Goal: Task Accomplishment & Management: Manage account settings

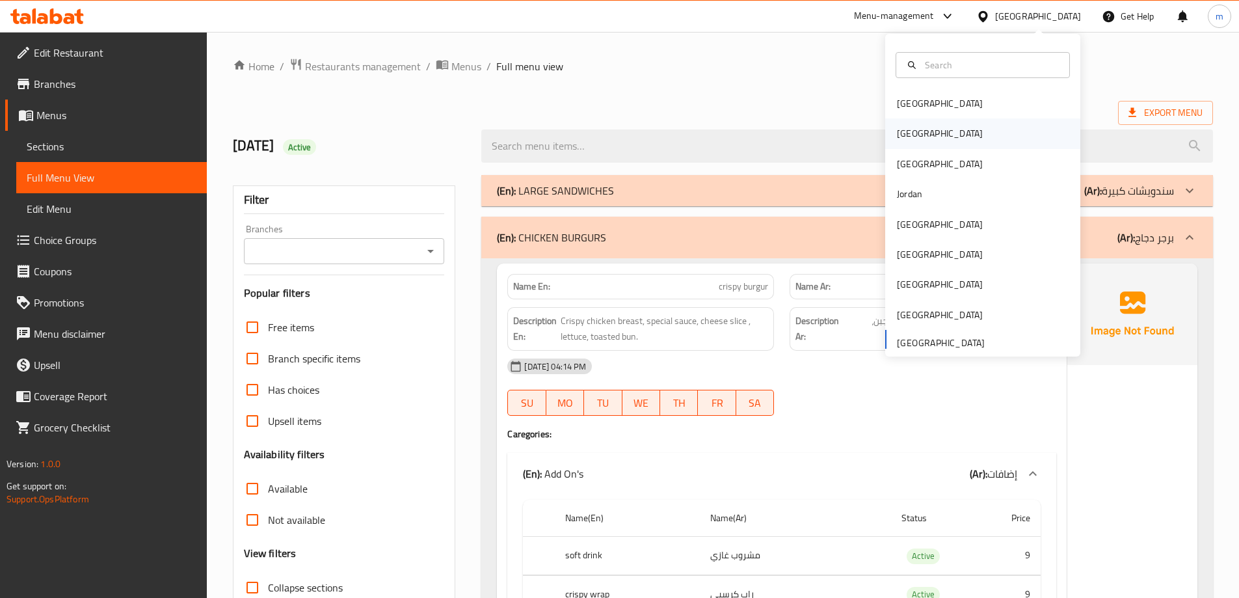
click at [900, 131] on div "[GEOGRAPHIC_DATA]" at bounding box center [940, 133] width 86 height 14
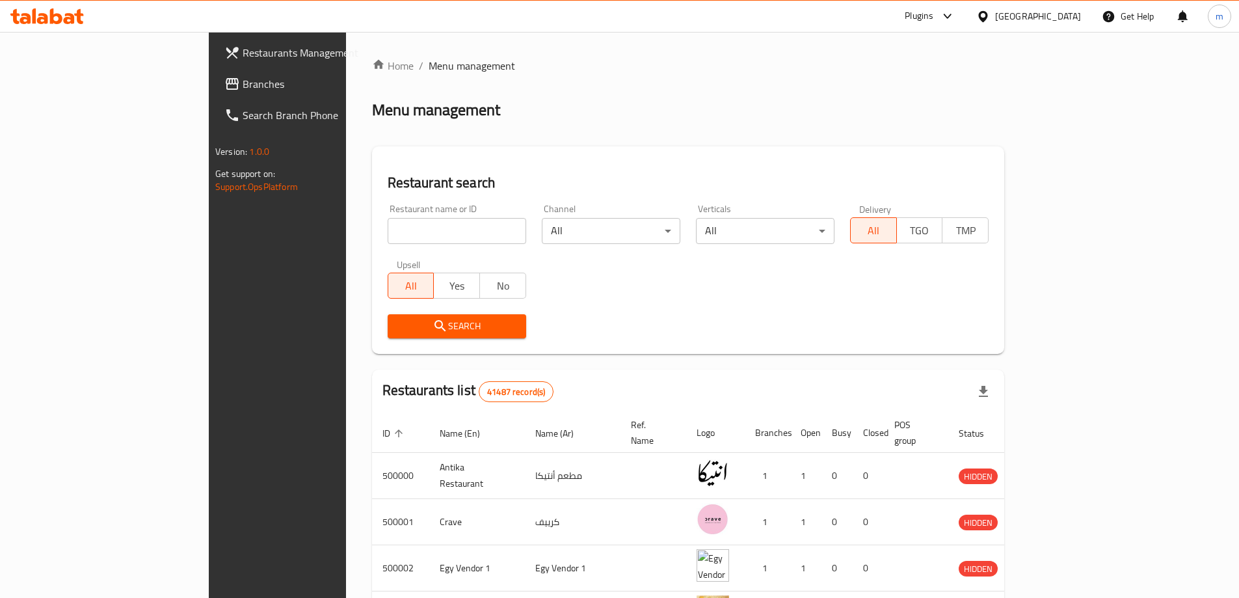
click at [214, 99] on link "Branches" at bounding box center [315, 83] width 202 height 31
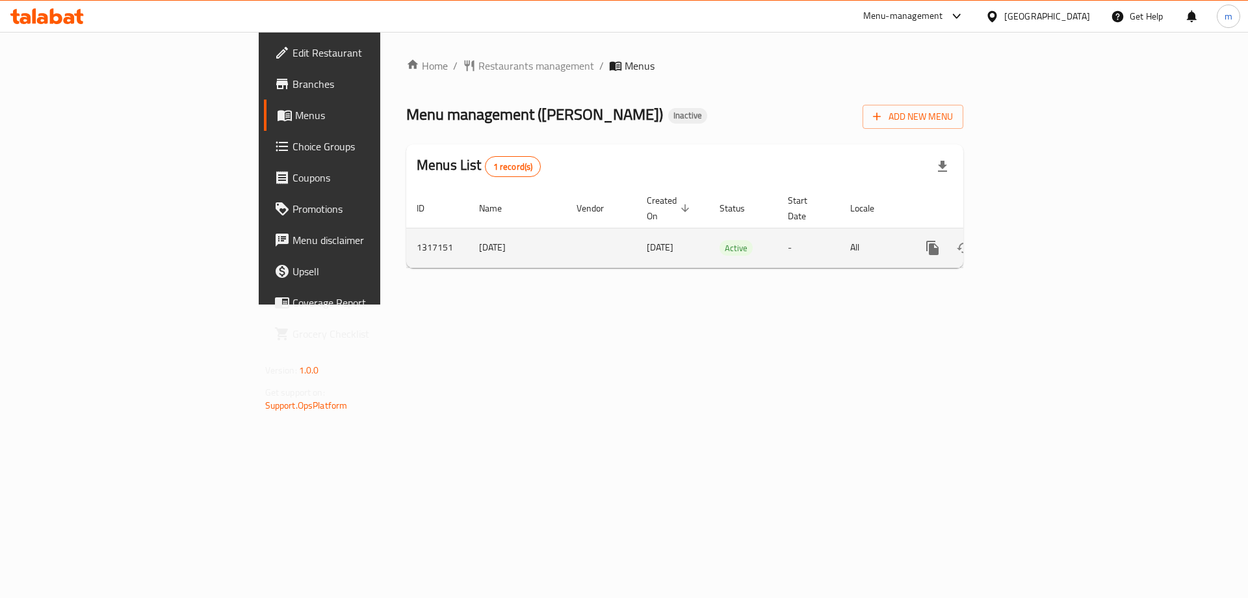
click at [1034, 240] on icon "enhanced table" at bounding box center [1027, 248] width 16 height 16
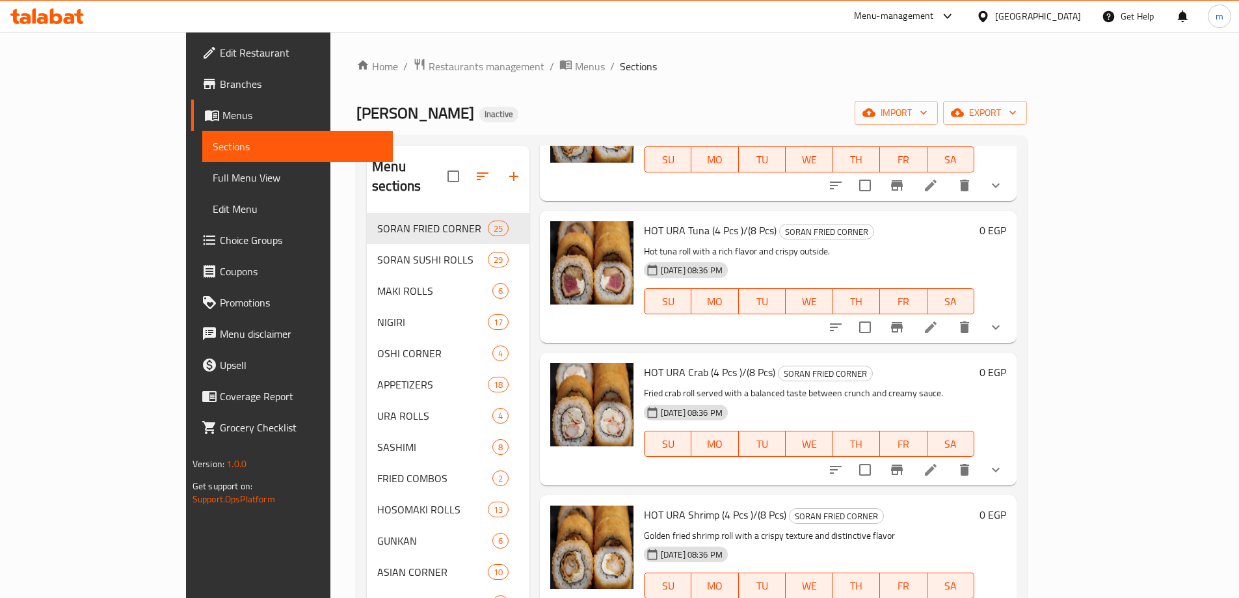
scroll to position [585, 0]
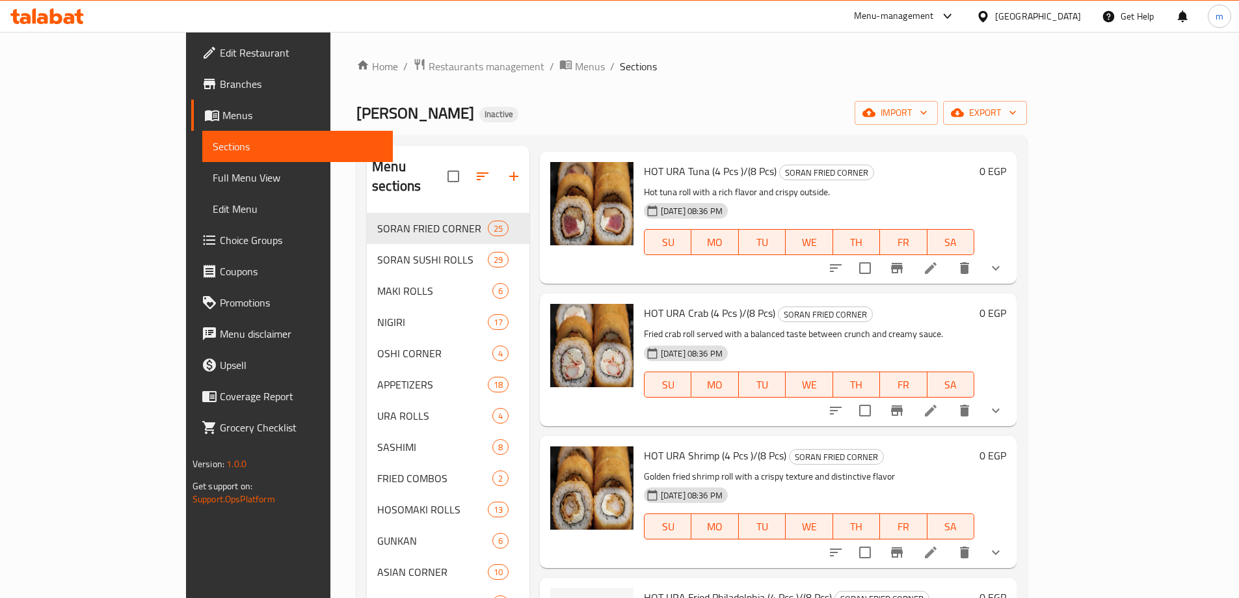
click at [1003, 260] on icon "show more" at bounding box center [996, 268] width 16 height 16
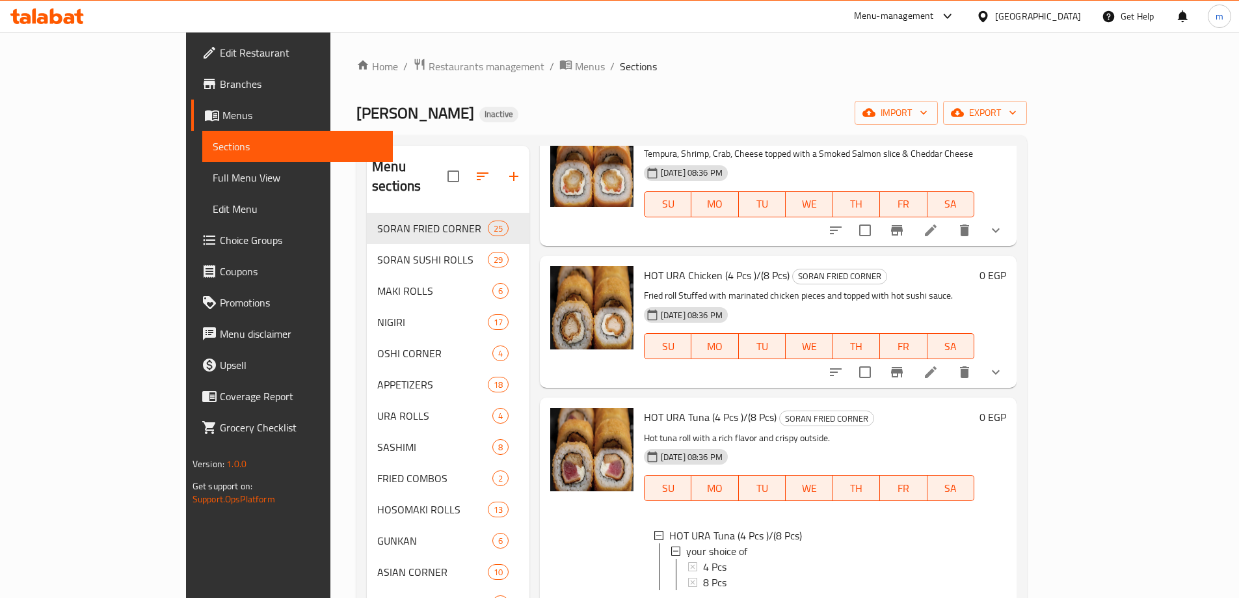
scroll to position [0, 0]
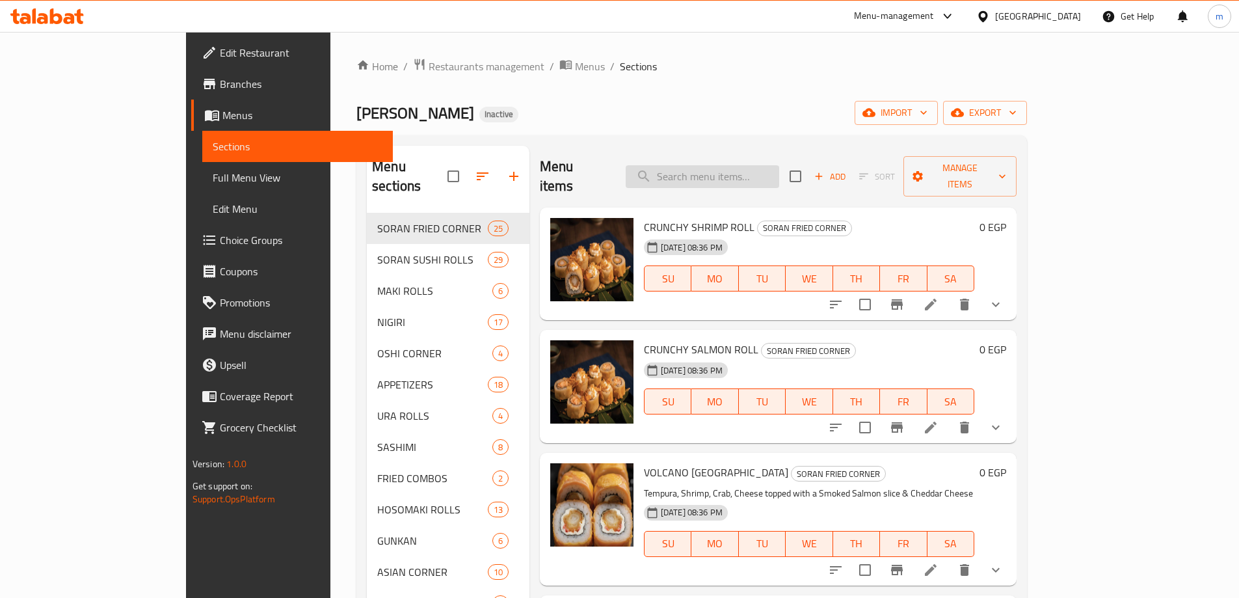
click at [741, 176] on input "search" at bounding box center [701, 176] width 153 height 23
paste input "HOT URA Chicken"
type input "HOT URA Chicken"
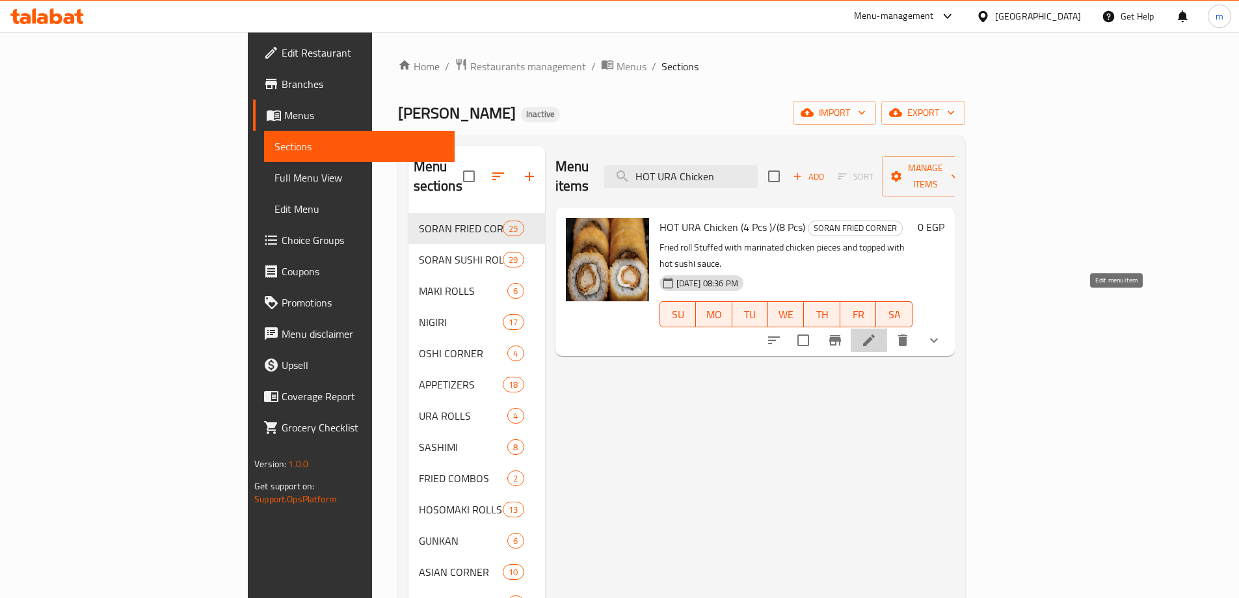
click at [876, 332] on icon at bounding box center [869, 340] width 16 height 16
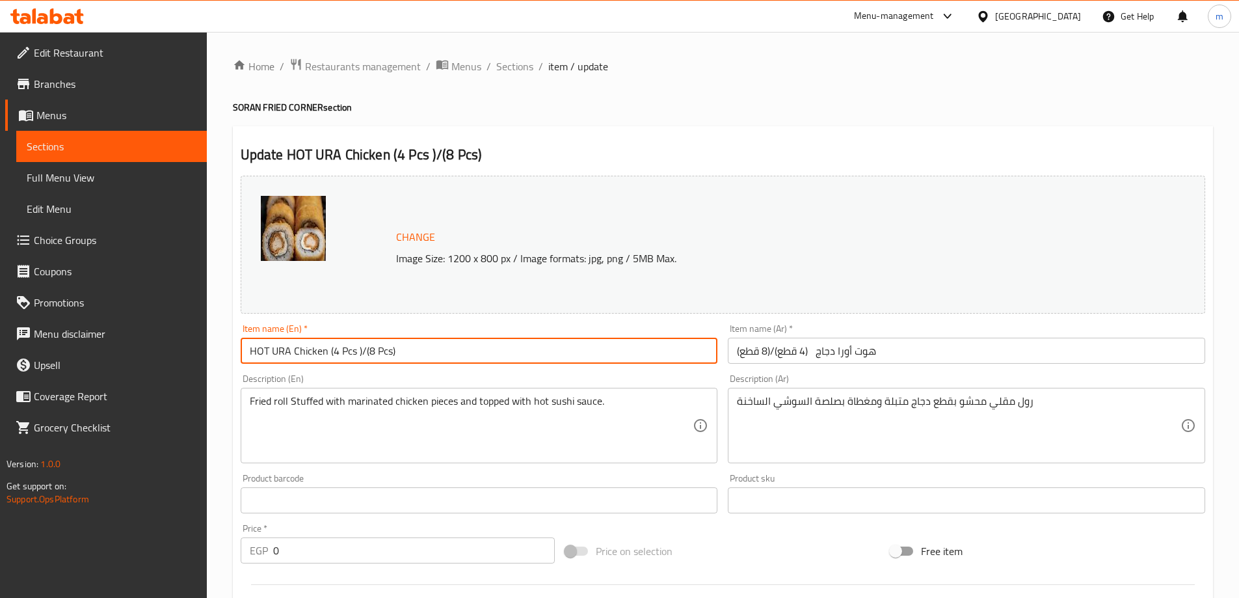
drag, startPoint x: 433, startPoint y: 354, endPoint x: 330, endPoint y: 357, distance: 103.4
click at [330, 357] on input "HOT URA Chicken (4 Pcs )/(8 Pcs)" at bounding box center [479, 350] width 477 height 26
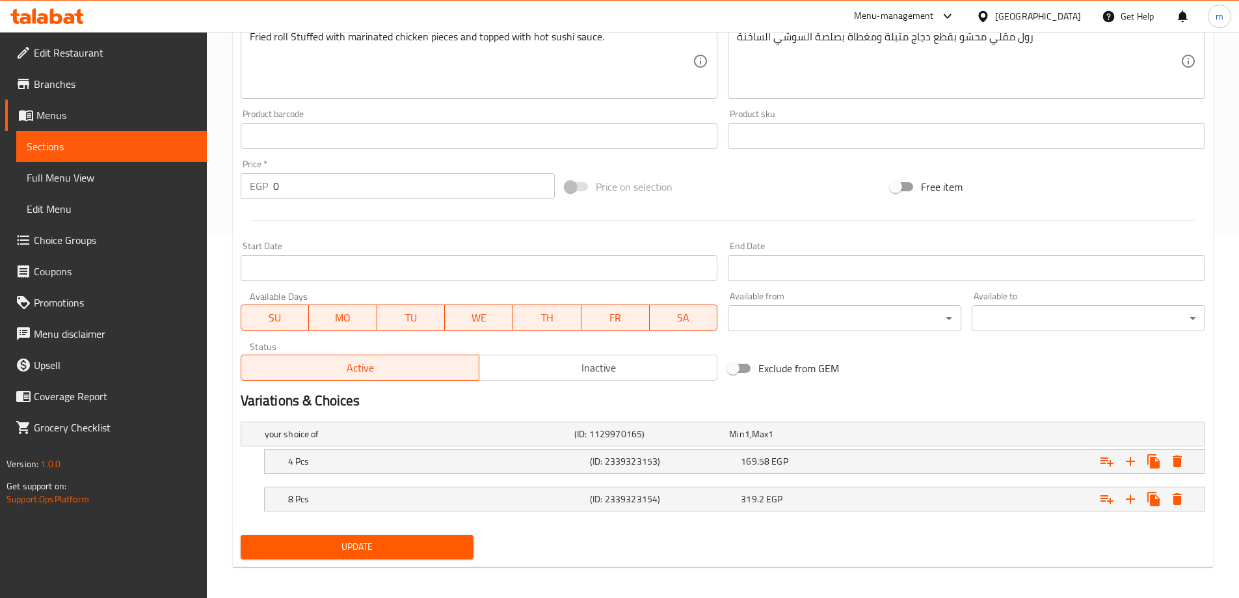
scroll to position [369, 0]
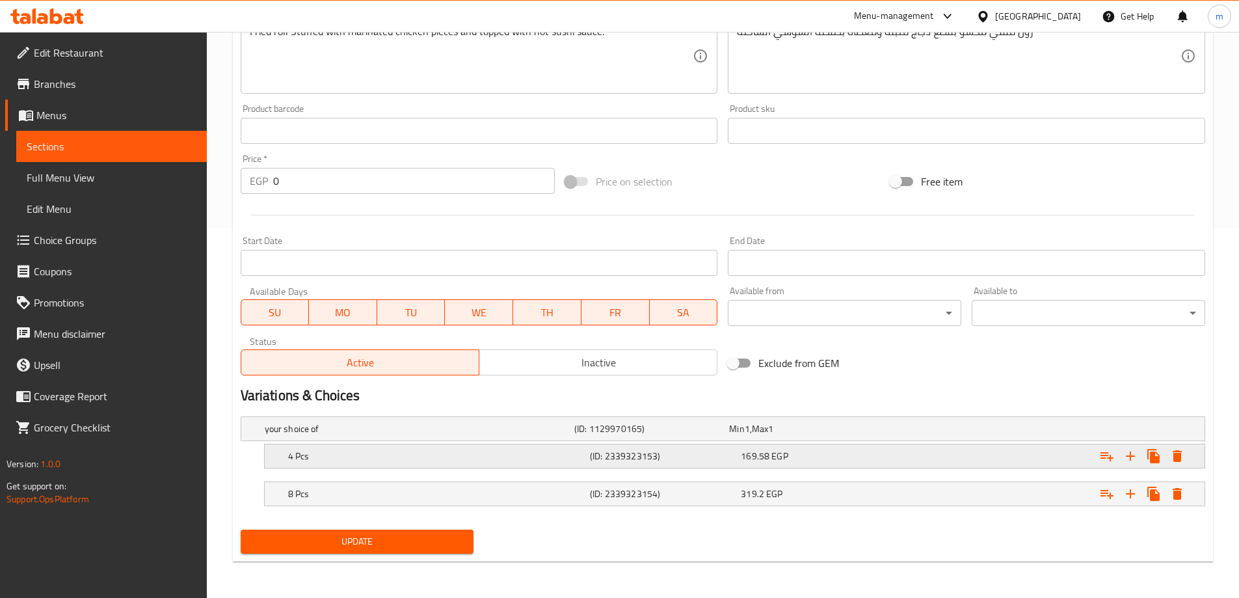
click at [759, 464] on div "169.58 EGP" at bounding box center [813, 456] width 151 height 18
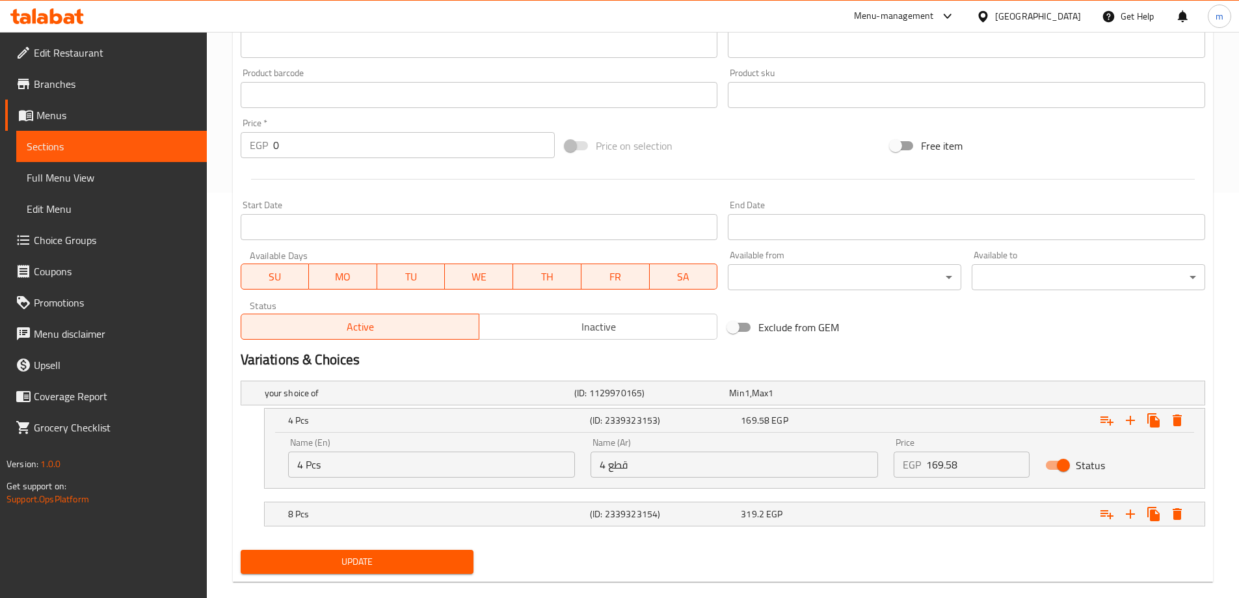
scroll to position [425, 0]
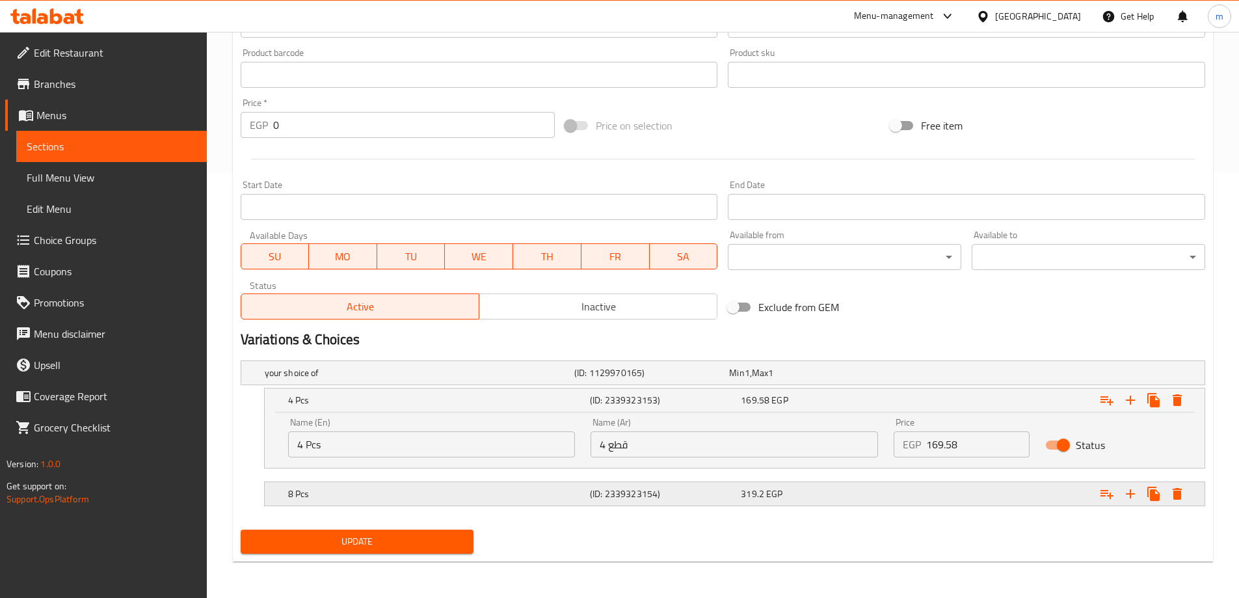
click at [895, 483] on div "Expand" at bounding box center [1040, 493] width 302 height 29
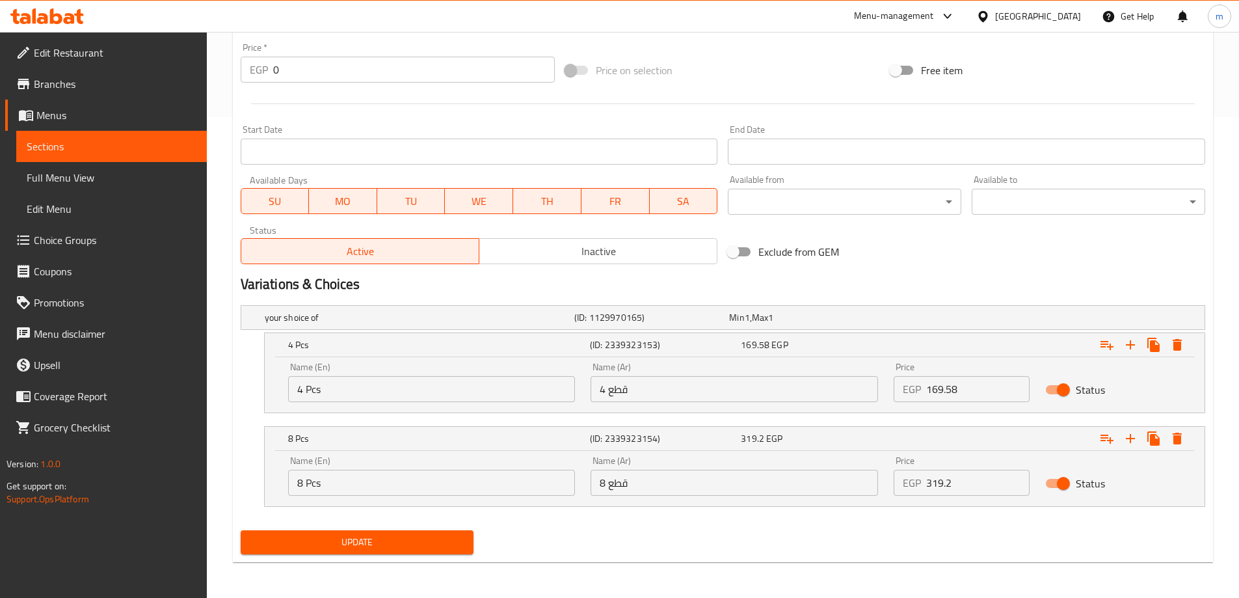
scroll to position [481, 0]
click at [940, 447] on div "Expand" at bounding box center [1040, 437] width 302 height 29
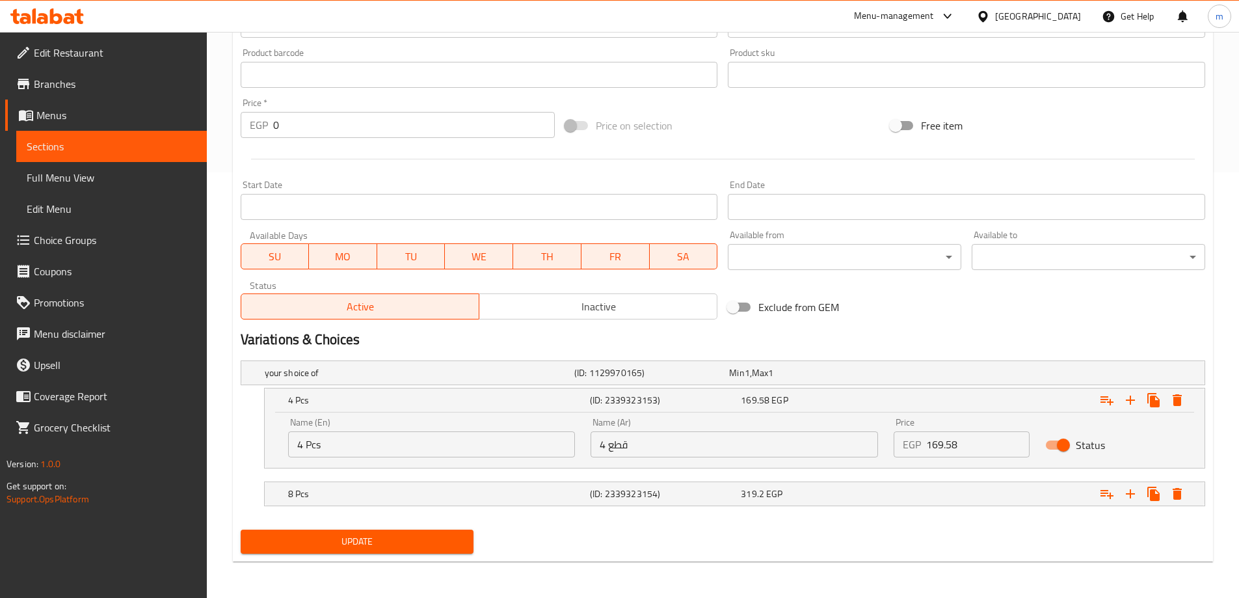
scroll to position [425, 0]
click at [805, 397] on div "169.58 EGP" at bounding box center [814, 399] width 146 height 13
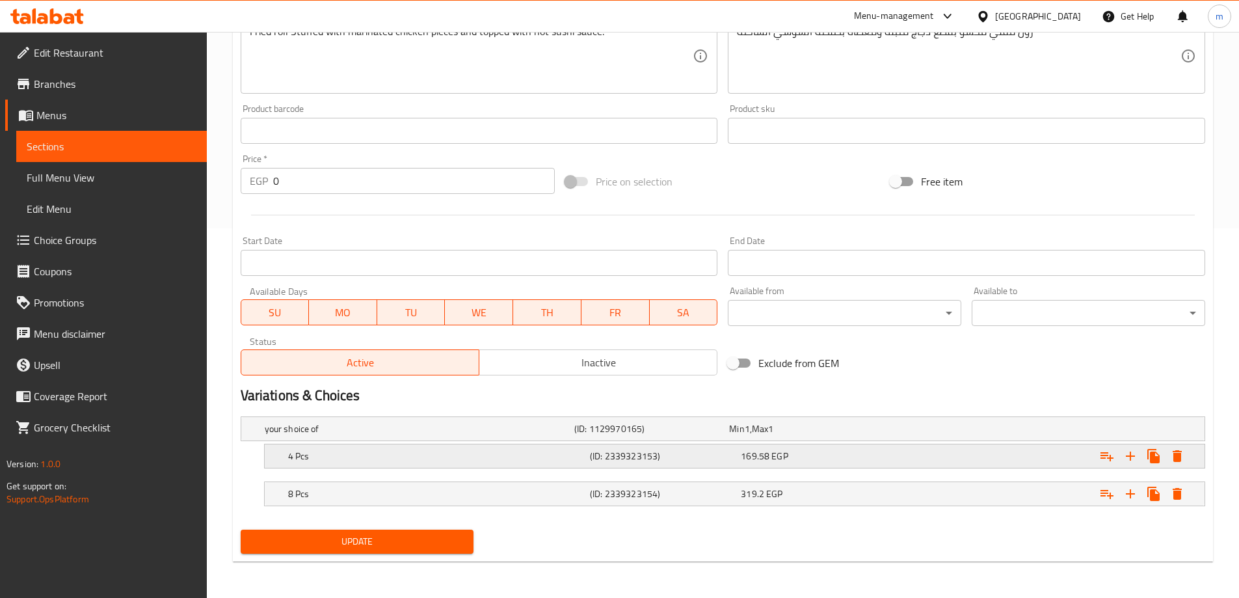
scroll to position [369, 0]
click at [809, 483] on div "8 Pcs (ID: 2339323154) 319.2 EGP" at bounding box center [738, 493] width 906 height 29
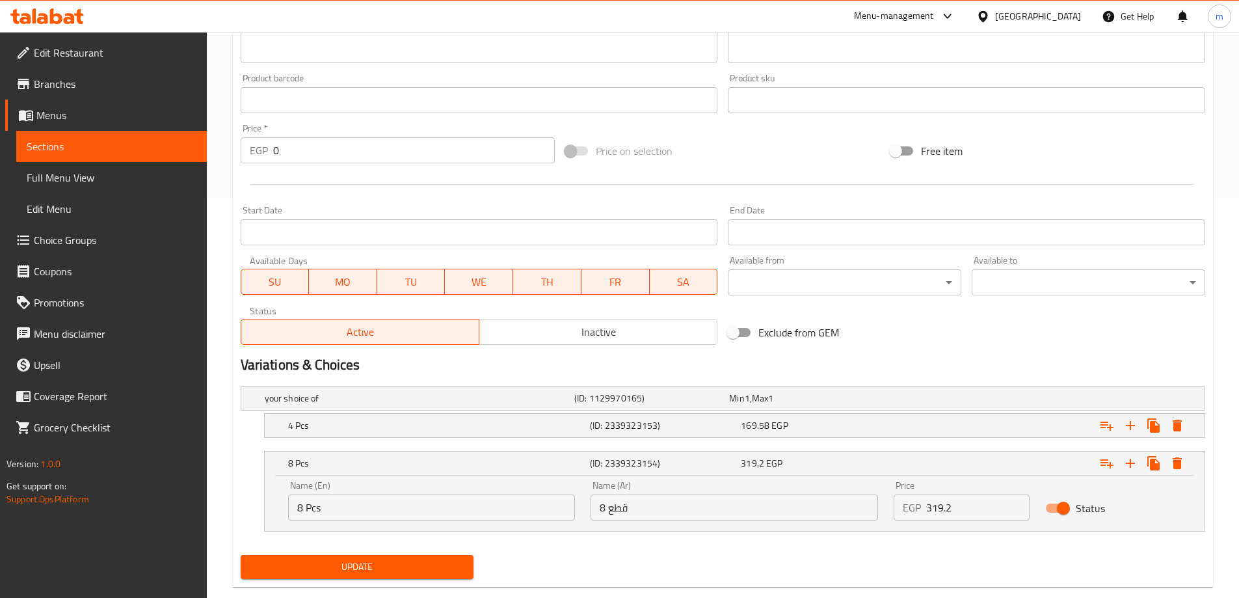
scroll to position [425, 0]
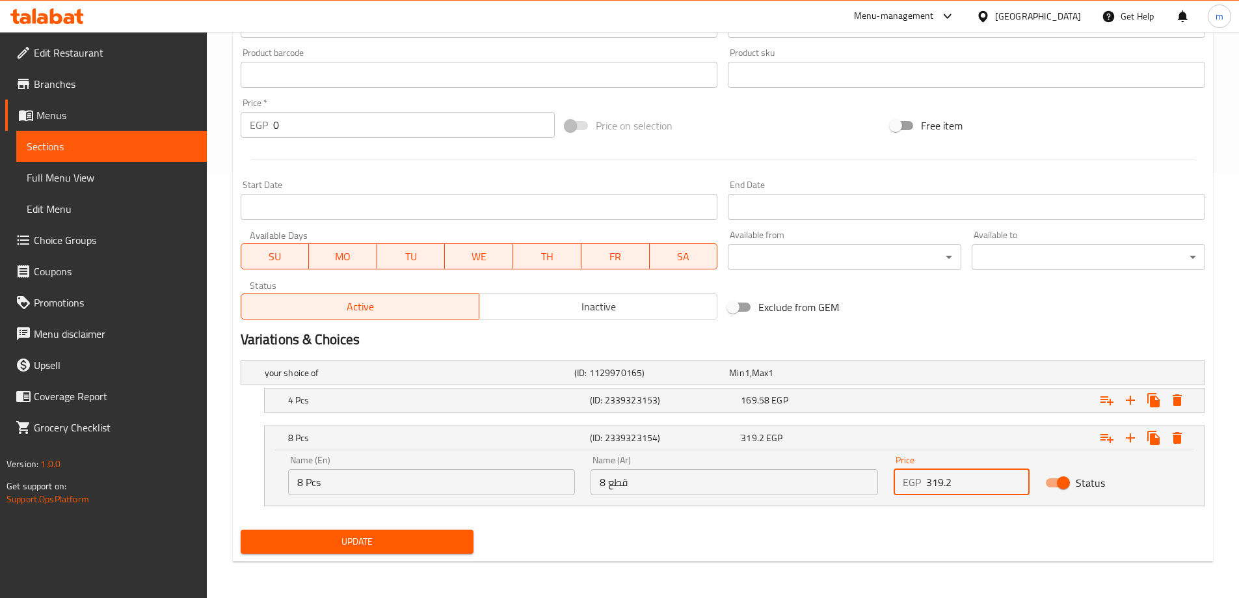
drag, startPoint x: 869, startPoint y: 489, endPoint x: 893, endPoint y: 514, distance: 34.5
click at [847, 493] on div "Name (En) 8 Pcs Name (En) Name (Ar) 8 قطع Name (Ar) Price EGP 319.2 Price Status" at bounding box center [734, 474] width 908 height 55
click at [905, 514] on nav at bounding box center [723, 513] width 964 height 10
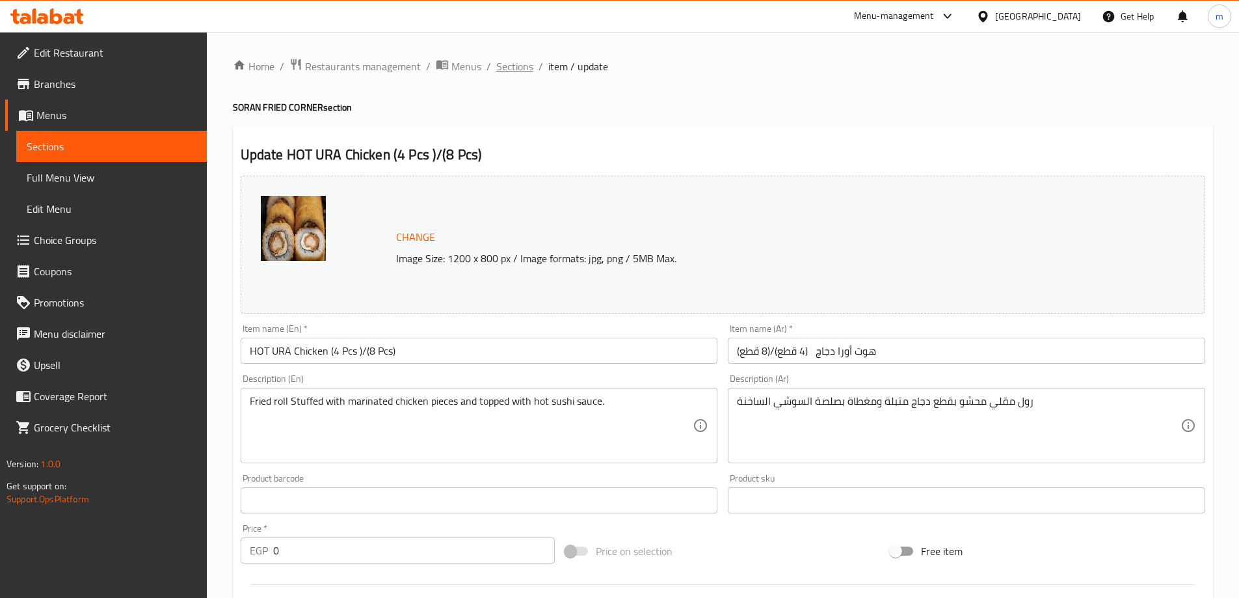
click at [518, 70] on span "Sections" at bounding box center [514, 67] width 37 height 16
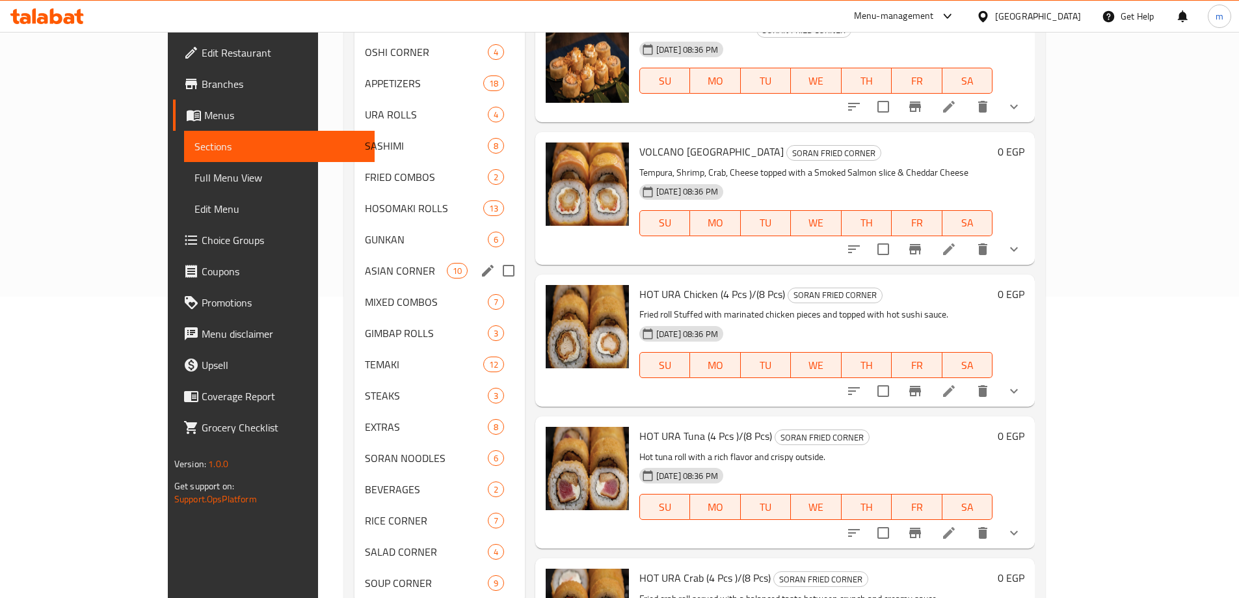
scroll to position [324, 0]
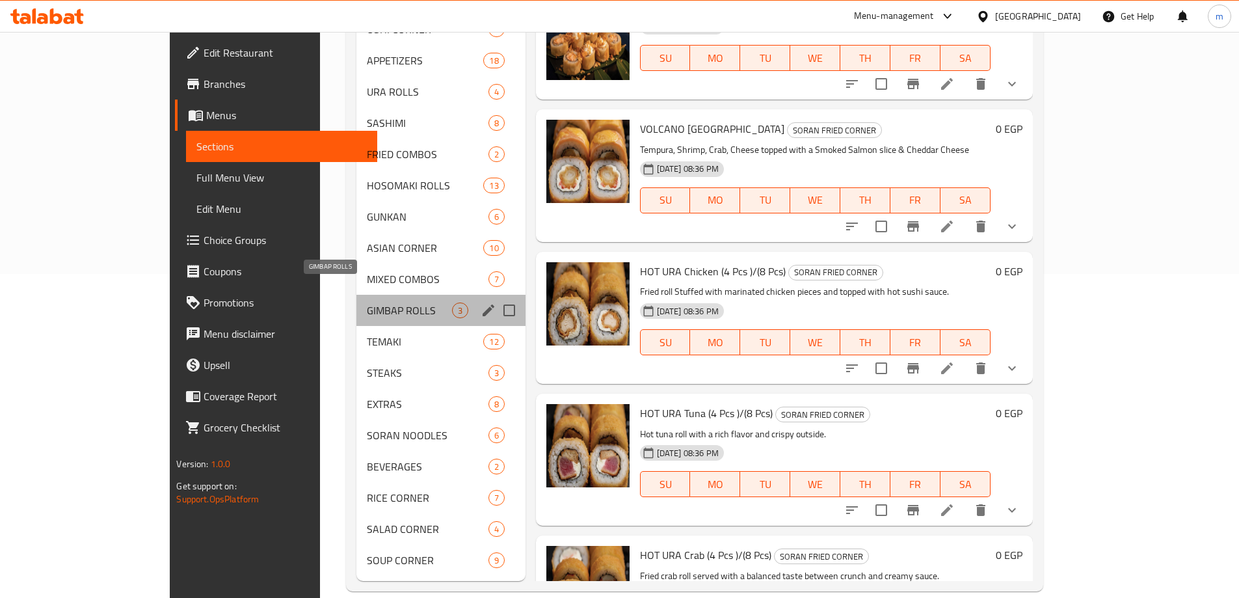
drag, startPoint x: 369, startPoint y: 287, endPoint x: 349, endPoint y: 276, distance: 23.0
click at [369, 302] on span "GIMBAP ROLLS" at bounding box center [409, 310] width 85 height 16
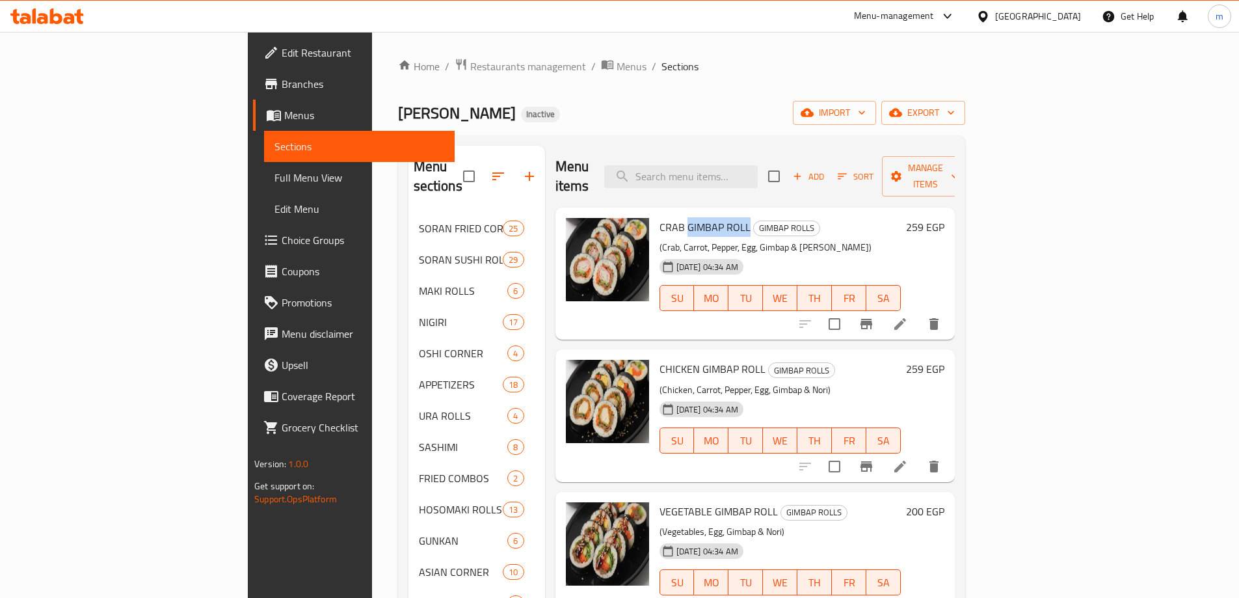
copy span "GIMBAP ROLL"
drag, startPoint x: 625, startPoint y: 207, endPoint x: 686, endPoint y: 210, distance: 60.6
click at [686, 217] on span "CRAB GIMBAP ROLL" at bounding box center [704, 227] width 91 height 20
click at [616, 68] on span "Menus" at bounding box center [631, 67] width 30 height 16
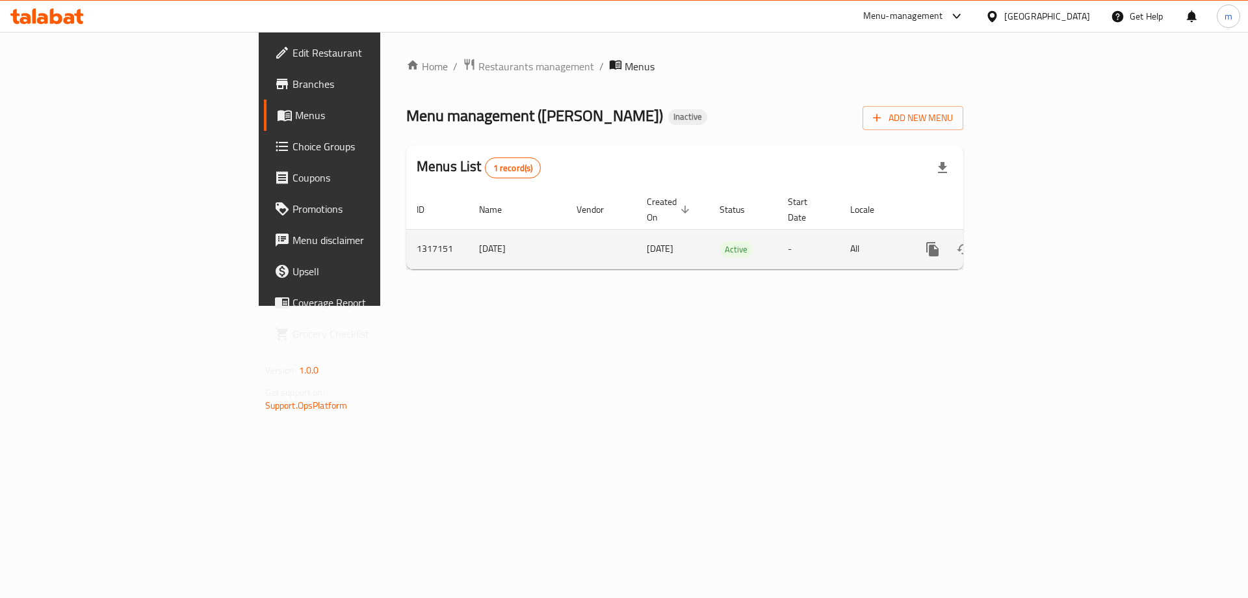
click at [1034, 241] on icon "enhanced table" at bounding box center [1027, 249] width 16 height 16
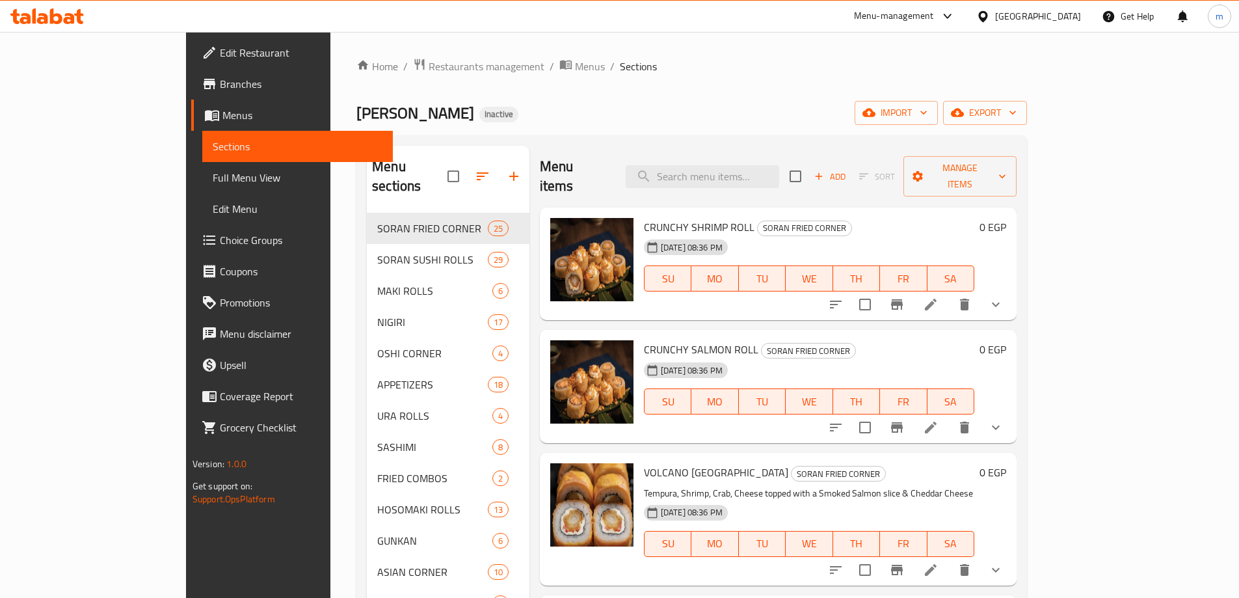
click at [753, 179] on div "Menu items Add Sort Manage items" at bounding box center [778, 177] width 477 height 62
click at [758, 165] on input "search" at bounding box center [701, 176] width 153 height 23
click at [748, 165] on input "search" at bounding box center [701, 176] width 153 height 23
paste input "Shoice"
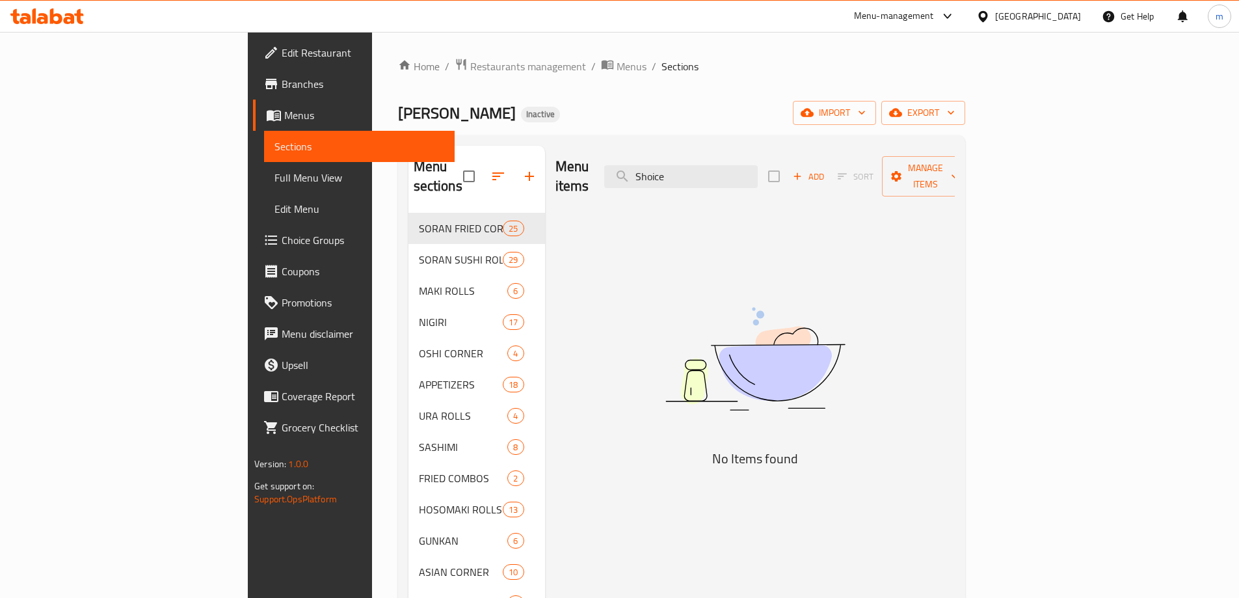
type input "Shoice"
click at [282, 236] on span "Choice Groups" at bounding box center [363, 240] width 163 height 16
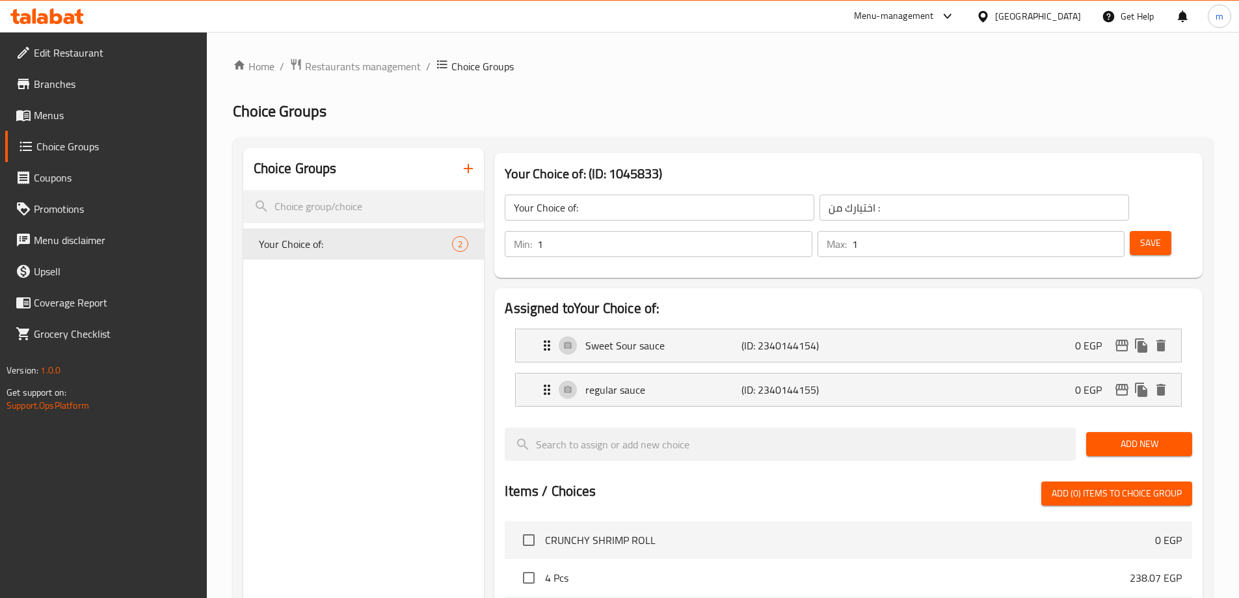
click at [100, 109] on span "Menus" at bounding box center [115, 115] width 163 height 16
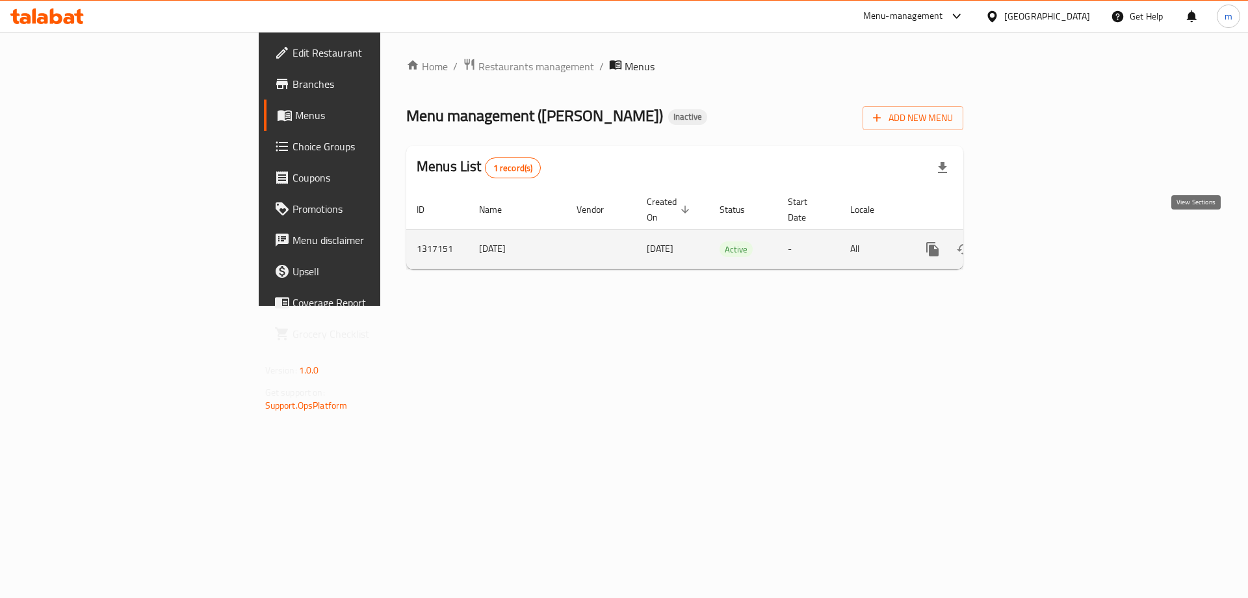
click at [1042, 233] on link "enhanced table" at bounding box center [1026, 248] width 31 height 31
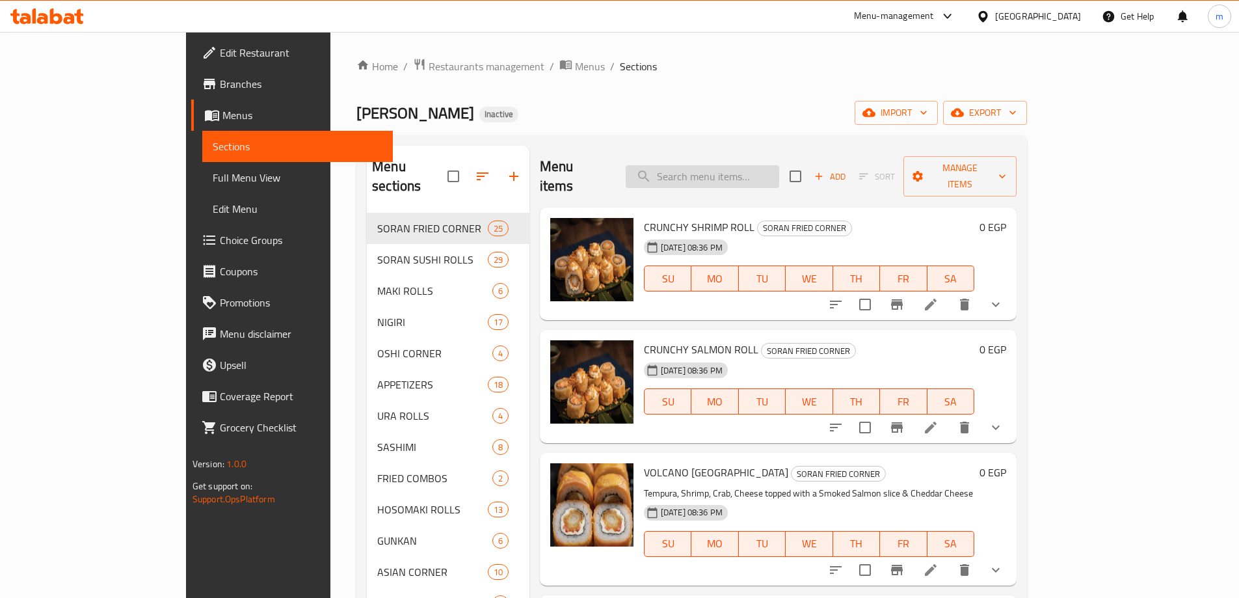
click at [743, 172] on input "search" at bounding box center [701, 176] width 153 height 23
click at [1003, 296] on icon "show more" at bounding box center [996, 304] width 16 height 16
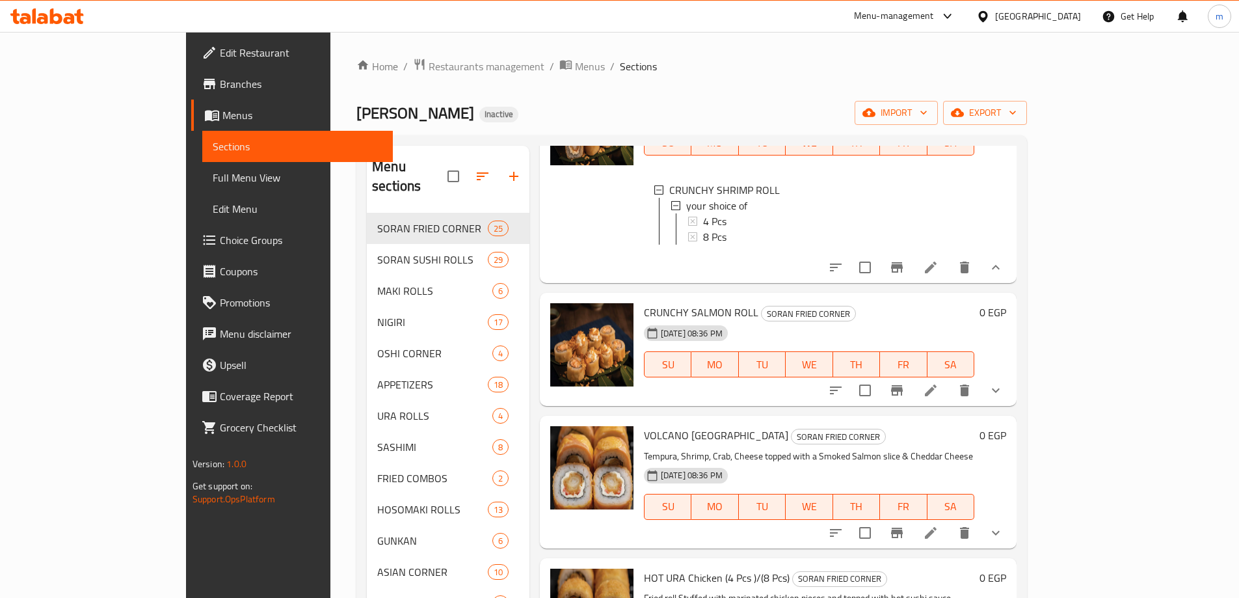
scroll to position [195, 0]
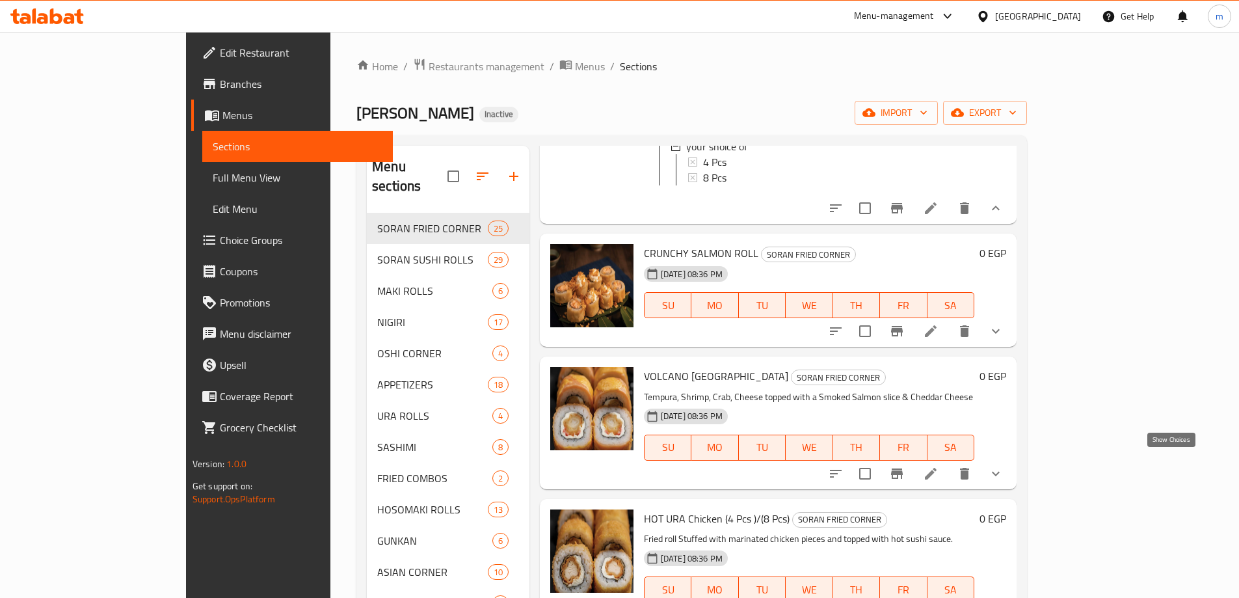
click at [1003, 469] on icon "show more" at bounding box center [996, 474] width 16 height 16
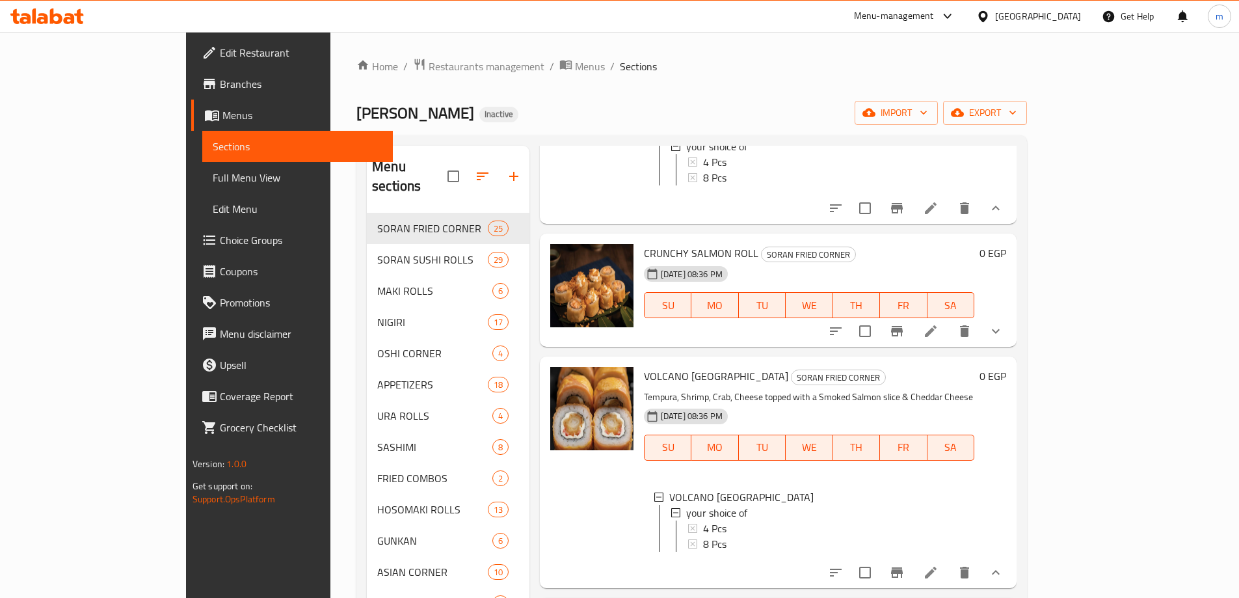
click at [1003, 326] on icon "show more" at bounding box center [996, 331] width 16 height 16
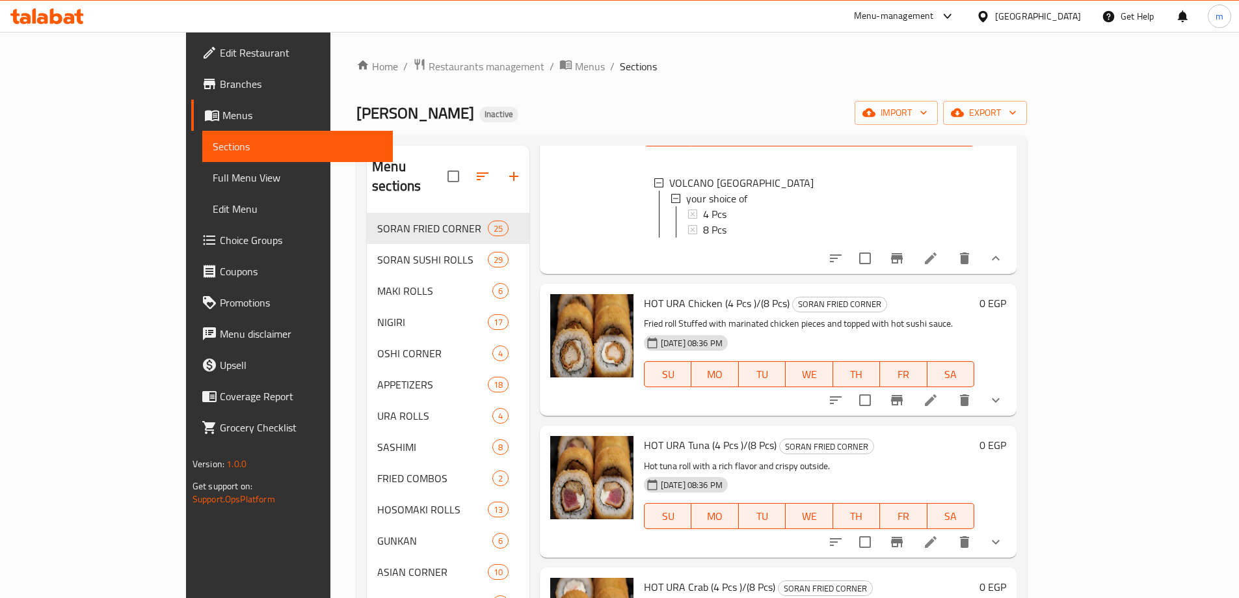
scroll to position [585, 0]
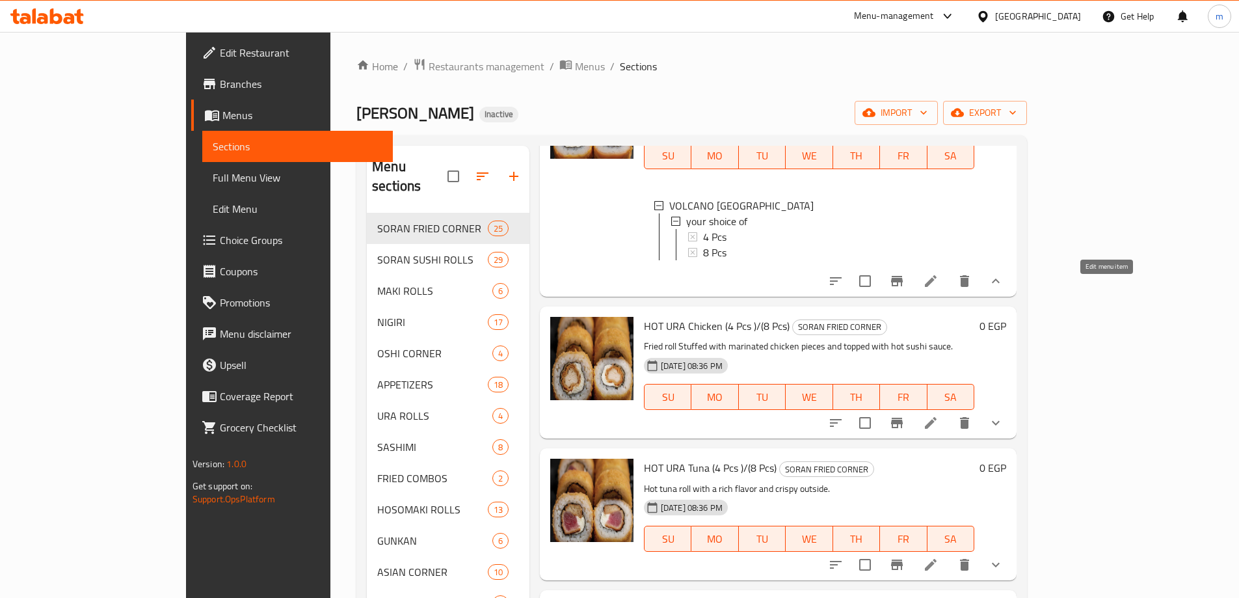
click at [938, 289] on icon at bounding box center [931, 281] width 16 height 16
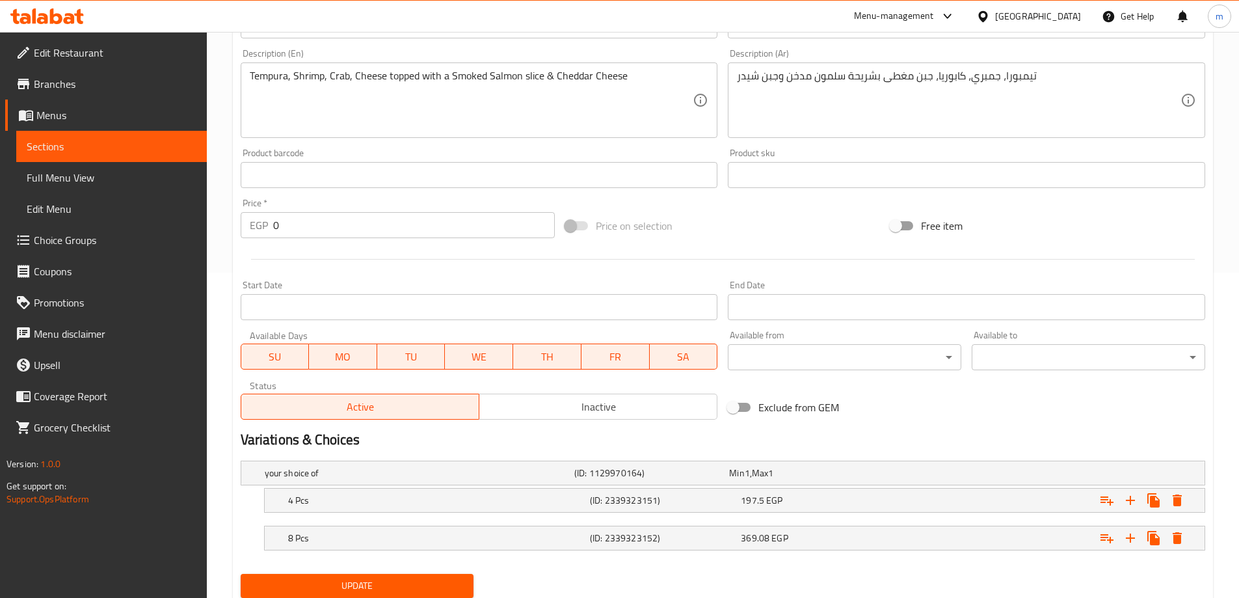
scroll to position [369, 0]
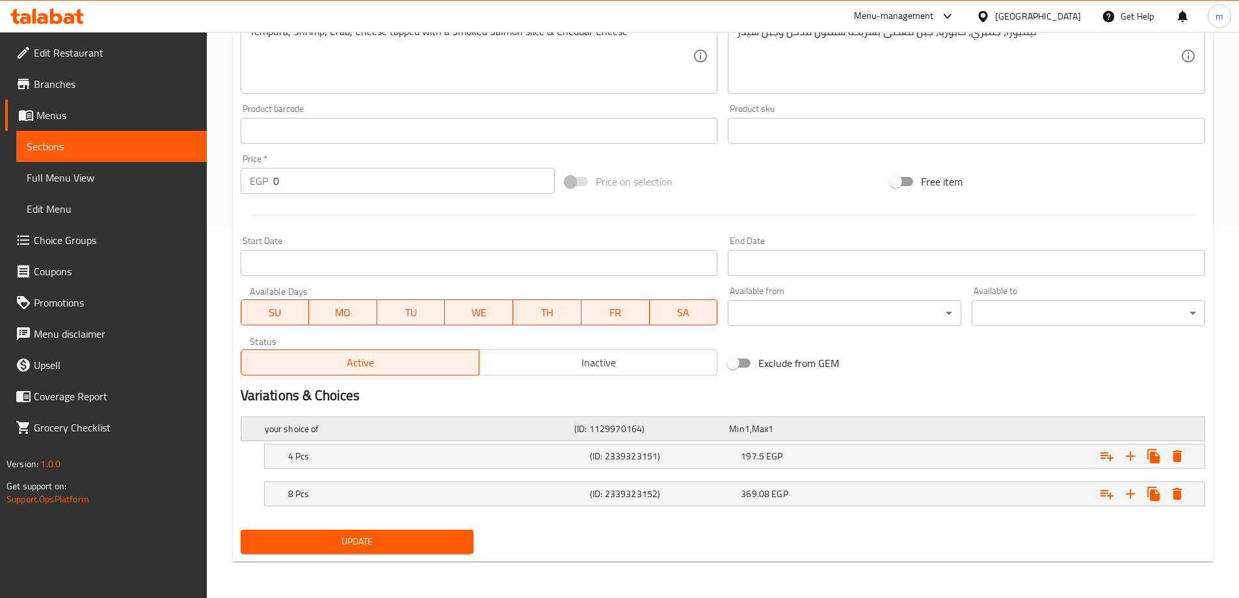
click at [625, 425] on h5 "(ID: 1129970164)" at bounding box center [649, 428] width 150 height 13
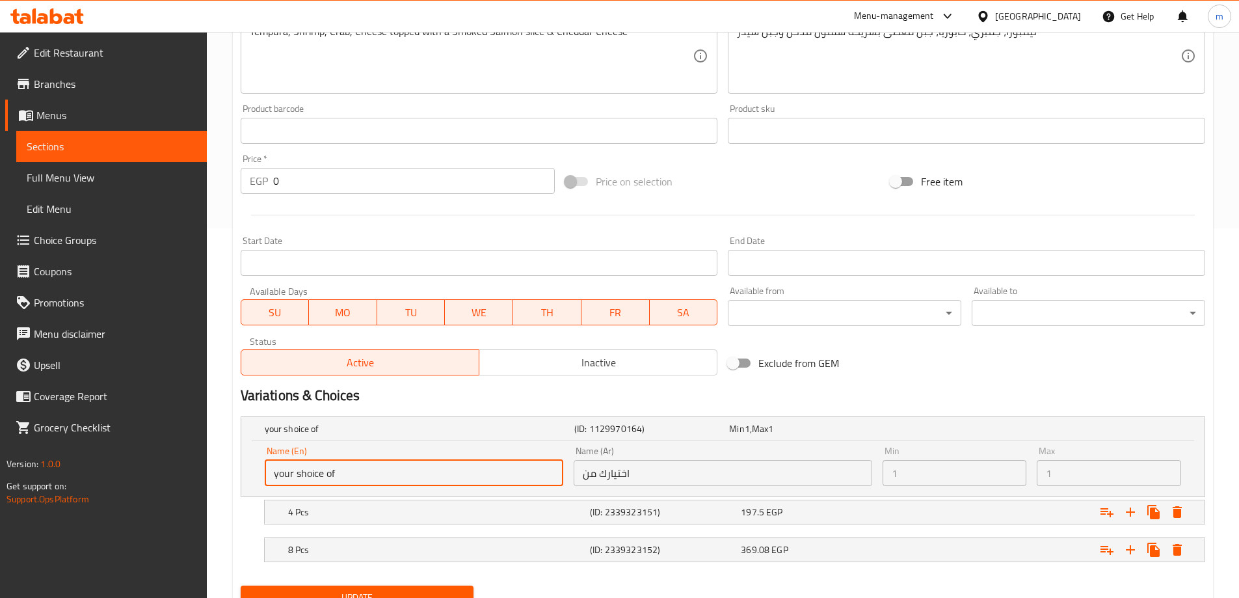
click at [296, 476] on input "your shoice of" at bounding box center [414, 473] width 298 height 26
click at [300, 472] on input "your shoice of" at bounding box center [414, 473] width 298 height 26
click at [300, 474] on input "your shoice of" at bounding box center [414, 473] width 298 height 26
click at [298, 478] on input "your shoice of" at bounding box center [414, 473] width 298 height 26
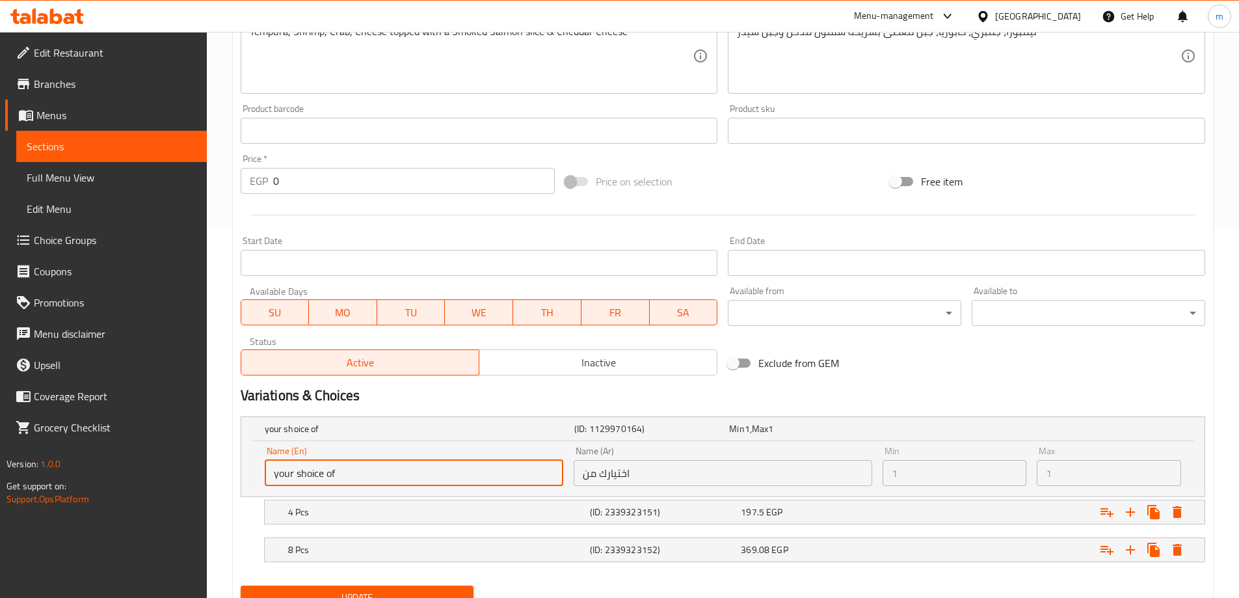
click at [302, 477] on input "your shoice of" at bounding box center [414, 473] width 298 height 26
click at [310, 475] on input "your shoice of" at bounding box center [414, 473] width 298 height 26
click at [358, 481] on input "your shoice of" at bounding box center [414, 473] width 298 height 26
click at [373, 480] on input "your shoice of" at bounding box center [414, 473] width 298 height 26
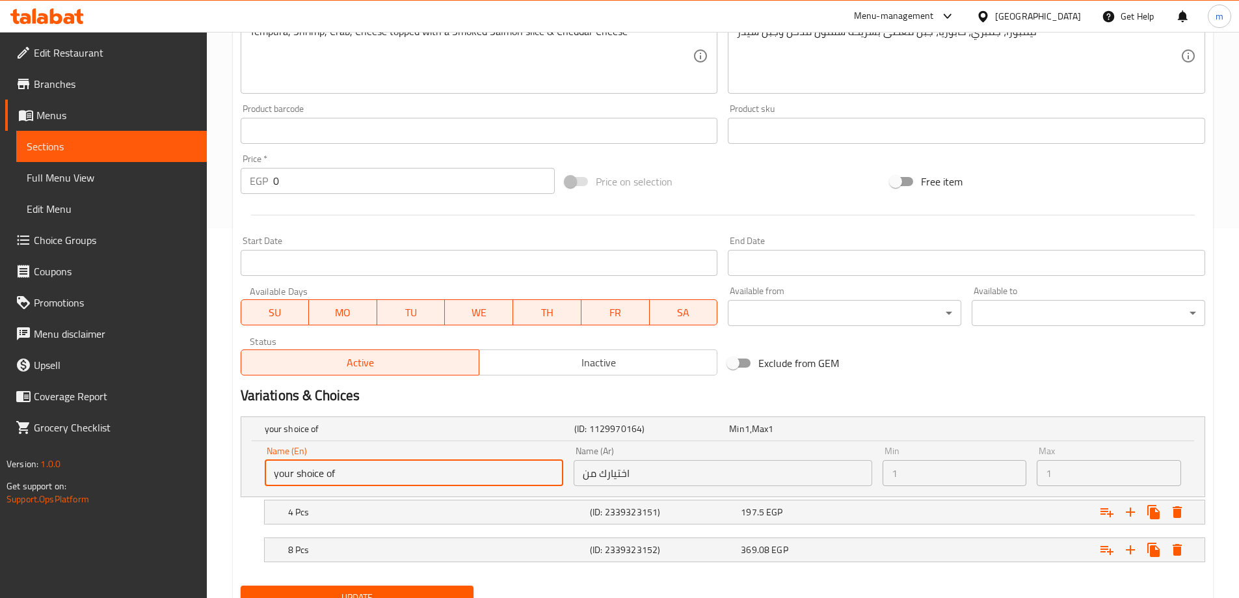
click at [373, 480] on input "your shoice of" at bounding box center [414, 473] width 298 height 26
click at [380, 480] on input "your shoice of" at bounding box center [414, 473] width 298 height 26
drag, startPoint x: 397, startPoint y: 480, endPoint x: 445, endPoint y: 472, distance: 48.1
click at [402, 480] on input "your shoice of" at bounding box center [414, 473] width 298 height 26
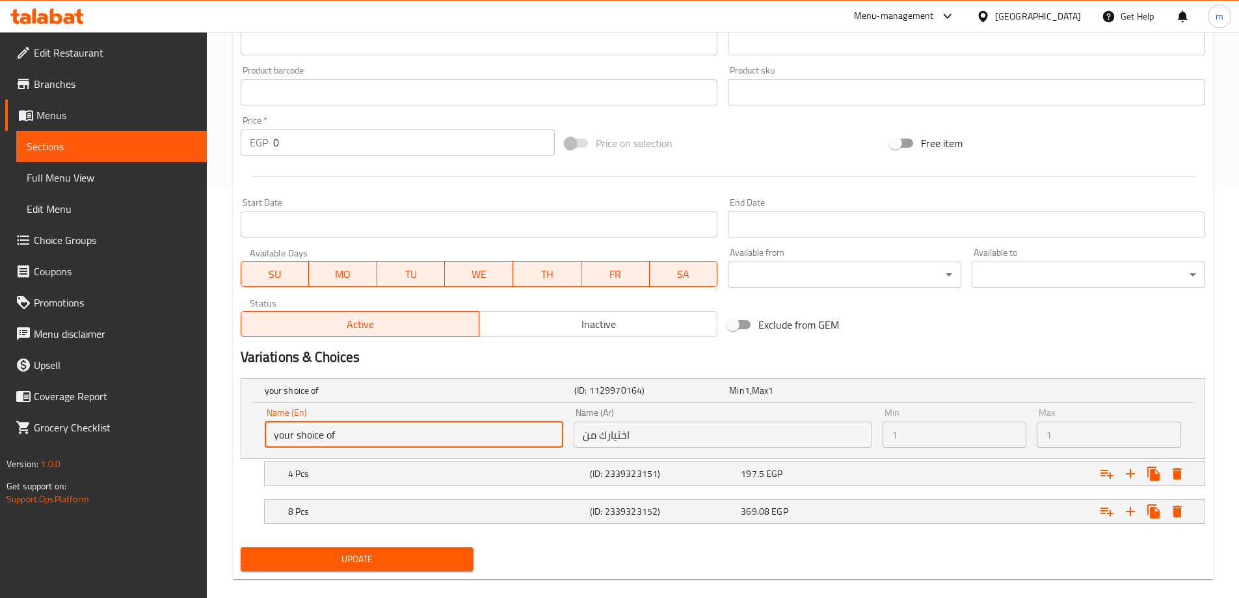
scroll to position [425, 0]
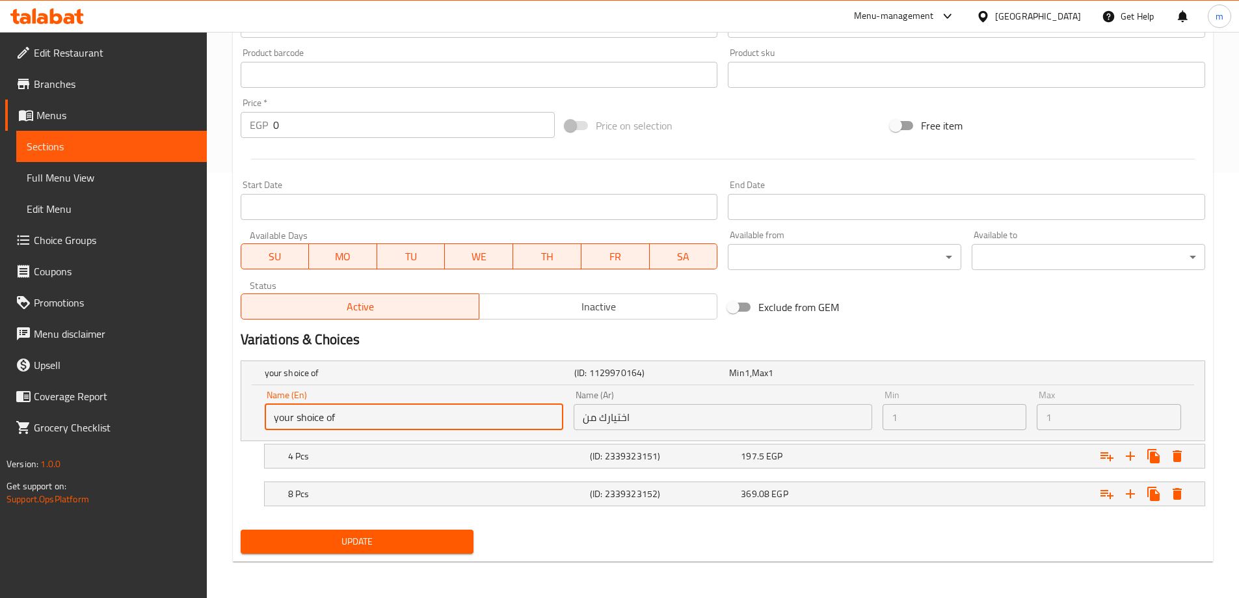
click at [373, 348] on h2 "Variations & Choices" at bounding box center [723, 340] width 964 height 20
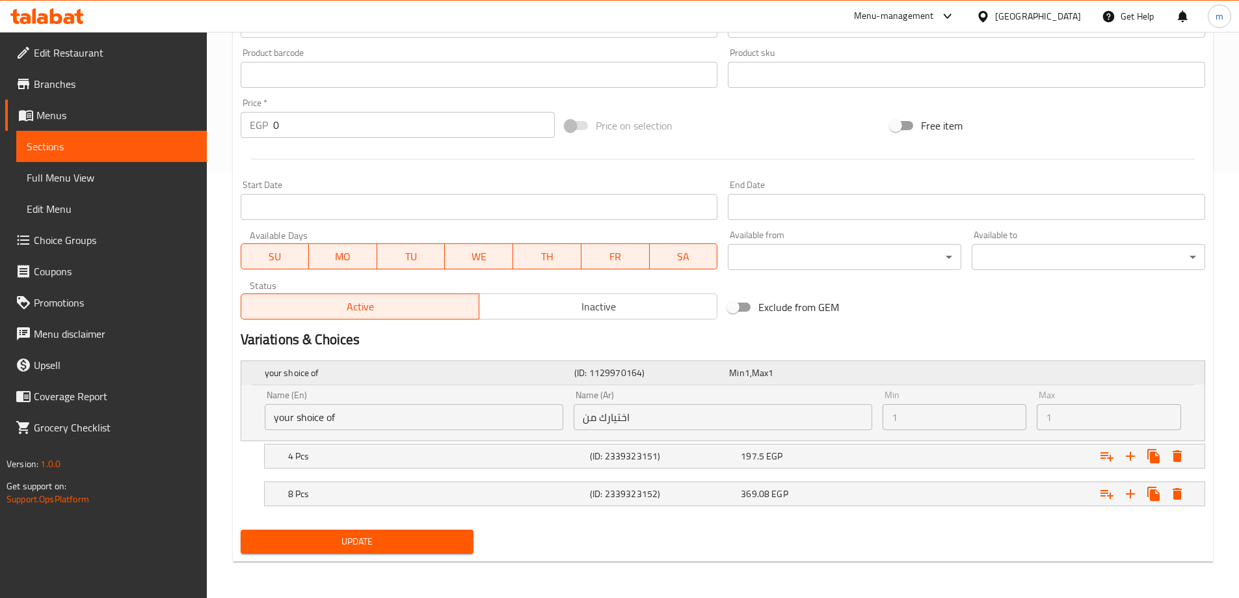
click at [363, 371] on h5 "your shoice of" at bounding box center [417, 372] width 304 height 13
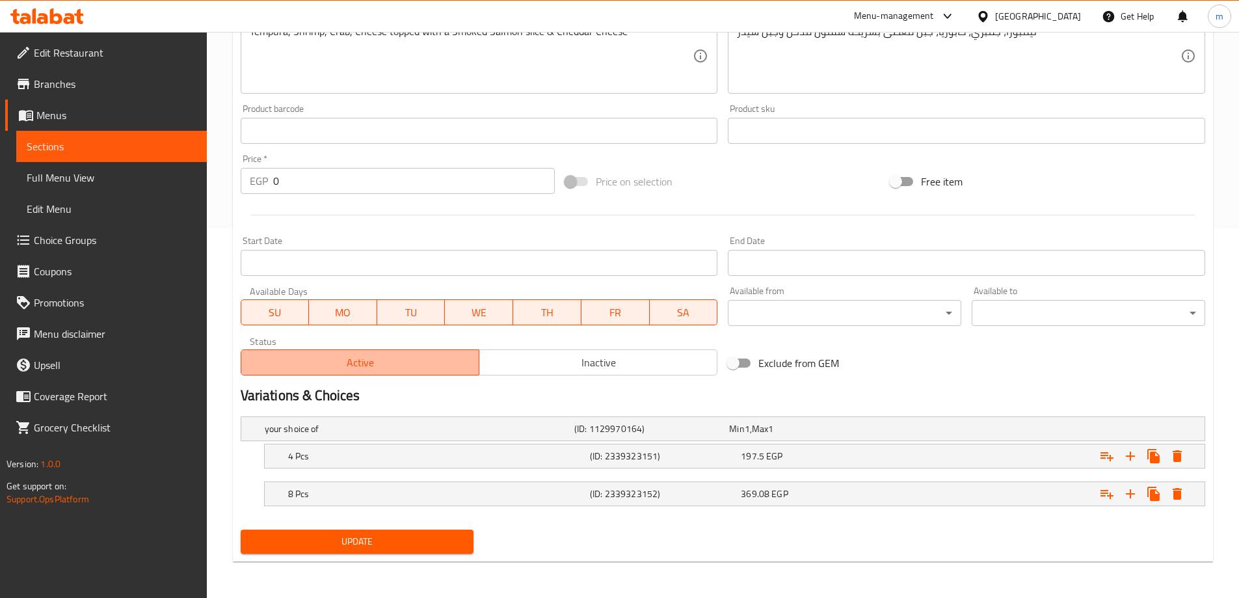
scroll to position [369, 0]
click at [363, 372] on button "Active" at bounding box center [360, 362] width 239 height 26
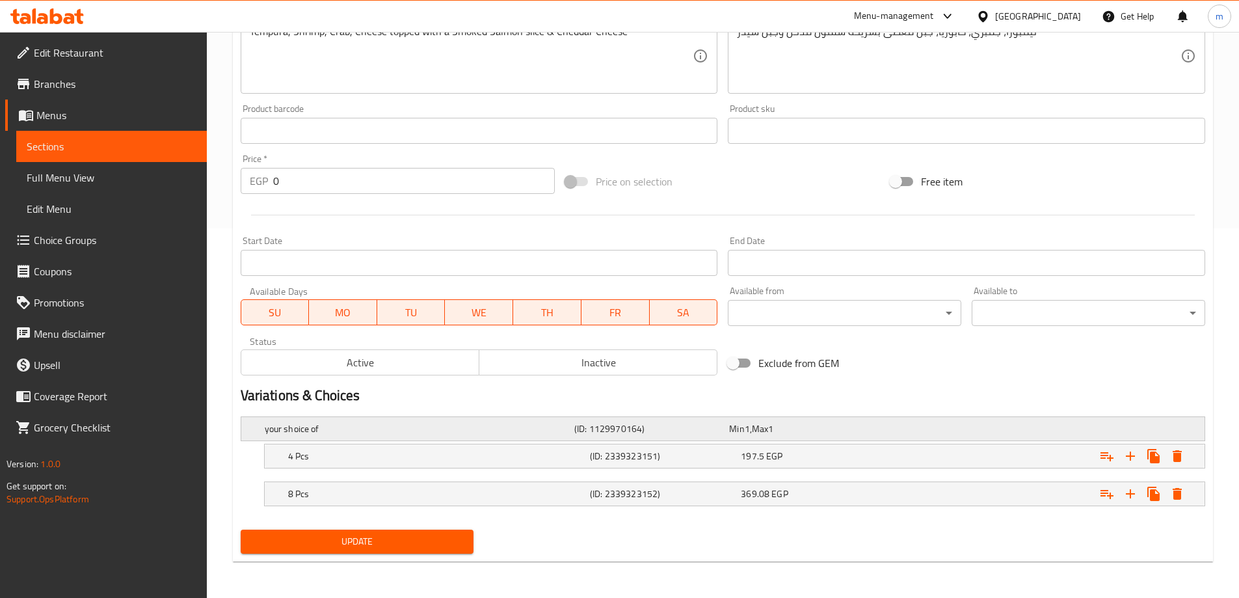
click at [377, 429] on h5 "your shoice of" at bounding box center [417, 428] width 304 height 13
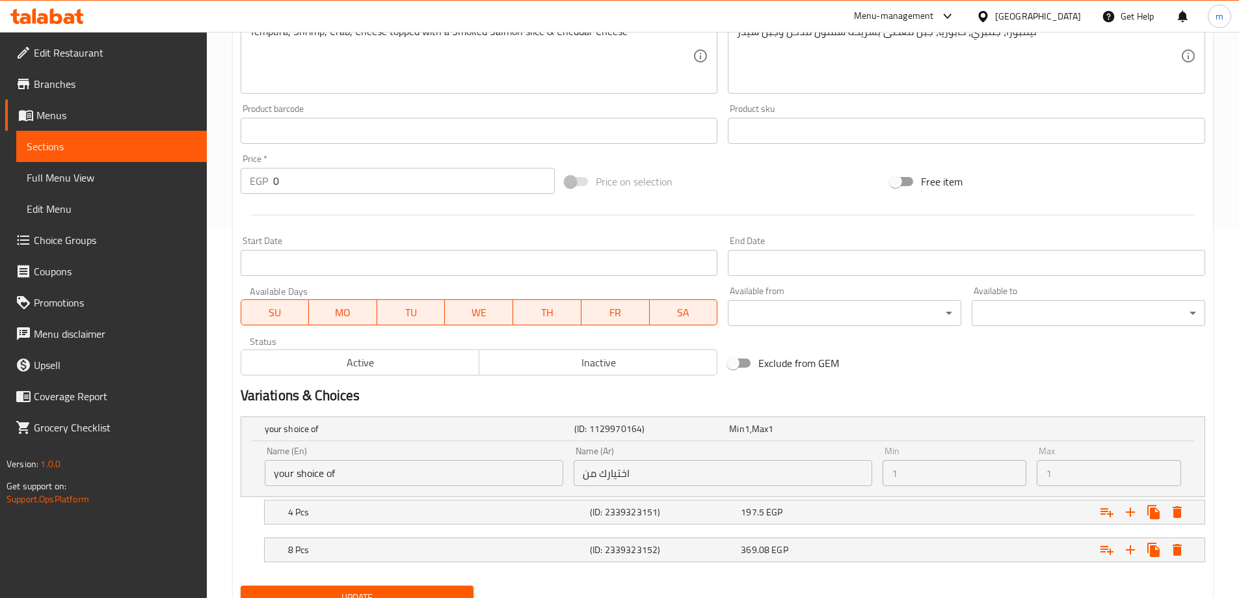
click at [306, 479] on input "your shoice of" at bounding box center [414, 473] width 298 height 26
click at [303, 478] on input "your shoice of" at bounding box center [414, 473] width 298 height 26
drag, startPoint x: 293, startPoint y: 472, endPoint x: 313, endPoint y: 472, distance: 20.8
click at [296, 467] on input "your shoice of" at bounding box center [414, 473] width 298 height 26
drag, startPoint x: 313, startPoint y: 472, endPoint x: 317, endPoint y: 466, distance: 7.6
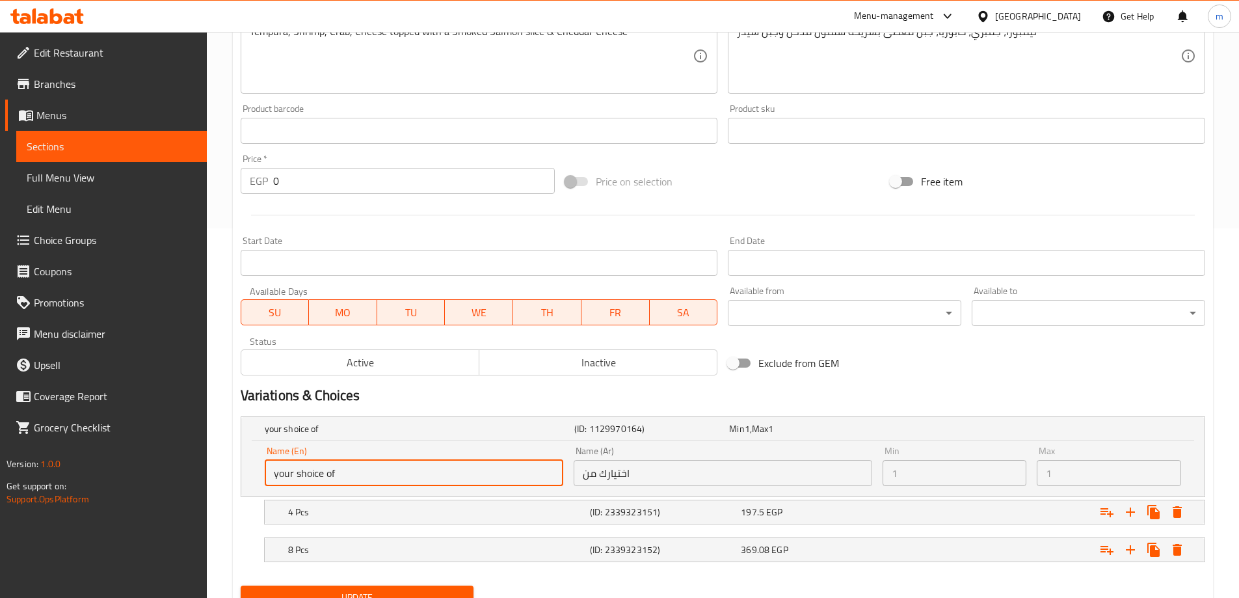
click at [317, 470] on input "your shoice of" at bounding box center [414, 473] width 298 height 26
click at [319, 427] on h5 "your shoice of" at bounding box center [417, 428] width 304 height 13
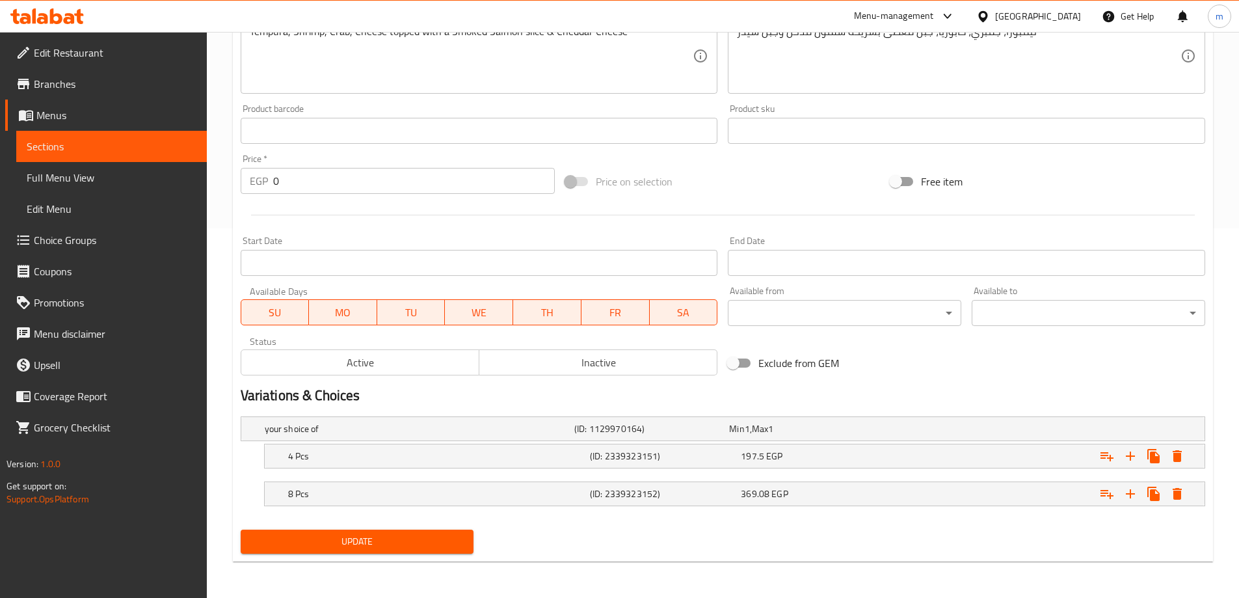
click at [313, 414] on div "your shoice of (ID: 1129970164) Min 1 , Max 1" at bounding box center [726, 428] width 929 height 29
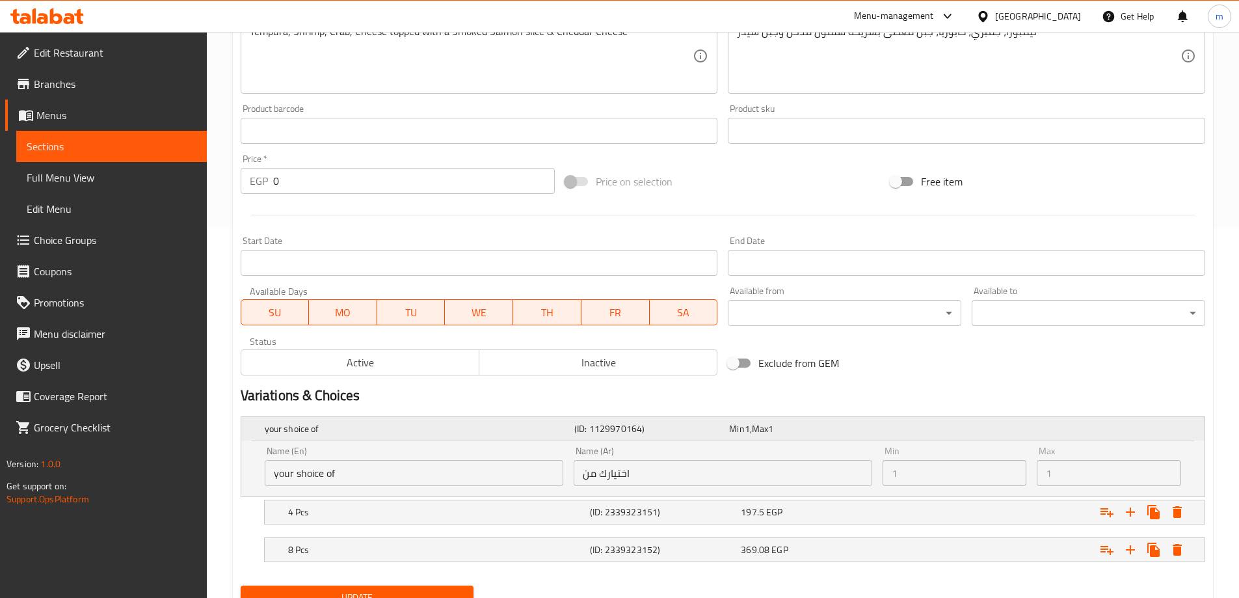
click at [326, 415] on div "your shoice of (ID: 1129970164) Min 1 , Max 1" at bounding box center [726, 428] width 929 height 29
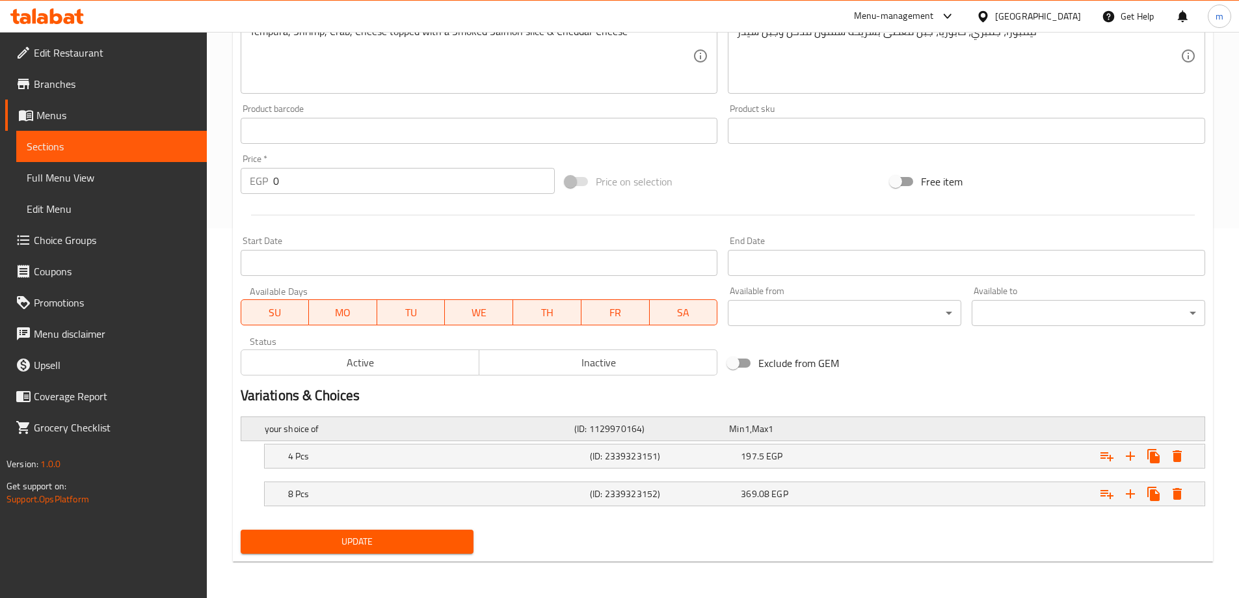
click at [364, 433] on h5 "your shoice of" at bounding box center [417, 428] width 304 height 13
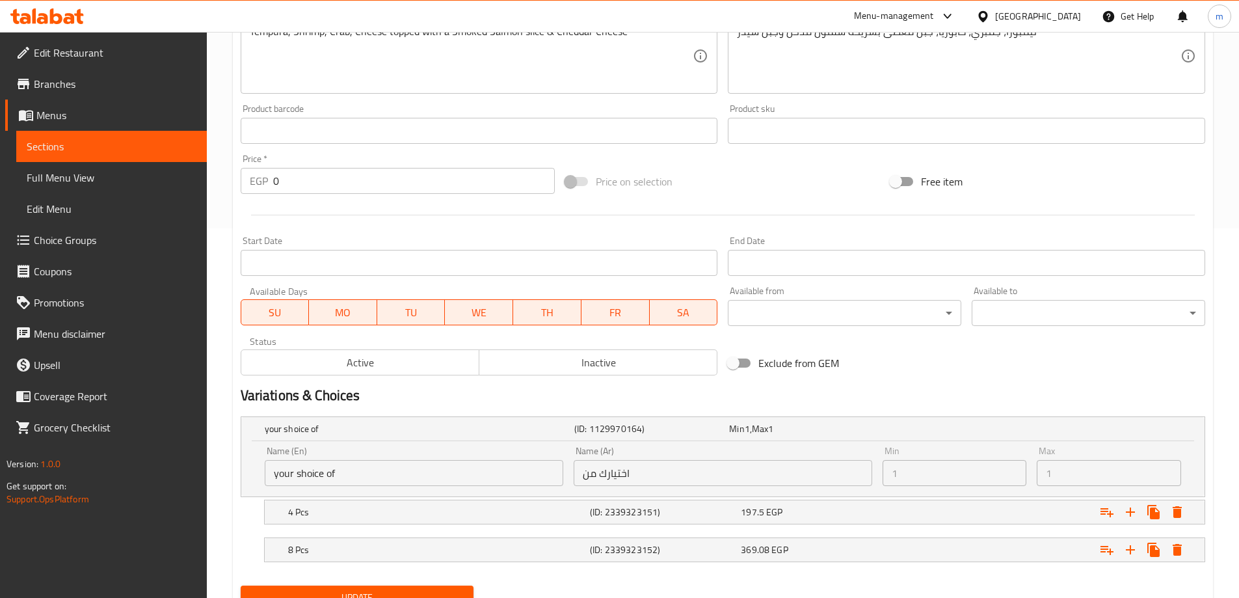
click at [398, 464] on input "your shoice of" at bounding box center [414, 473] width 298 height 26
click at [397, 480] on input "your shoice of" at bounding box center [414, 473] width 298 height 26
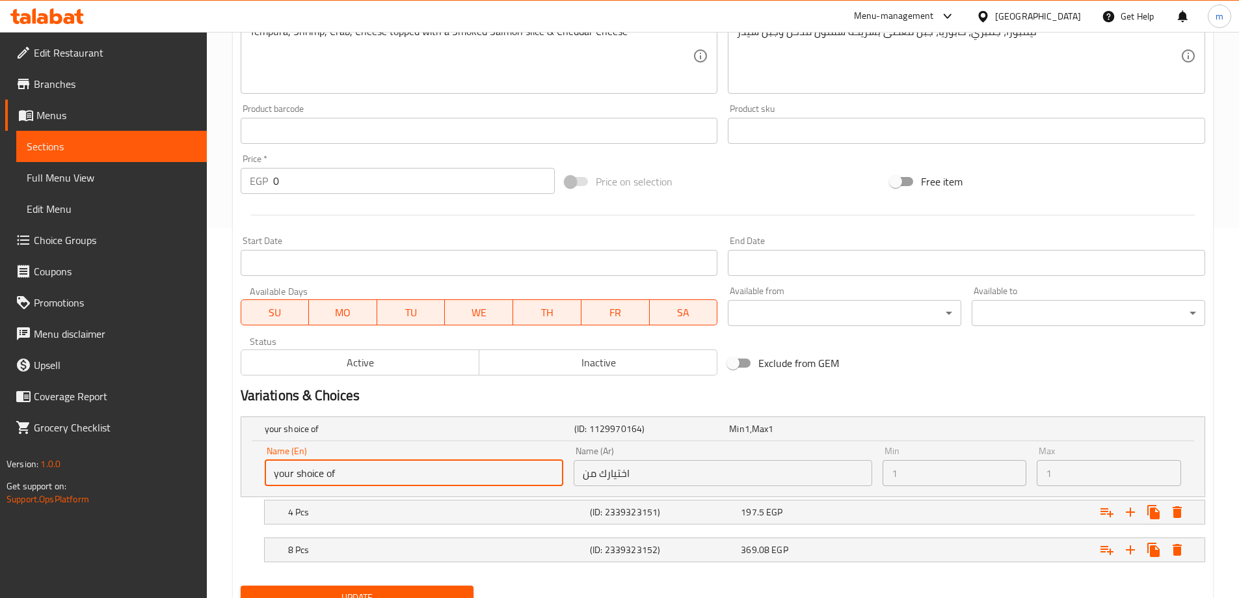
click at [397, 480] on input "your shoice of" at bounding box center [414, 473] width 298 height 26
click at [351, 452] on div "Name (En) your shoice of Name (En)" at bounding box center [414, 466] width 298 height 40
drag, startPoint x: 288, startPoint y: 462, endPoint x: 397, endPoint y: 471, distance: 109.0
click at [367, 469] on input "your shoice of" at bounding box center [414, 473] width 298 height 26
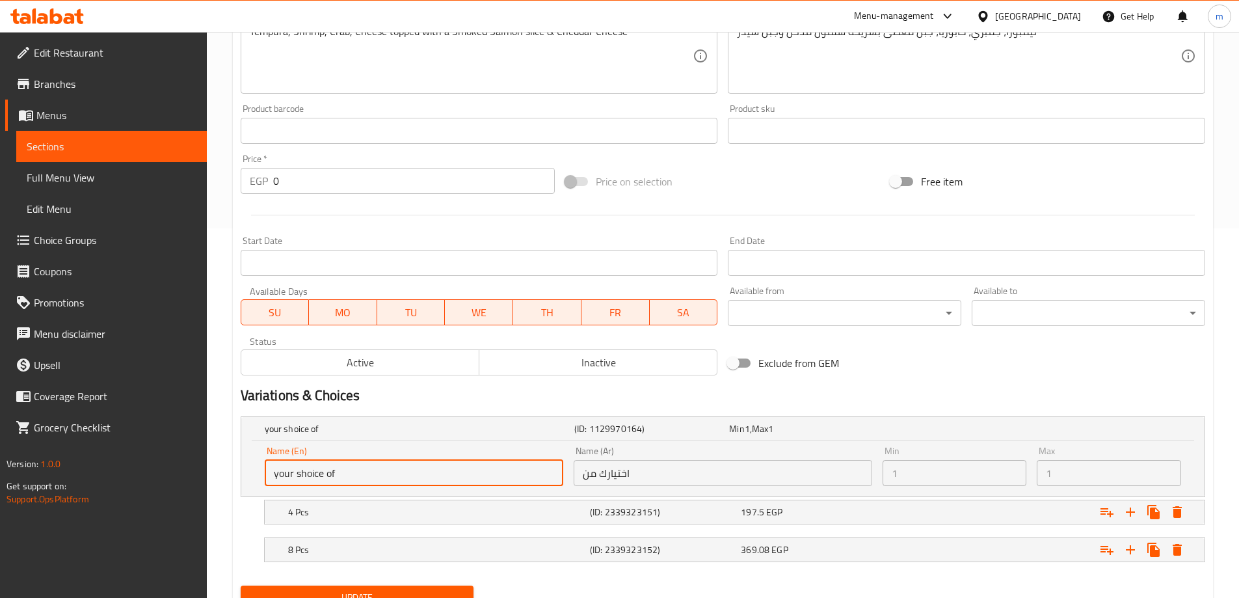
click at [409, 469] on input "your shoice of" at bounding box center [414, 473] width 298 height 26
click at [655, 479] on input "اختيارك من" at bounding box center [722, 473] width 298 height 26
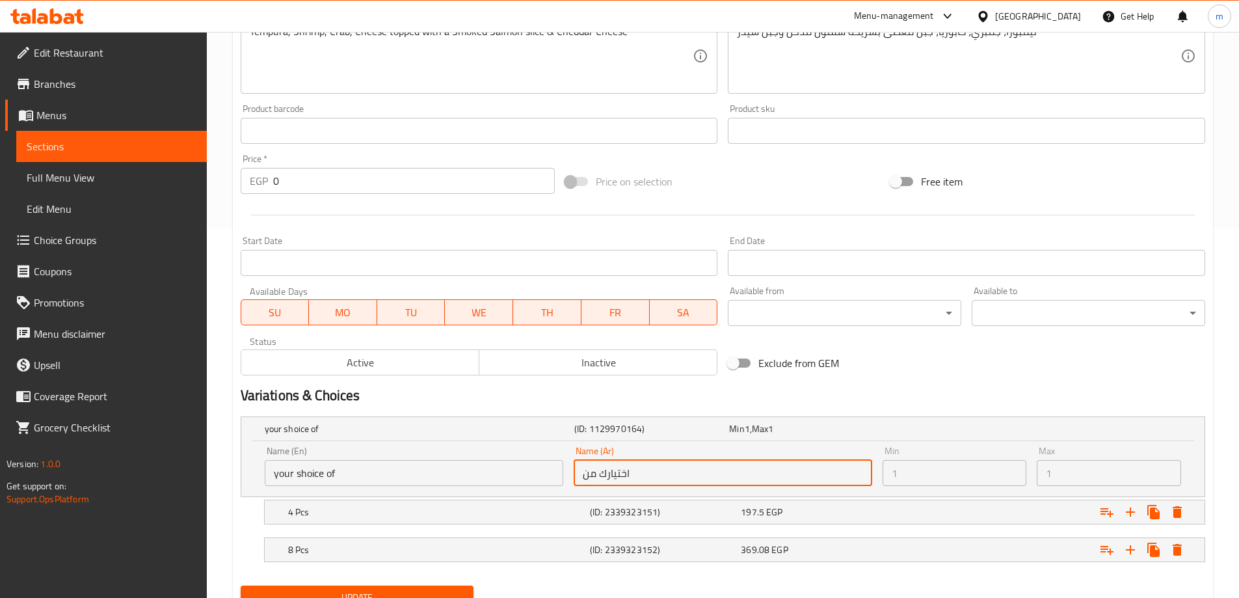
click at [655, 479] on input "اختيارك من" at bounding box center [722, 473] width 298 height 26
click at [617, 466] on input "اختيارك من" at bounding box center [722, 473] width 298 height 26
click at [625, 475] on input "اختيارك من" at bounding box center [722, 473] width 298 height 26
click at [433, 473] on input "your shoice of" at bounding box center [414, 473] width 298 height 26
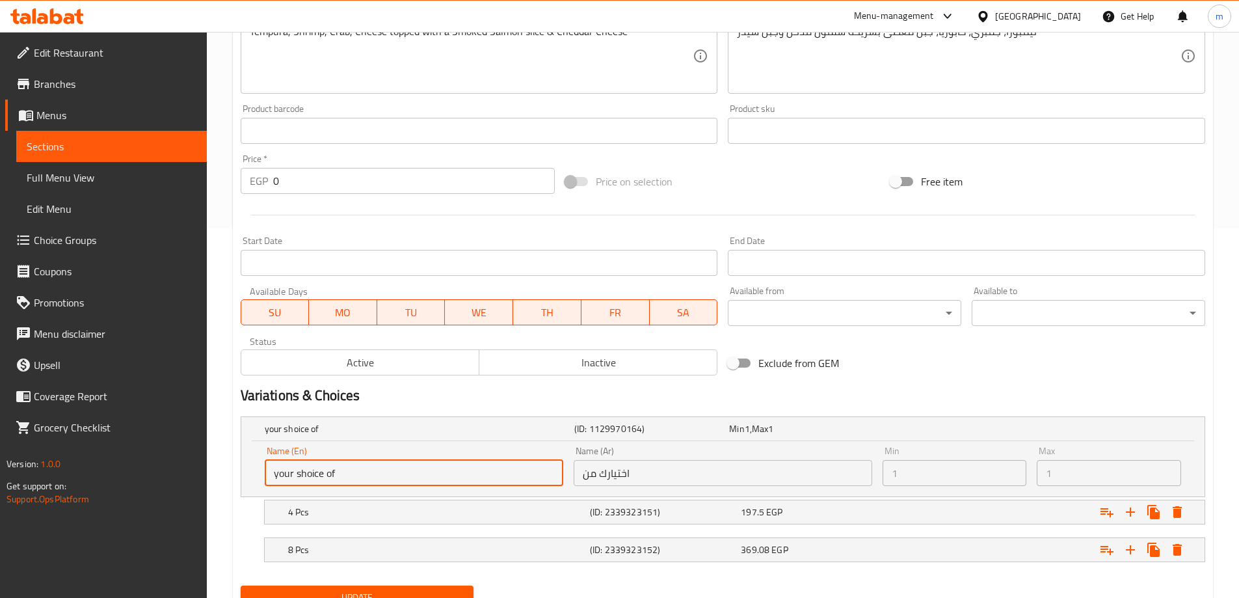
click at [433, 473] on input "your shoice of" at bounding box center [414, 473] width 298 height 26
click at [429, 473] on input "your shoice of" at bounding box center [414, 473] width 298 height 26
click at [515, 423] on h5 "your shoice of" at bounding box center [417, 428] width 304 height 13
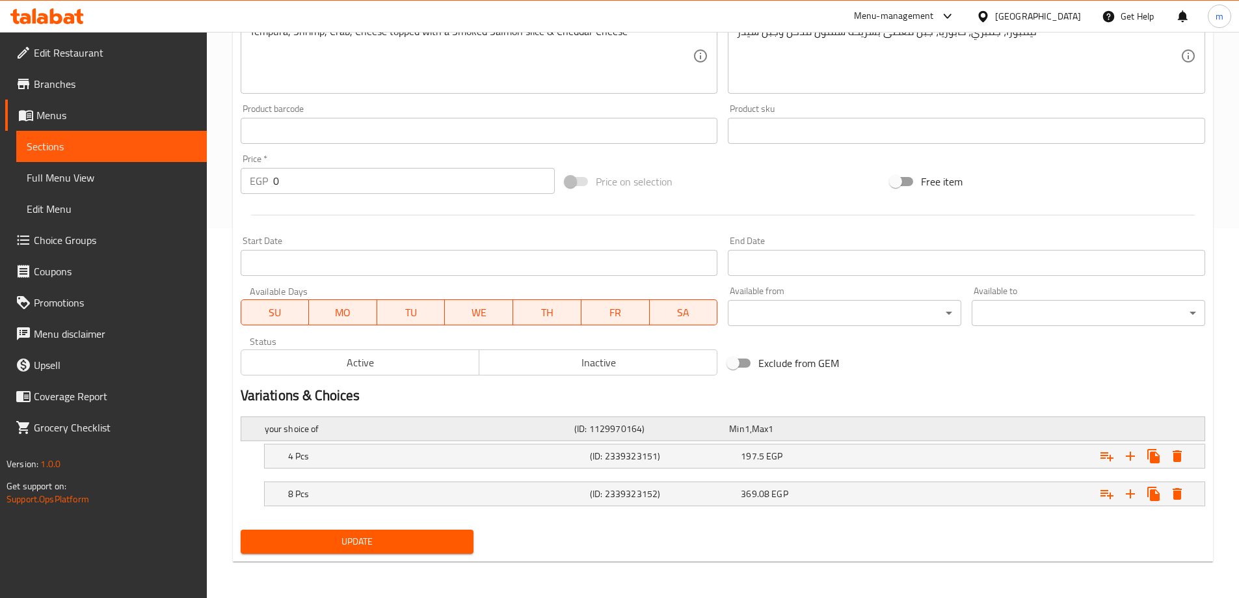
click at [601, 423] on h5 "(ID: 1129970164)" at bounding box center [649, 428] width 150 height 13
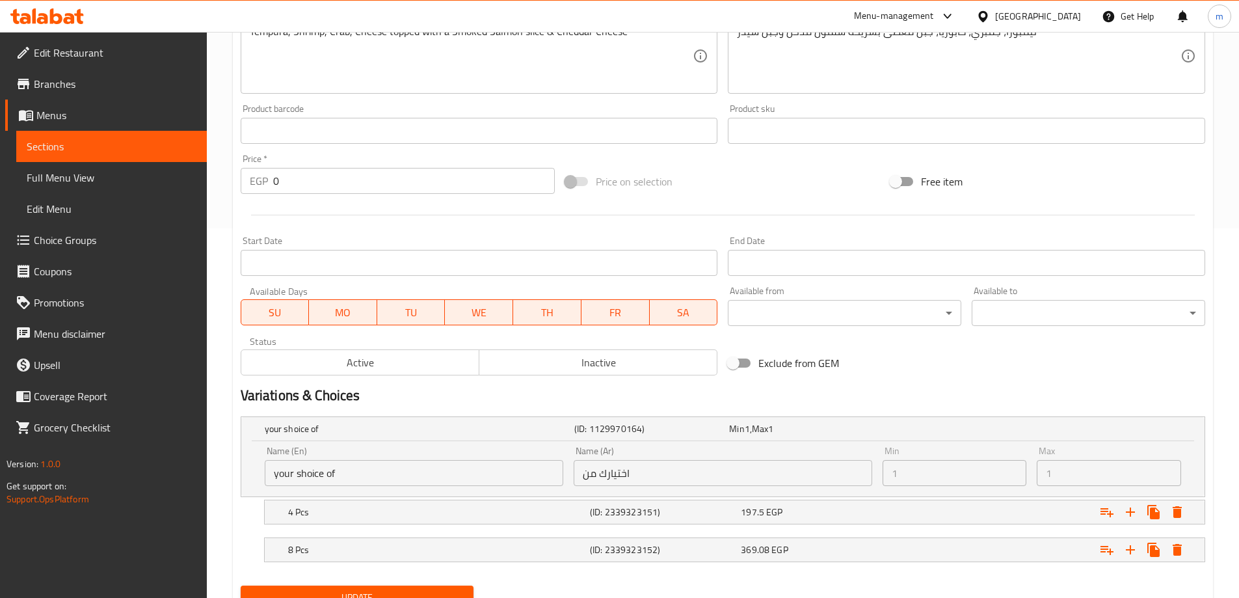
click at [464, 474] on input "your shoice of" at bounding box center [414, 473] width 298 height 26
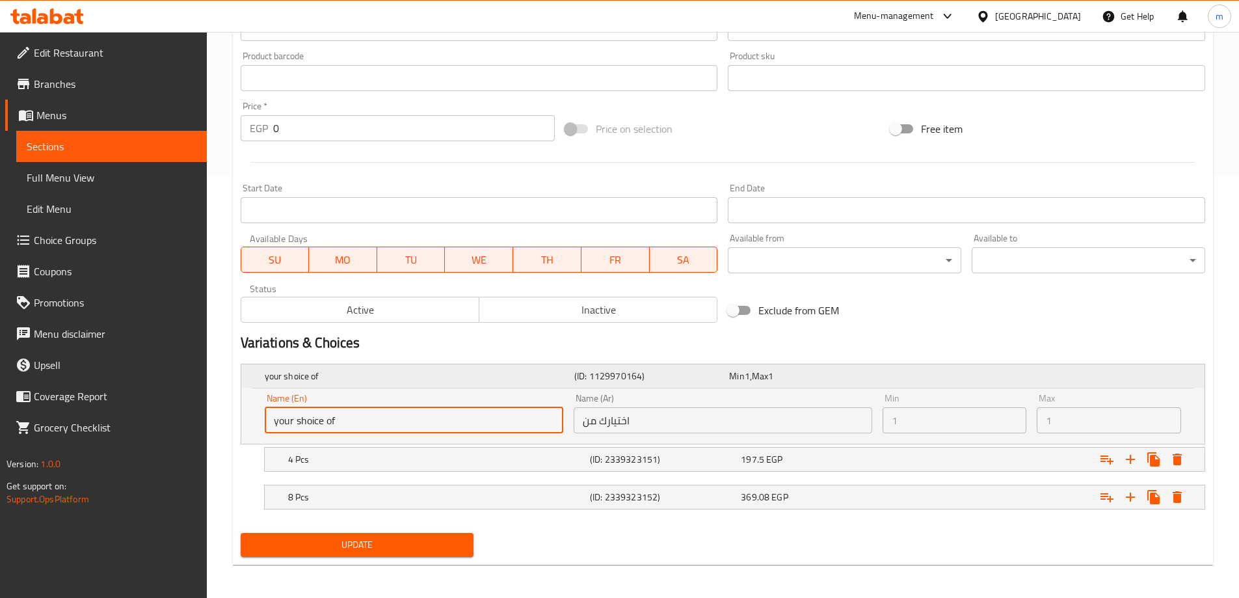
scroll to position [425, 0]
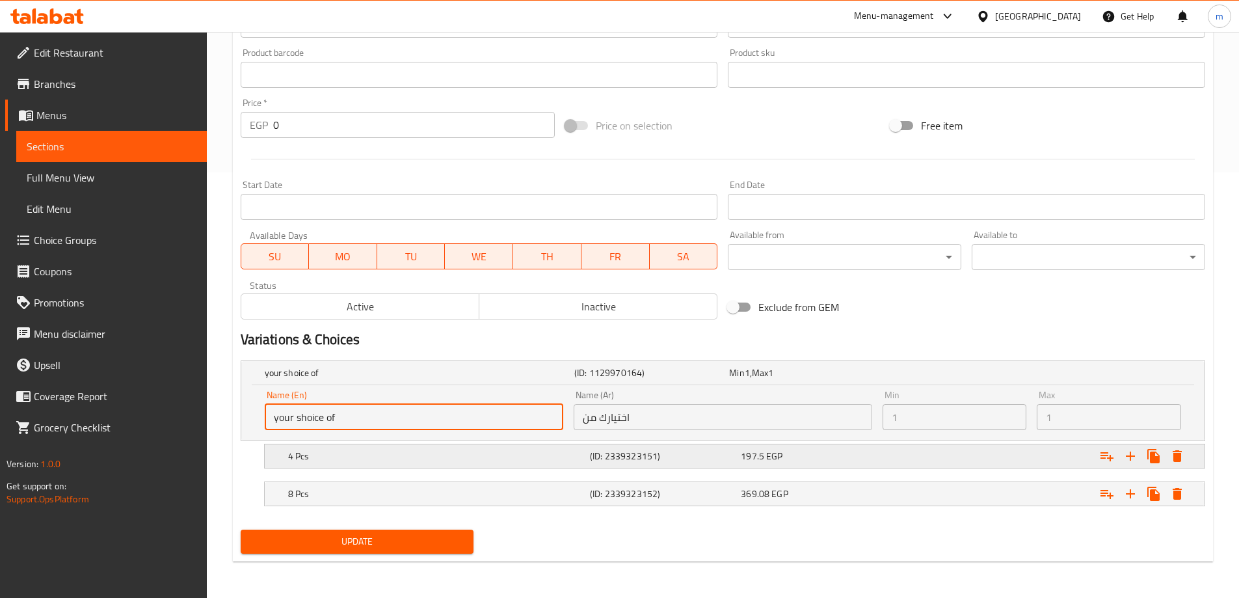
click at [432, 454] on h5 "4 Pcs" at bounding box center [436, 455] width 296 height 13
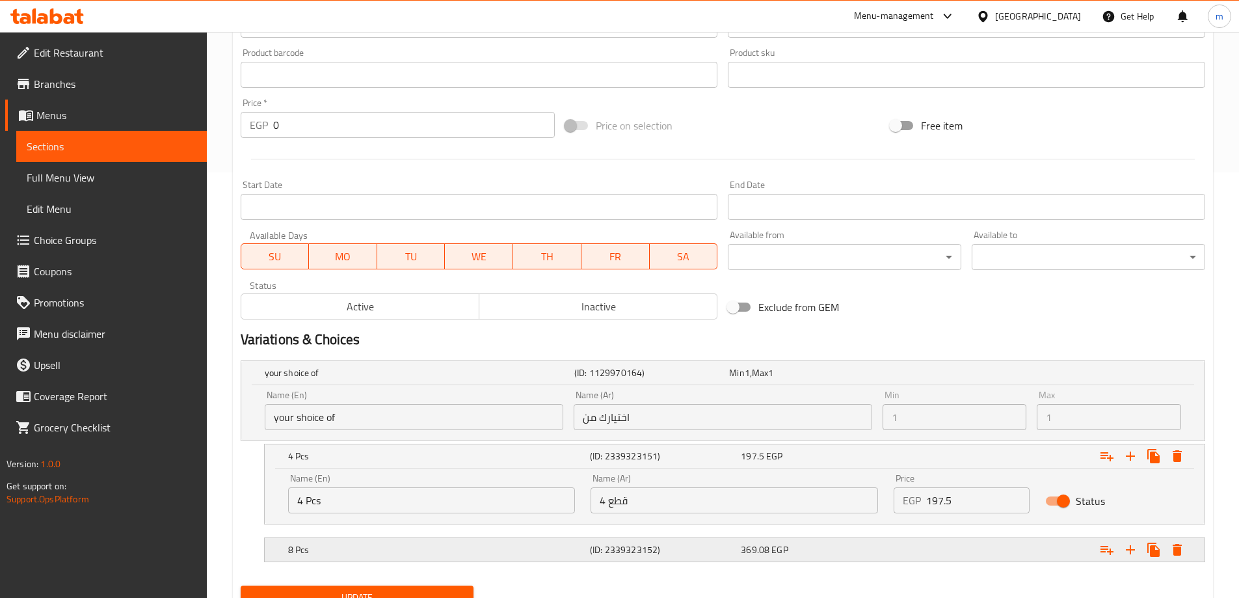
click at [500, 560] on div "8 Pcs (ID: 2339323152) 369.08 EGP" at bounding box center [738, 549] width 906 height 29
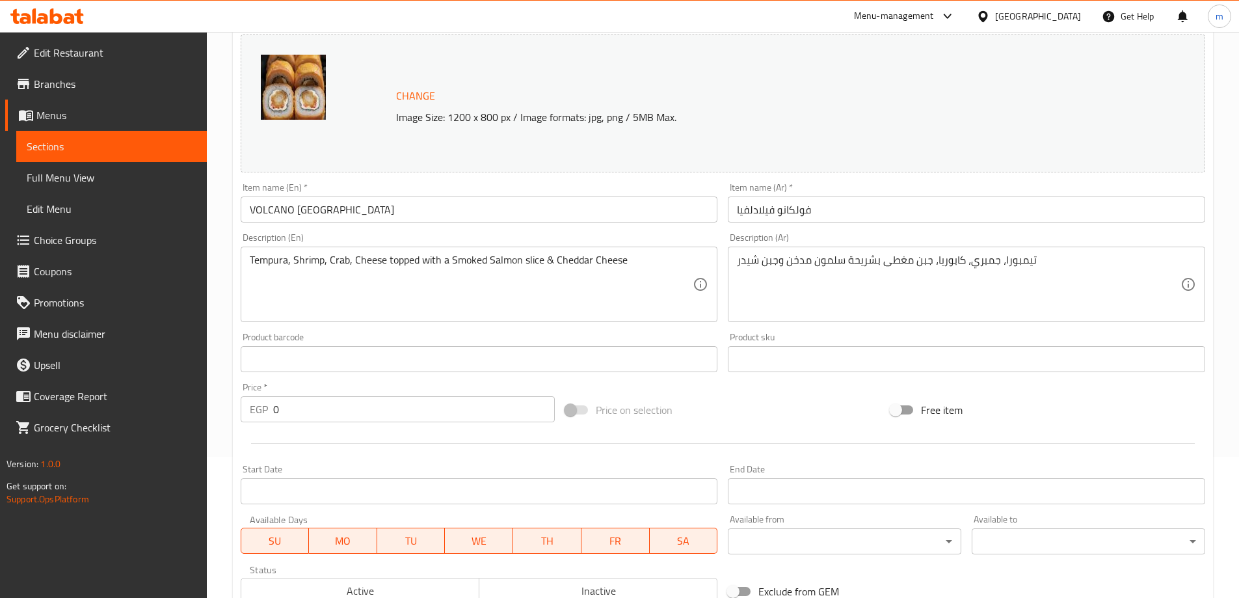
scroll to position [0, 0]
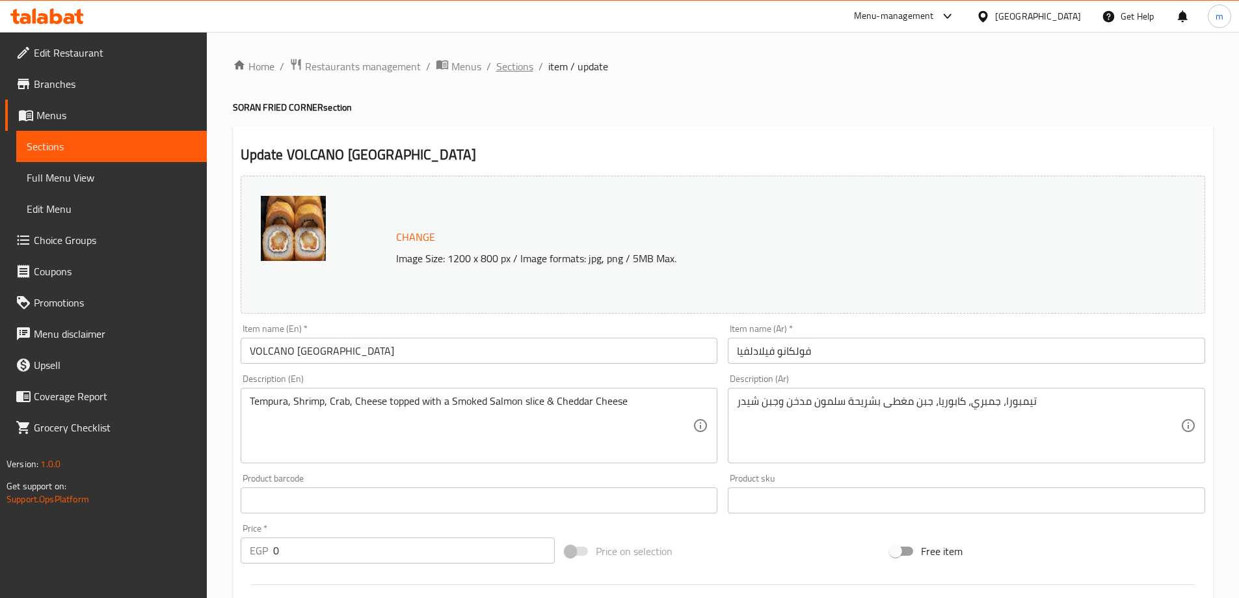
click at [514, 73] on span "Sections" at bounding box center [514, 67] width 37 height 16
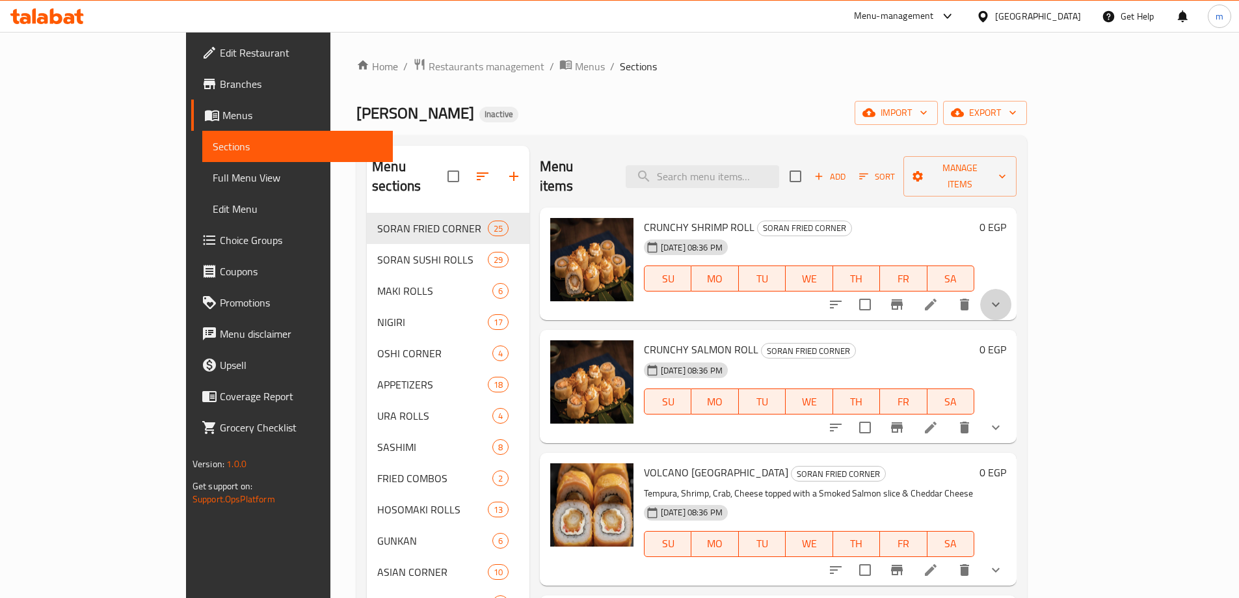
click at [1011, 293] on button "show more" at bounding box center [995, 304] width 31 height 31
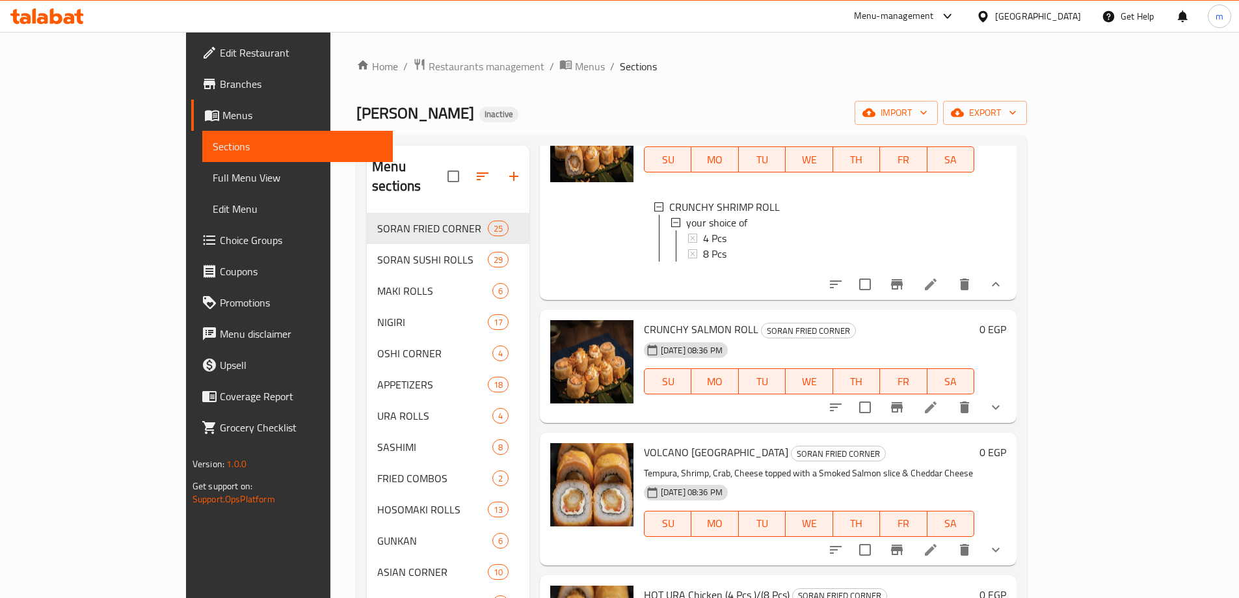
scroll to position [130, 0]
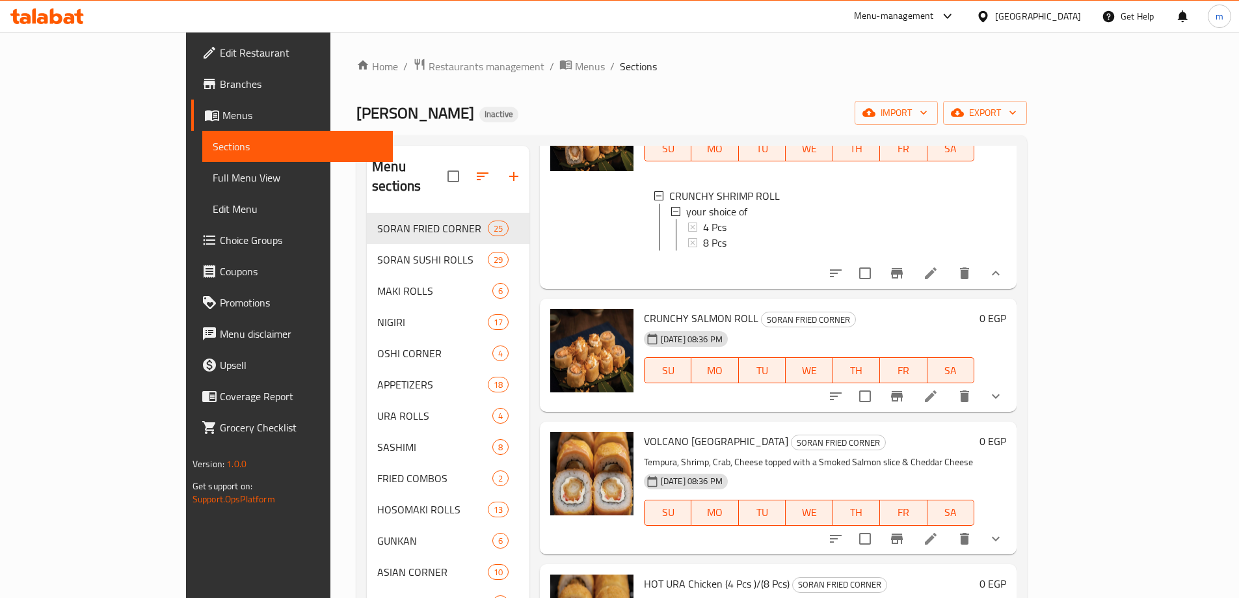
click at [1011, 389] on button "show more" at bounding box center [995, 395] width 31 height 31
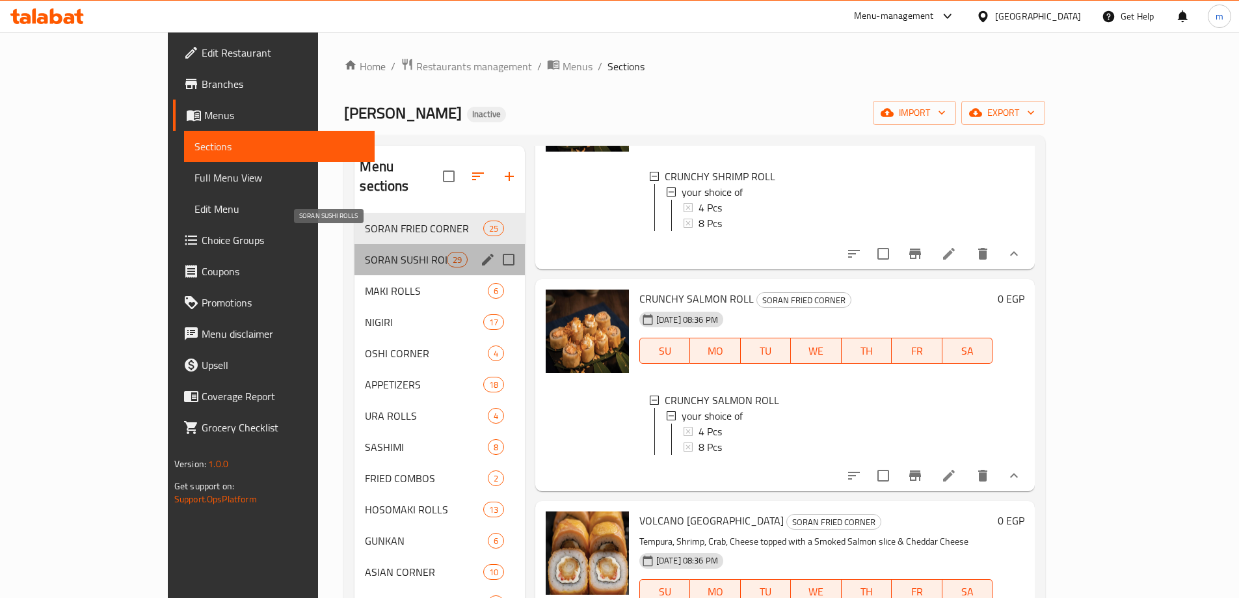
click at [365, 252] on span "SORAN SUSHI ROLLS" at bounding box center [405, 260] width 81 height 16
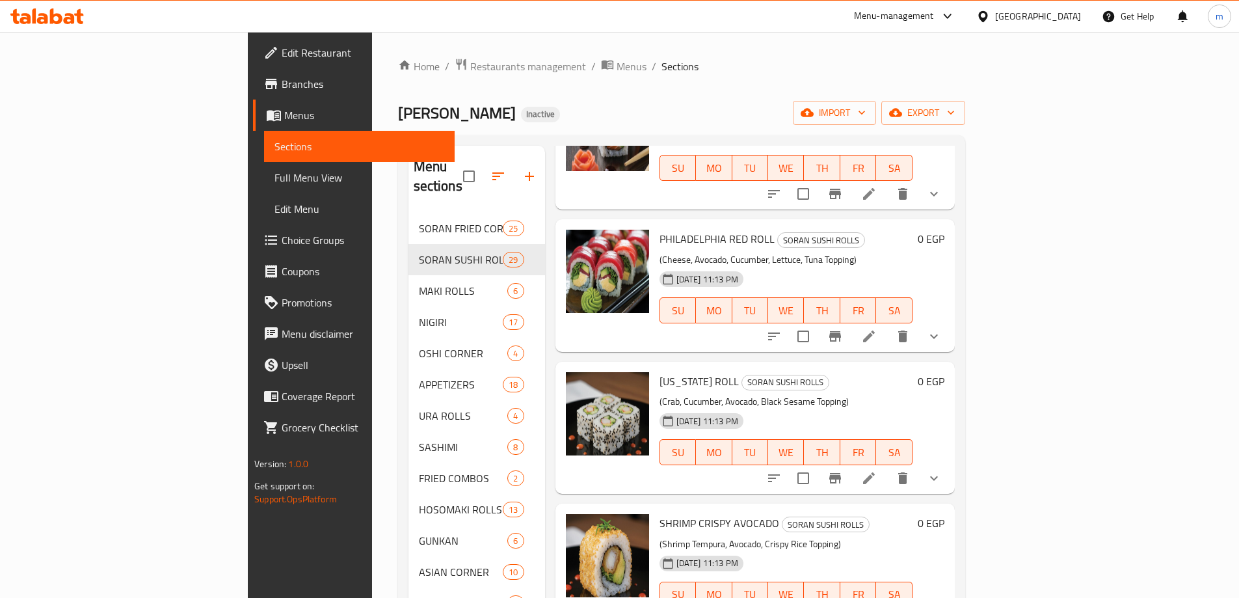
click at [941, 328] on icon "show more" at bounding box center [934, 336] width 16 height 16
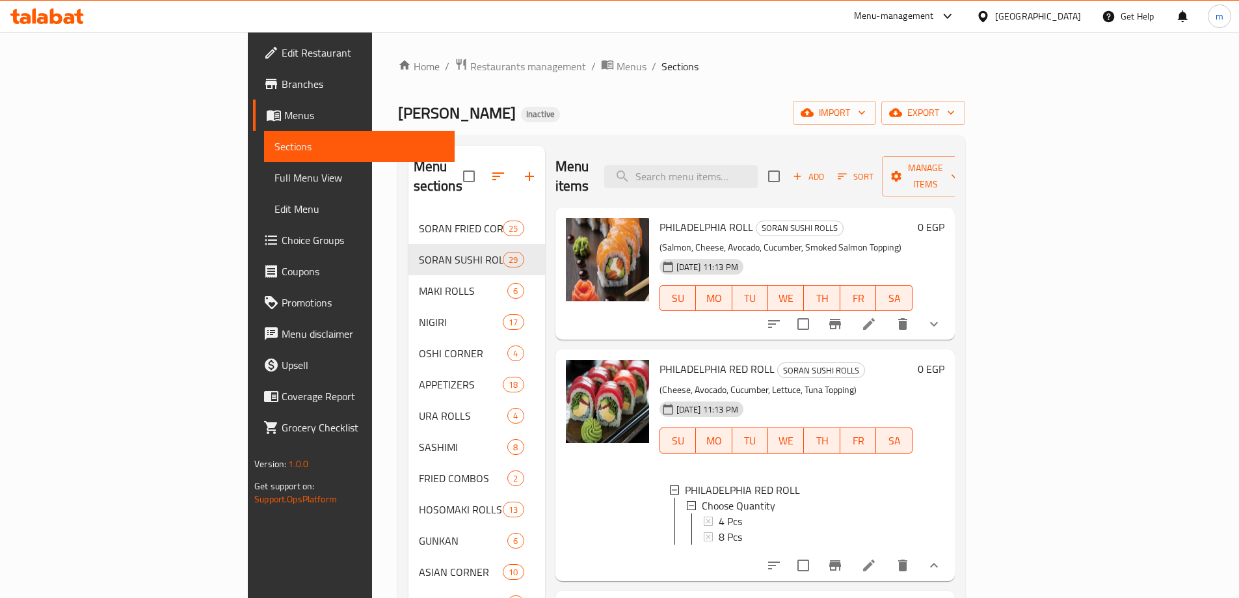
click at [949, 308] on button "show more" at bounding box center [933, 323] width 31 height 31
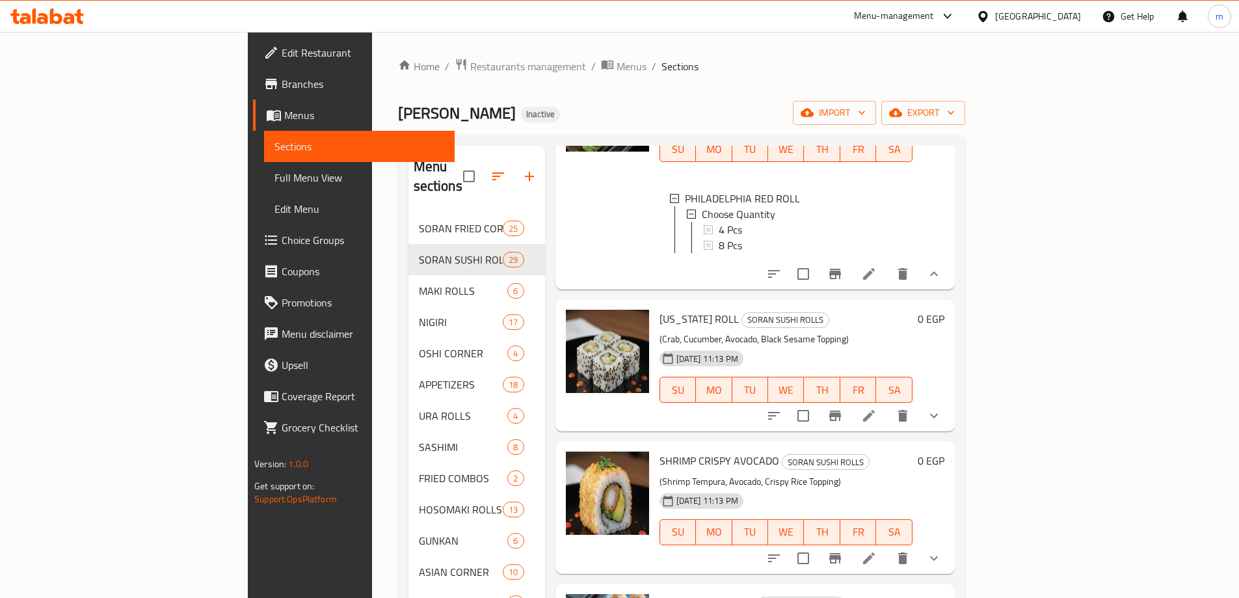
scroll to position [715, 0]
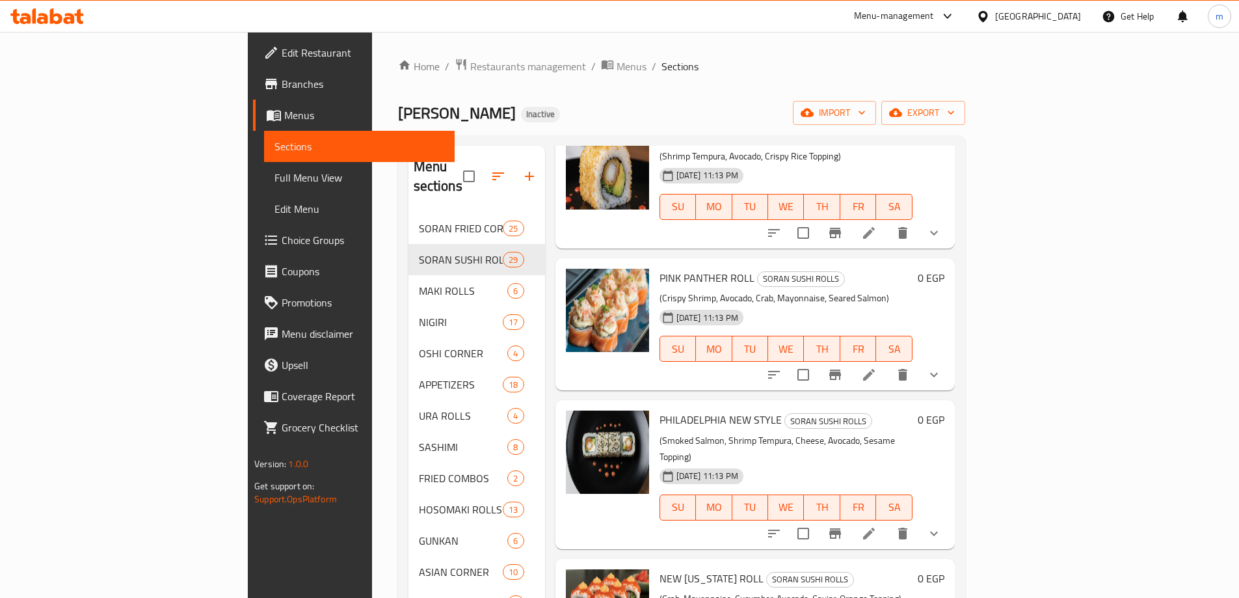
click at [949, 364] on button "show more" at bounding box center [933, 374] width 31 height 31
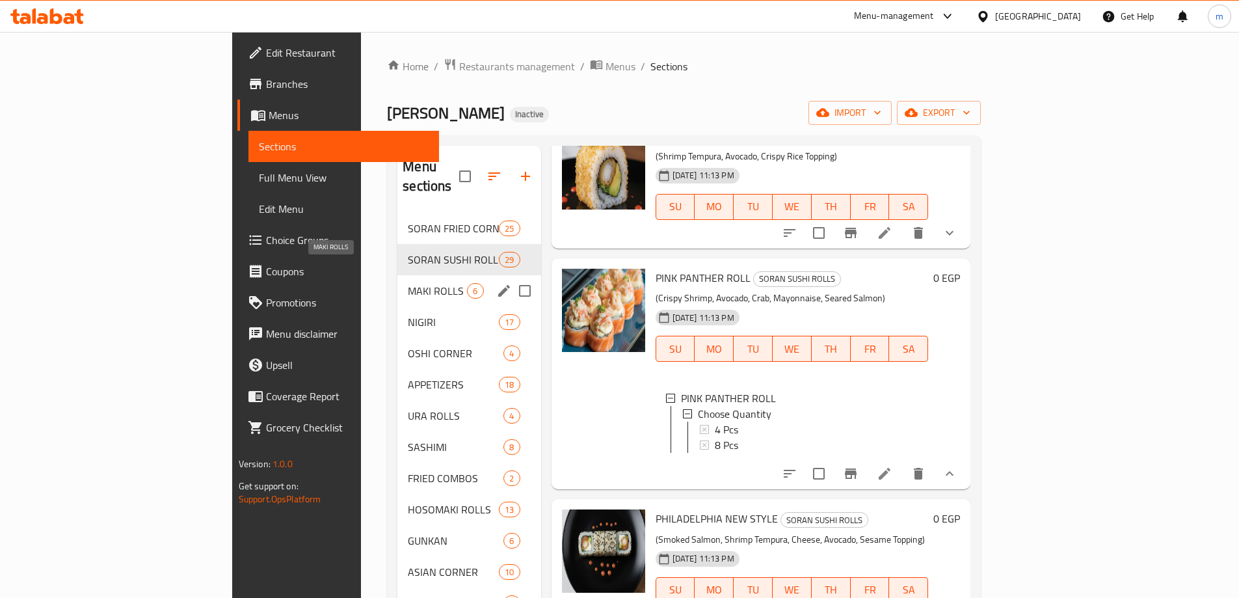
click at [408, 283] on span "MAKI ROLLS" at bounding box center [437, 291] width 59 height 16
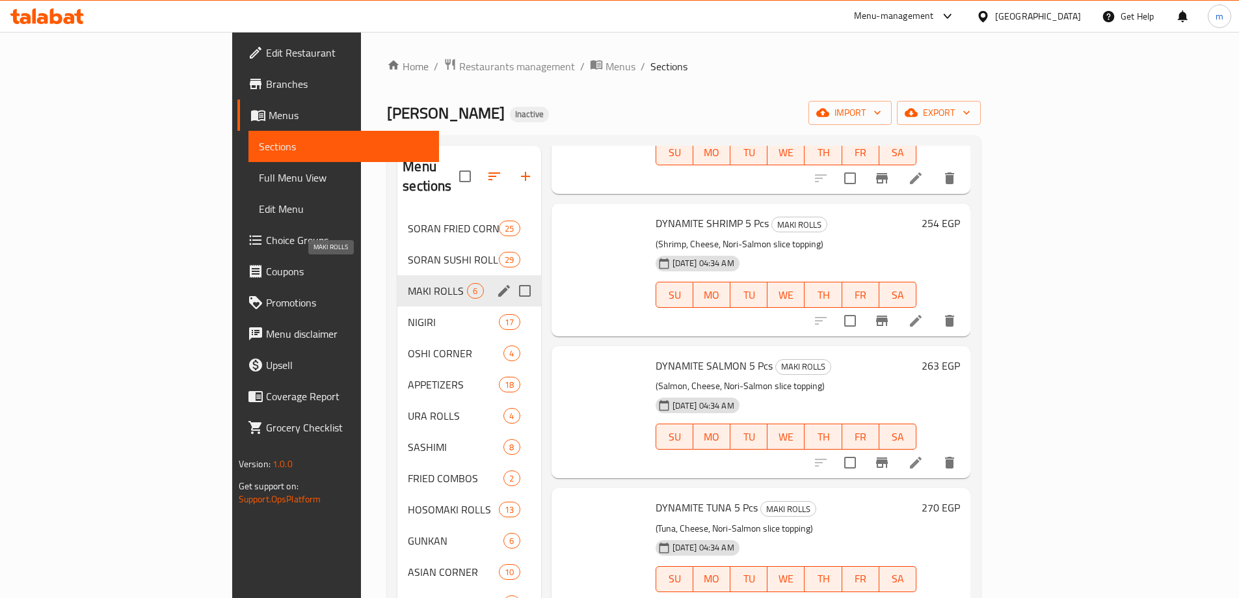
scroll to position [146, 0]
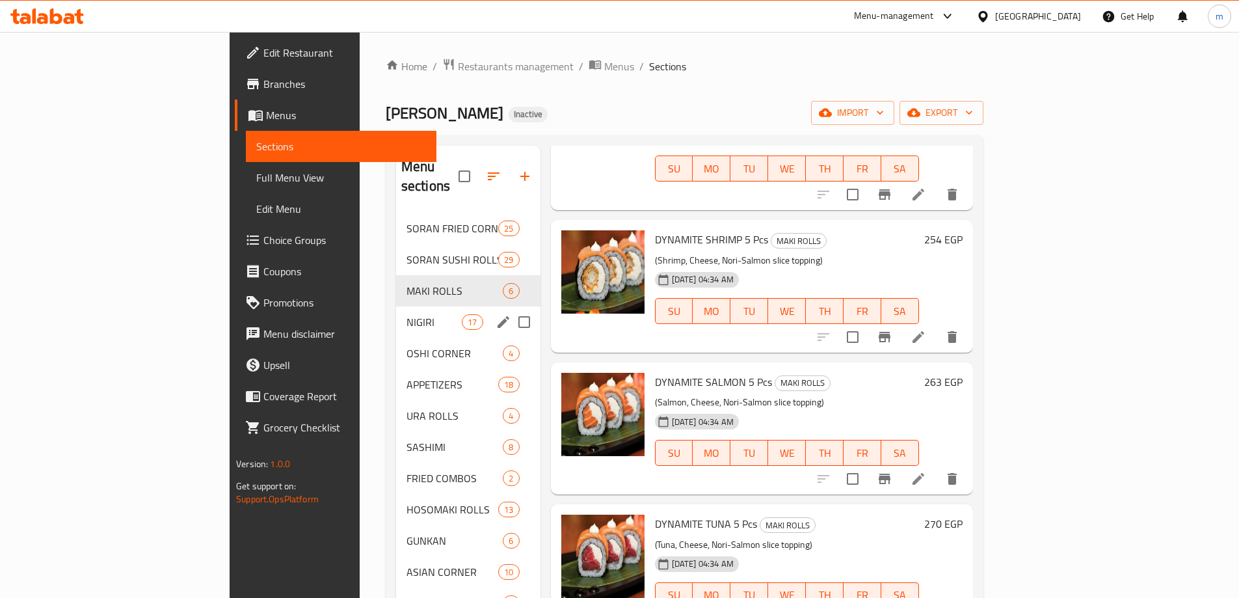
click at [396, 312] on div "NIGIRI 17" at bounding box center [468, 321] width 144 height 31
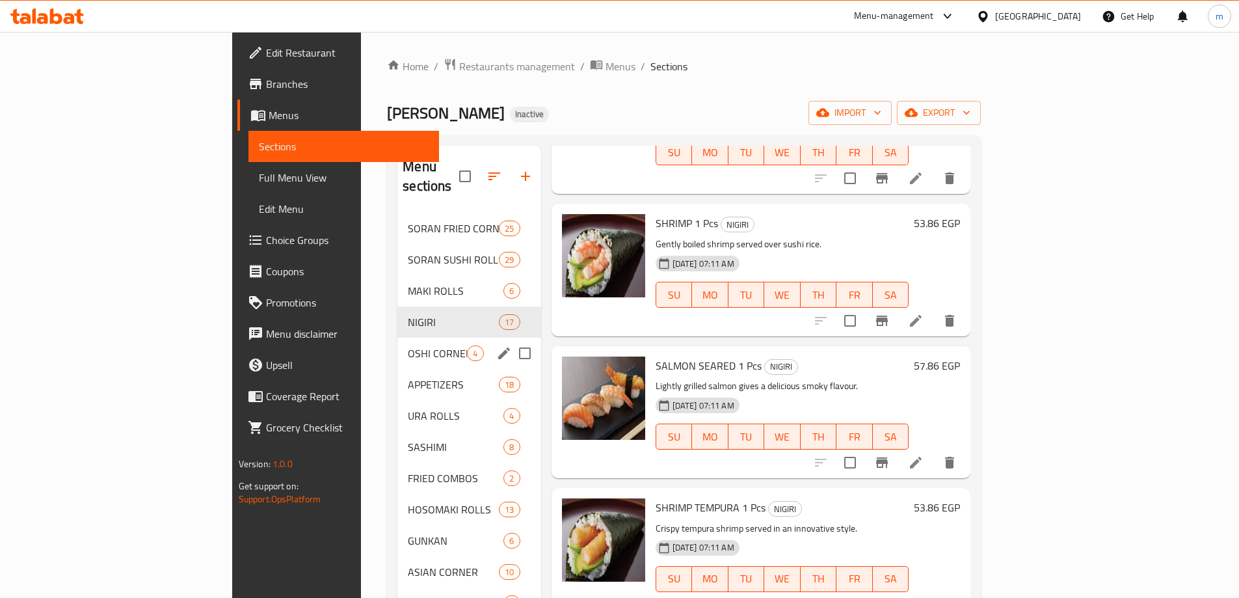
click at [408, 345] on span "OSHI CORNER" at bounding box center [437, 353] width 59 height 16
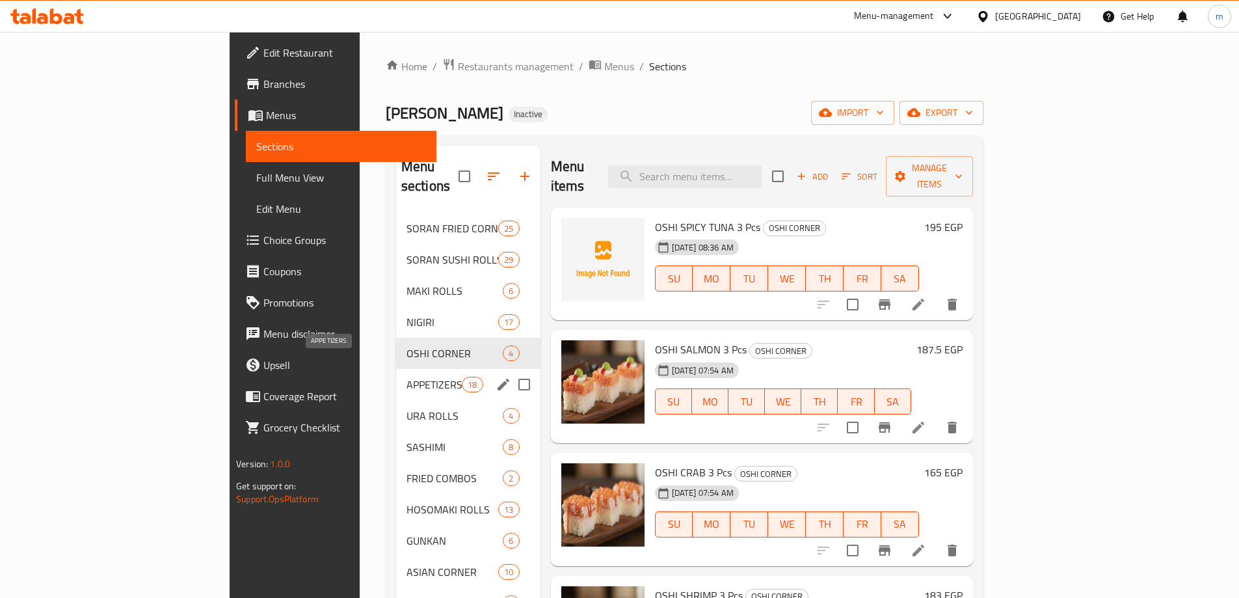
click at [406, 376] on span "APPETIZERS" at bounding box center [433, 384] width 55 height 16
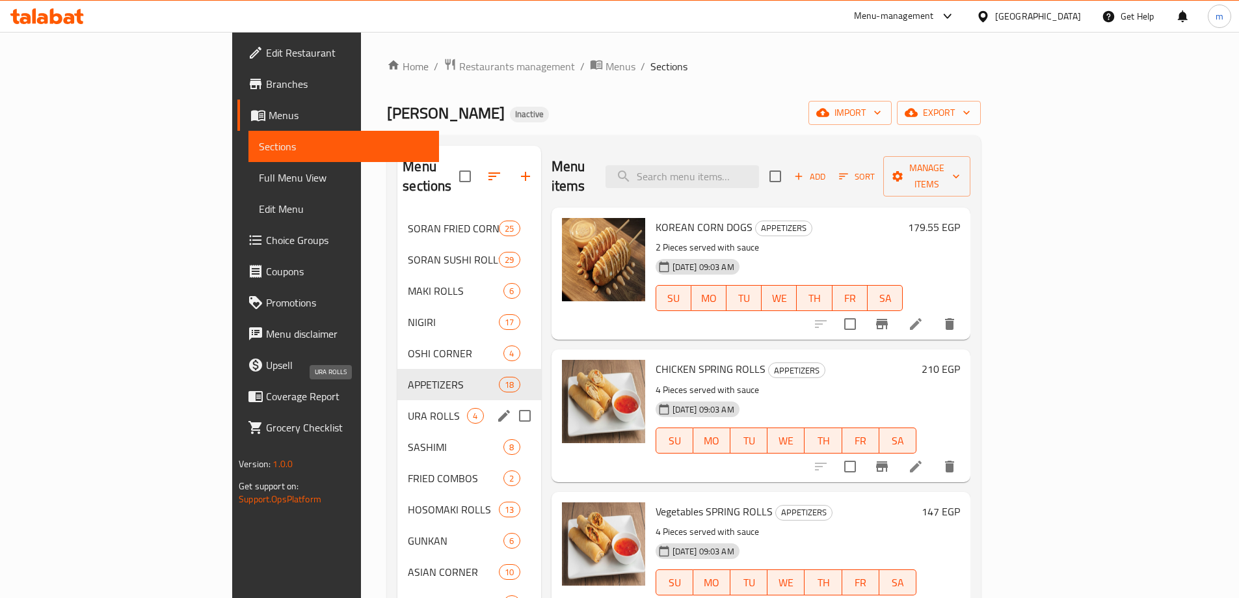
scroll to position [195, 0]
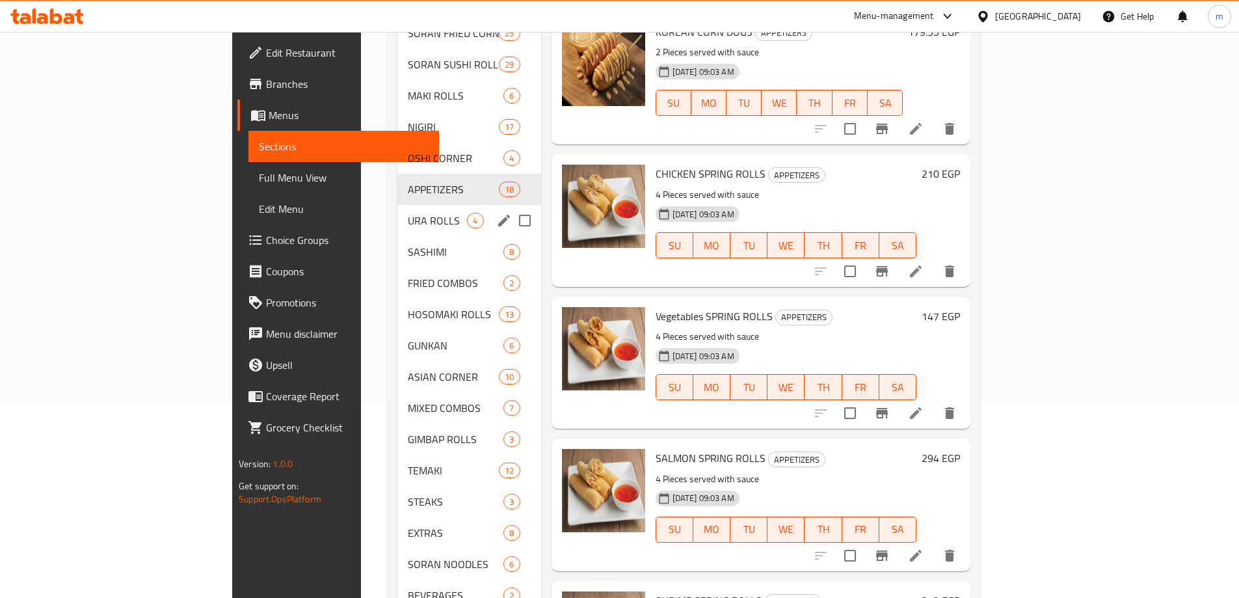
click at [397, 211] on div "URA ROLLS 4" at bounding box center [468, 220] width 143 height 31
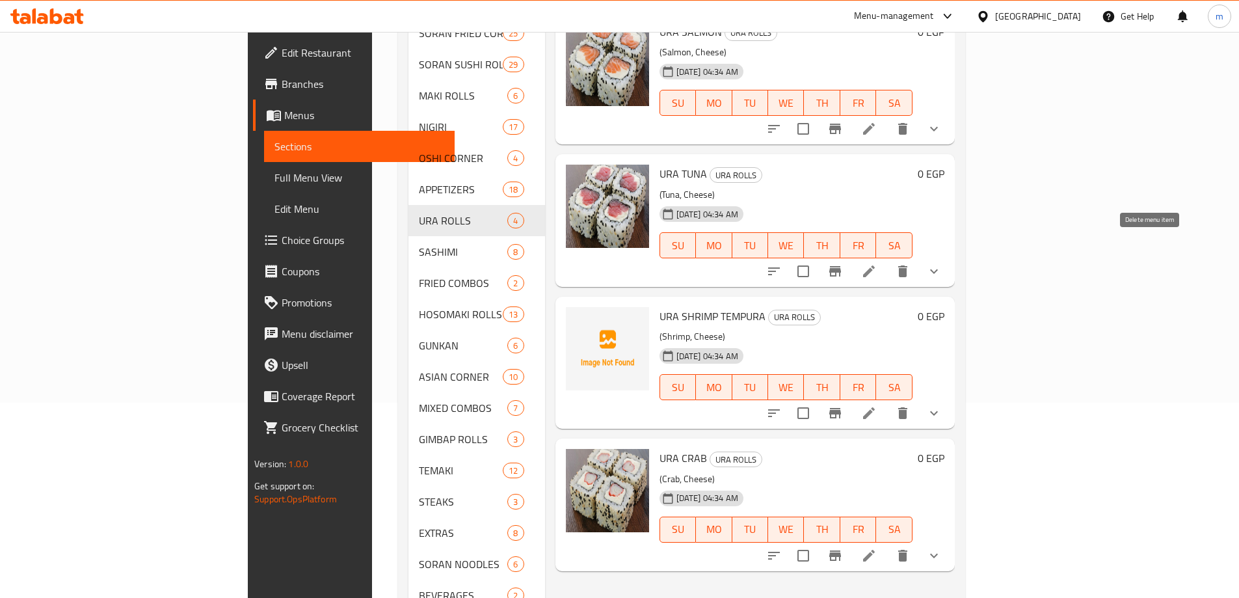
click at [941, 263] on icon "show more" at bounding box center [934, 271] width 16 height 16
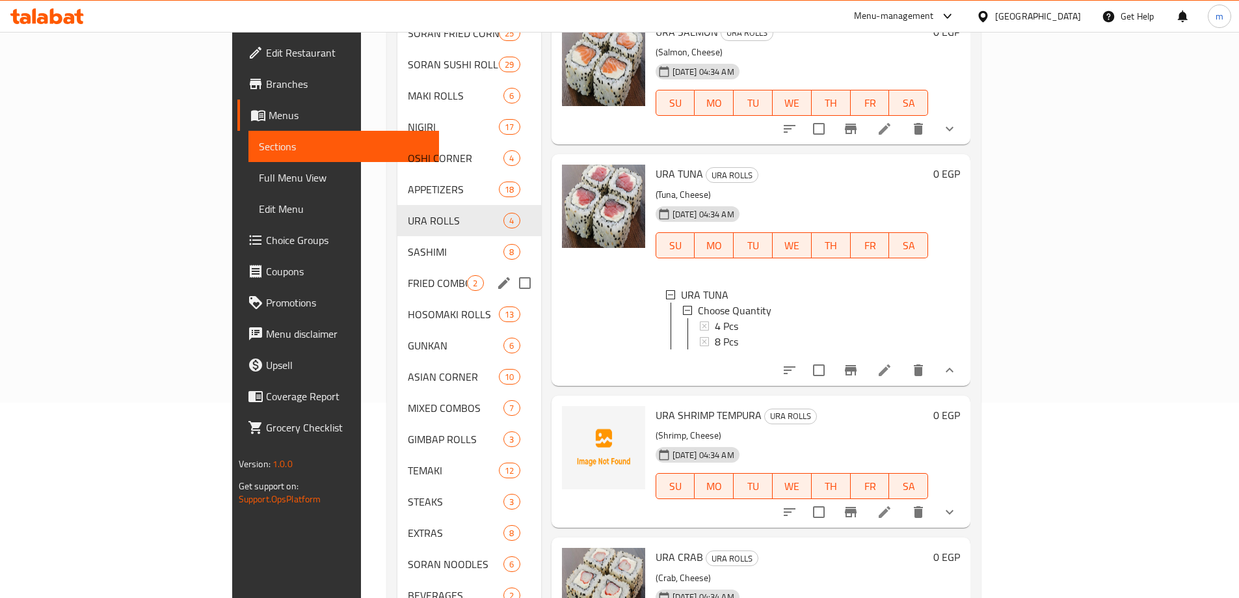
click at [408, 244] on span "SASHIMI" at bounding box center [456, 252] width 96 height 16
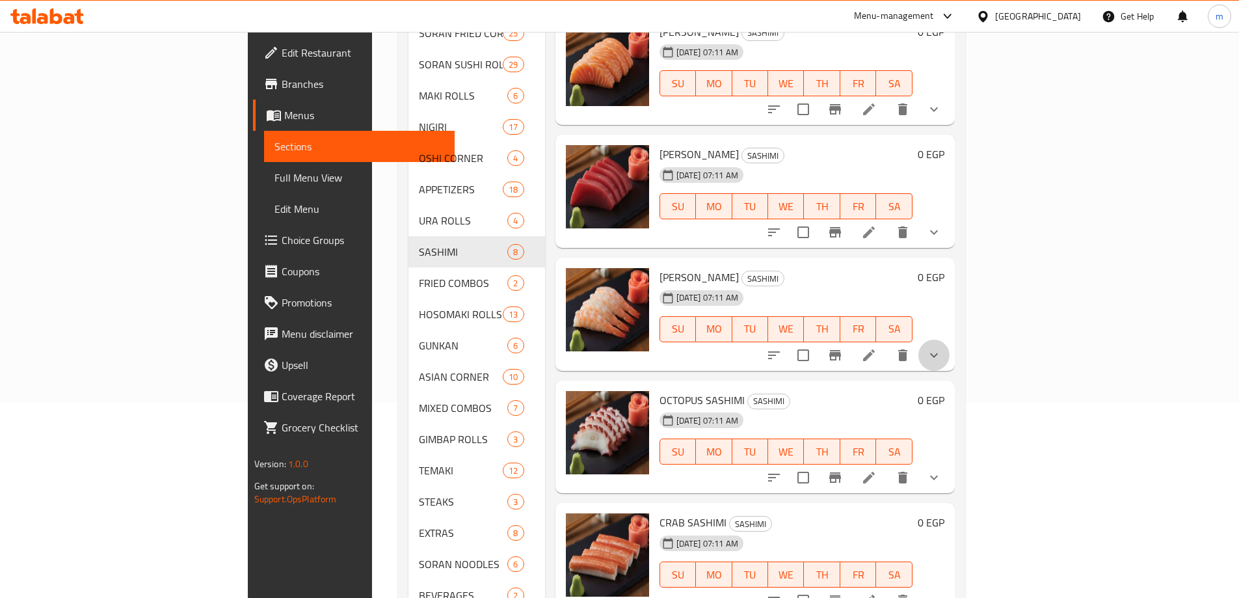
click at [949, 339] on button "show more" at bounding box center [933, 354] width 31 height 31
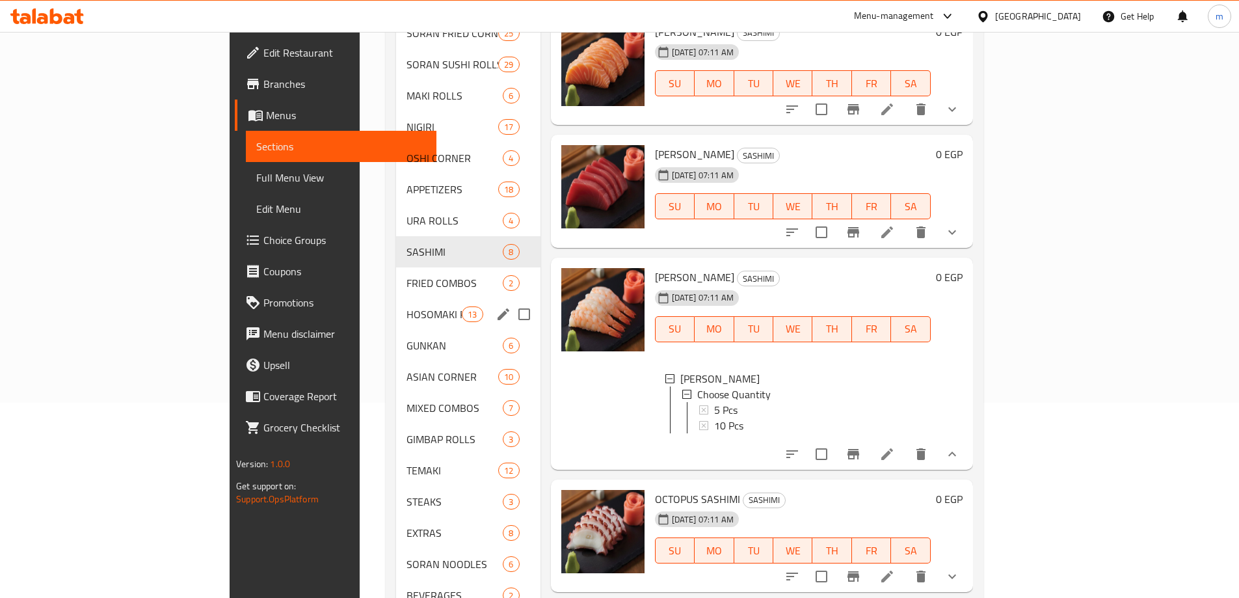
click at [406, 275] on span "FRIED COMBOS" at bounding box center [454, 283] width 97 height 16
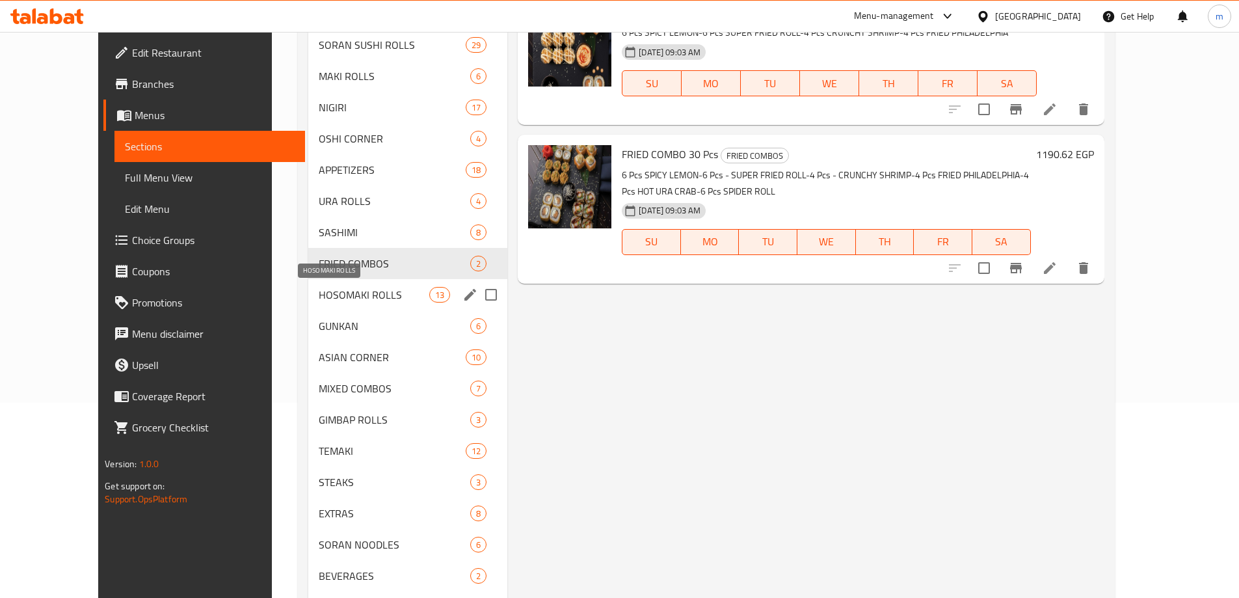
click at [365, 300] on span "HOSOMAKI ROLLS" at bounding box center [374, 295] width 111 height 16
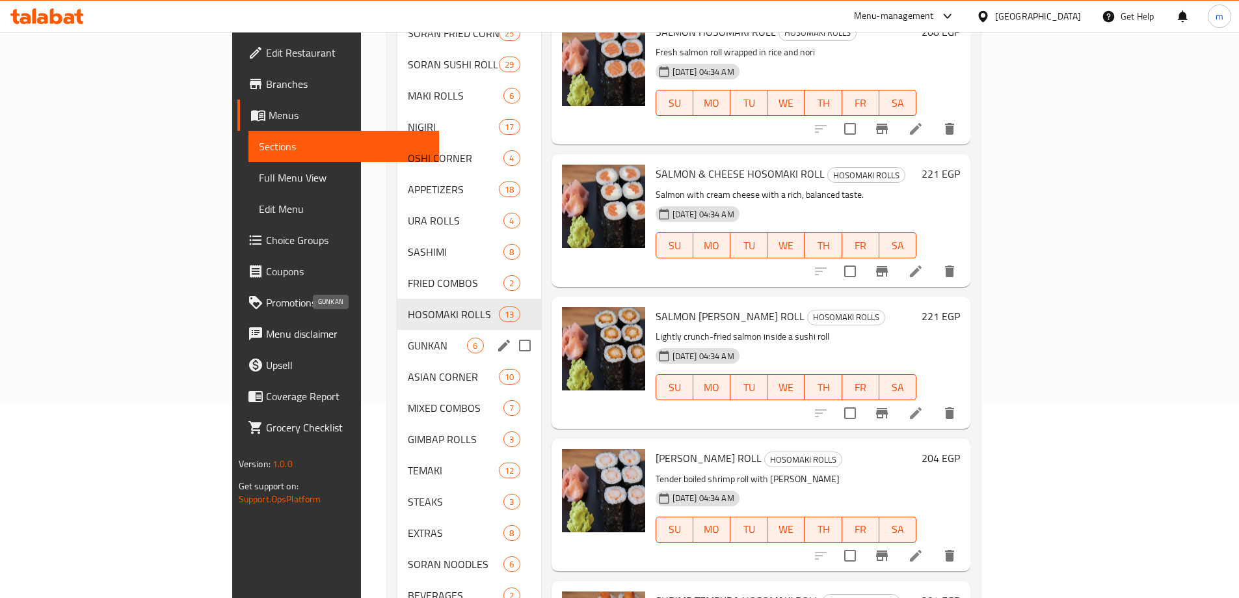
click at [408, 337] on span "GUNKAN" at bounding box center [437, 345] width 59 height 16
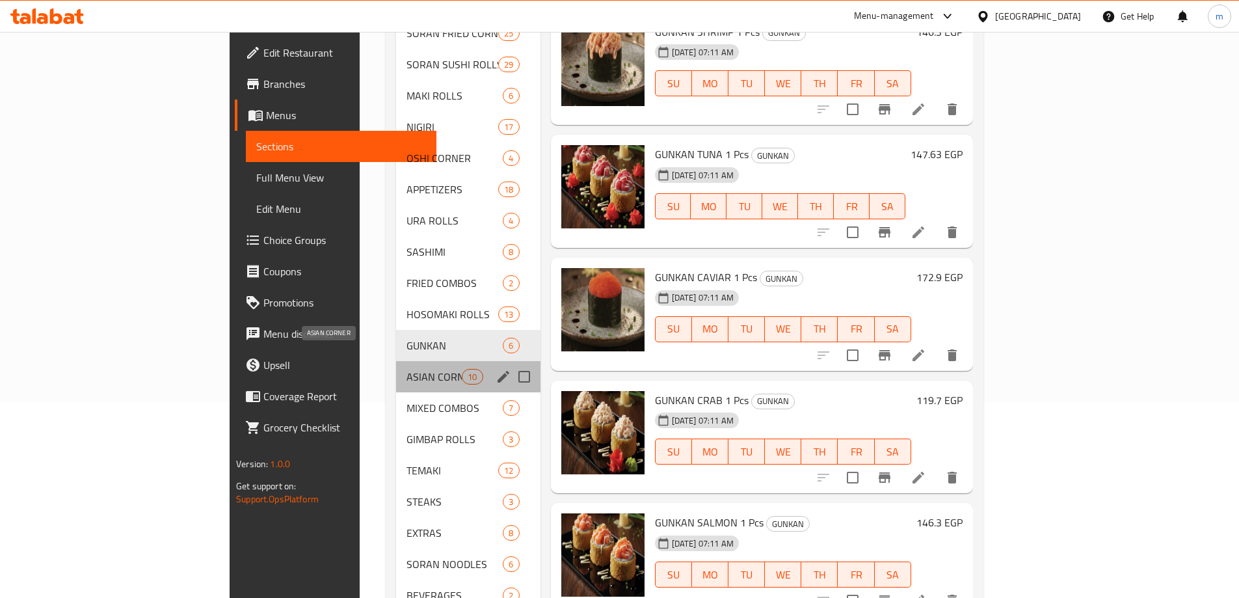
click at [406, 369] on span "ASIAN CORNER" at bounding box center [433, 377] width 55 height 16
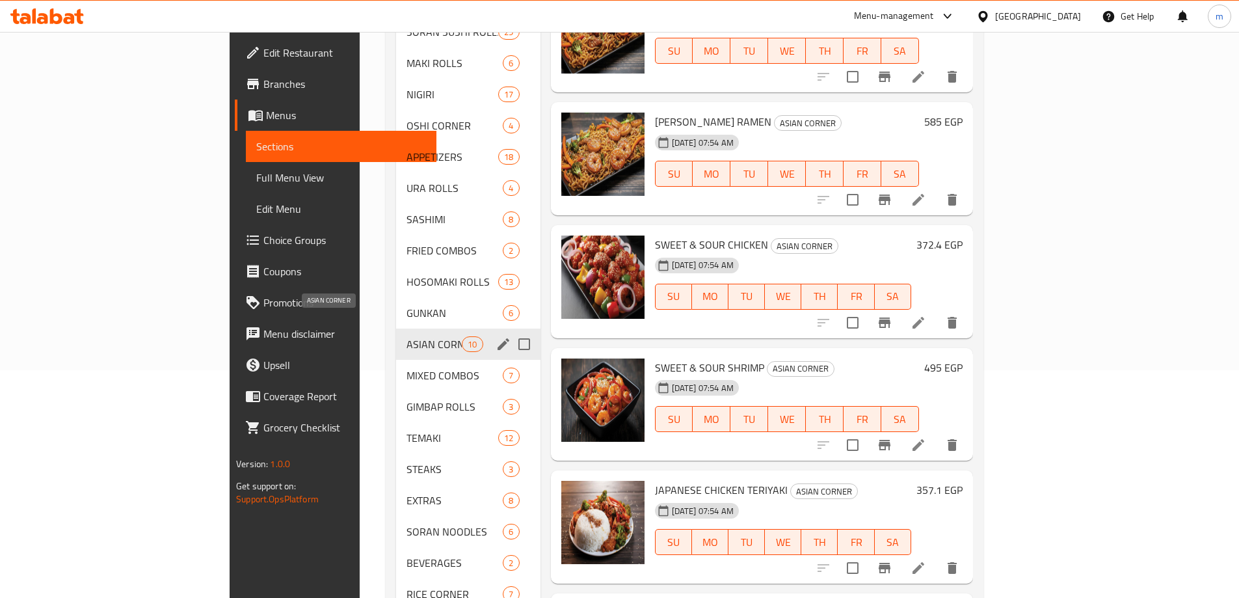
scroll to position [260, 0]
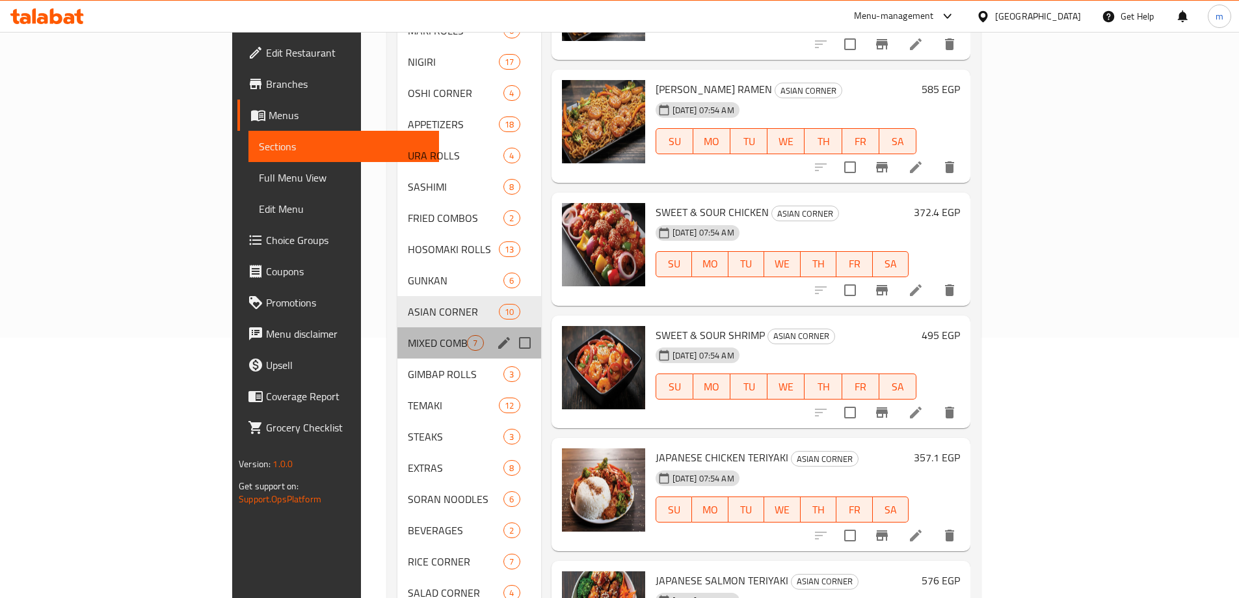
click at [397, 331] on div "MIXED COMBOS 7" at bounding box center [468, 342] width 143 height 31
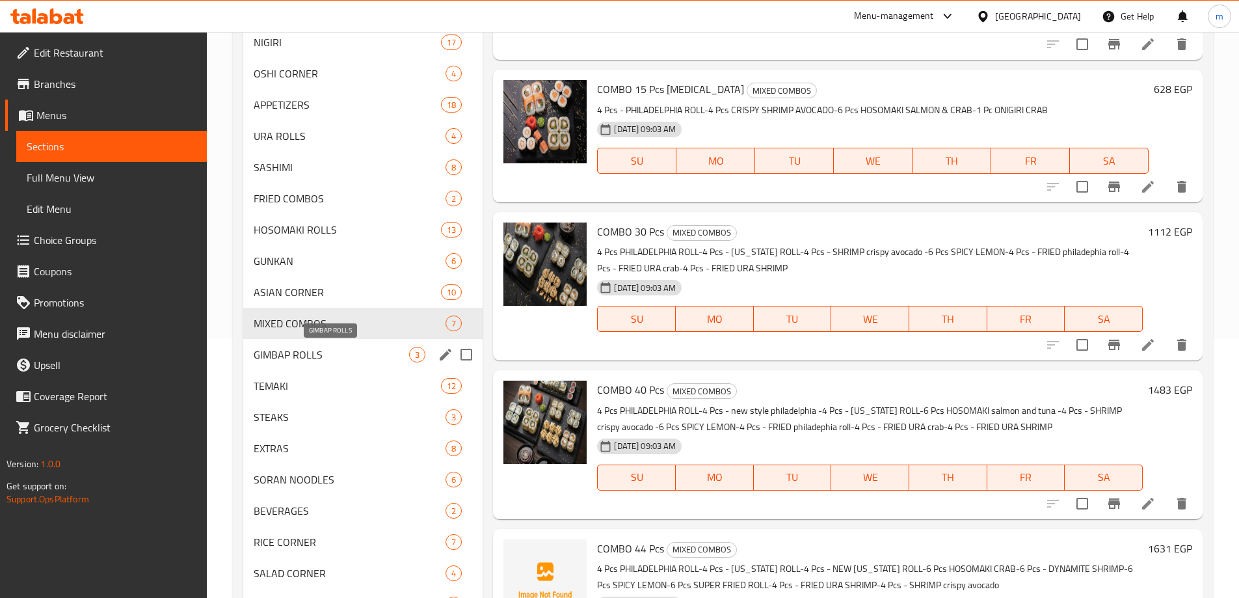
click at [337, 347] on span "GIMBAP ROLLS" at bounding box center [332, 355] width 156 height 16
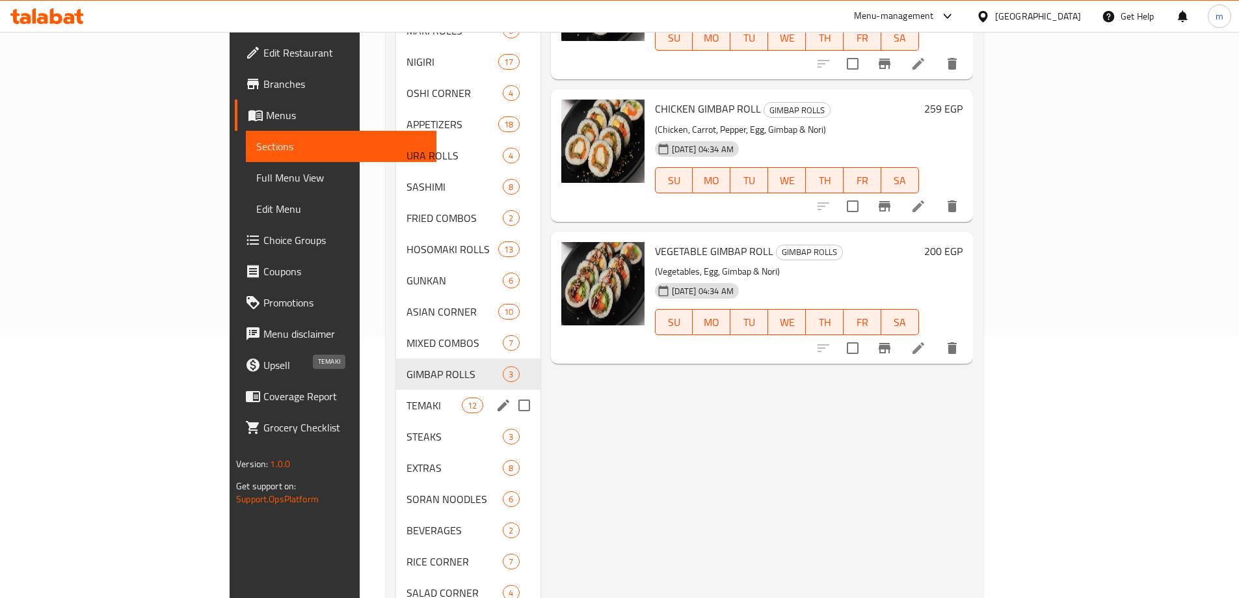
click at [406, 397] on span "TEMAKI" at bounding box center [433, 405] width 55 height 16
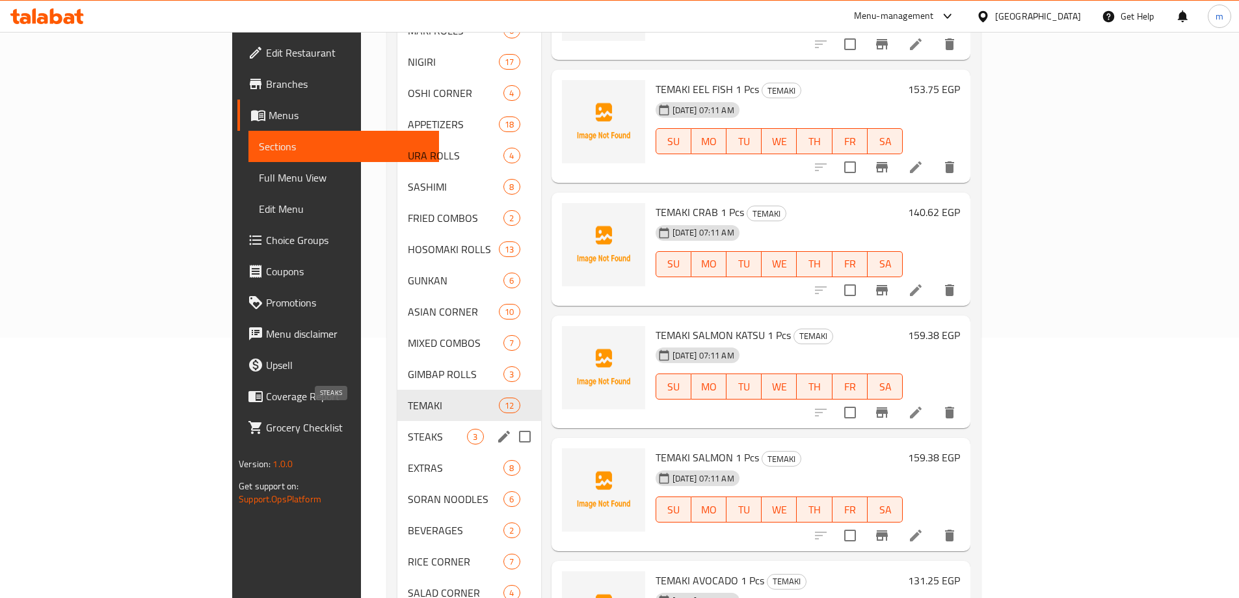
click at [408, 428] on span "STEAKS" at bounding box center [437, 436] width 59 height 16
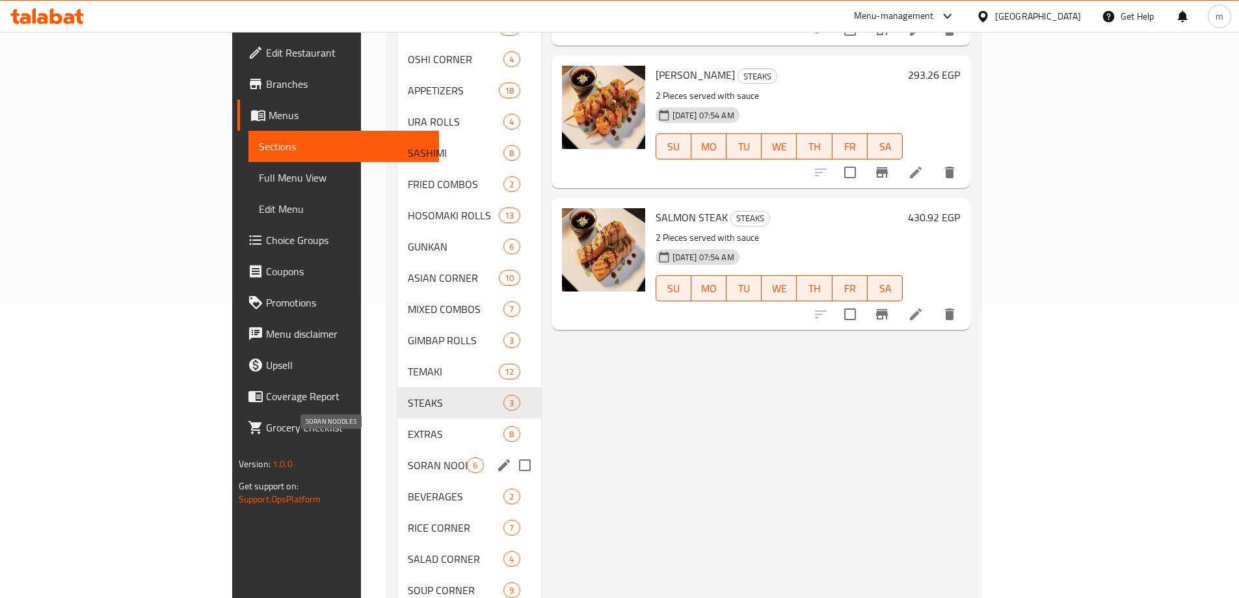
scroll to position [324, 0]
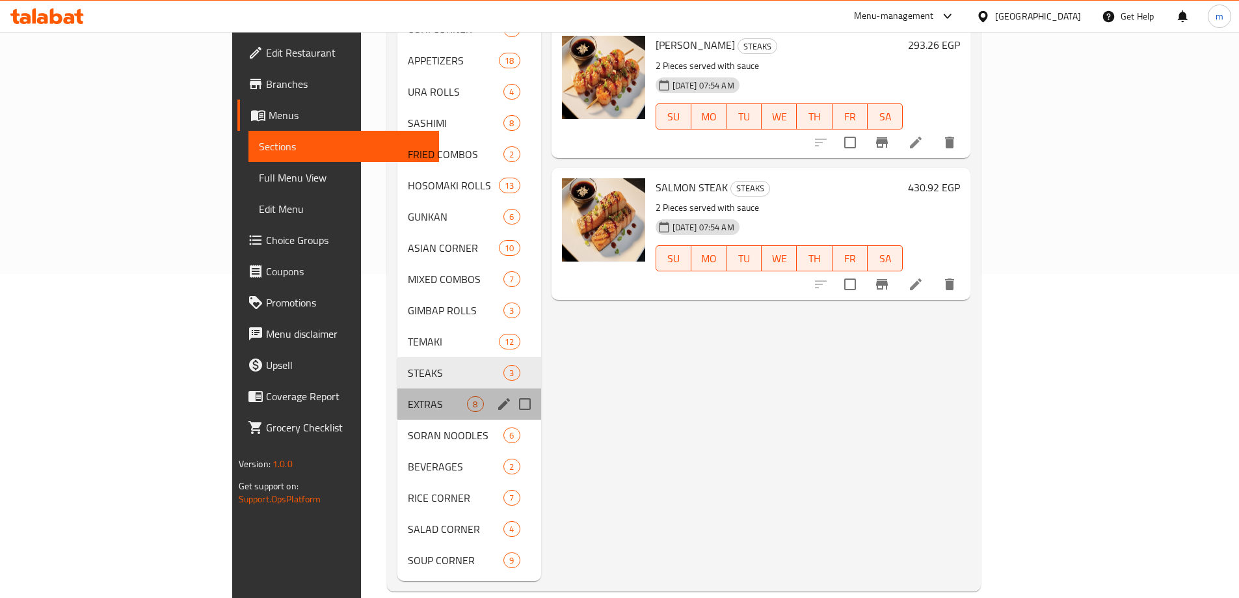
click at [397, 392] on div "EXTRAS 8" at bounding box center [468, 403] width 143 height 31
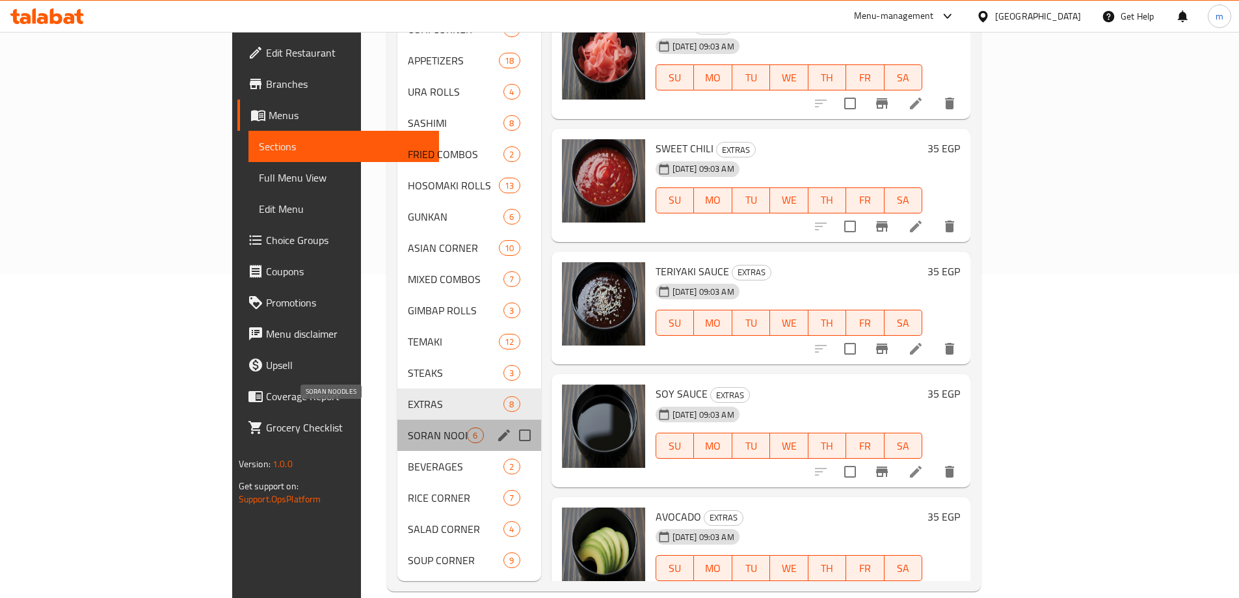
click at [408, 427] on span "SORAN NOODLES" at bounding box center [437, 435] width 59 height 16
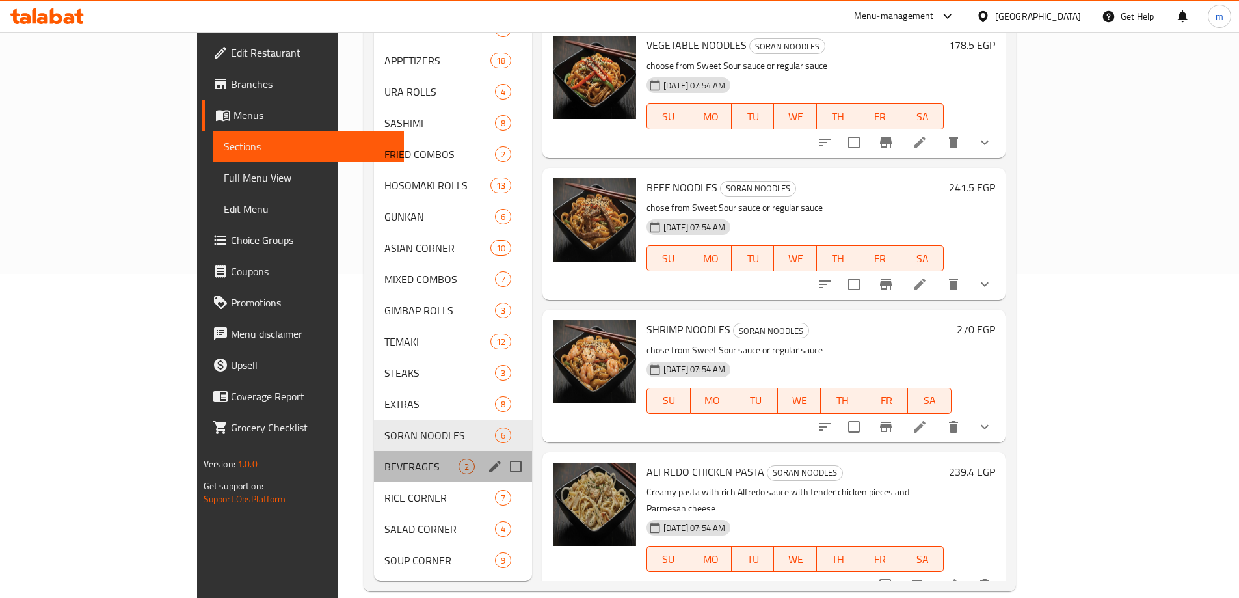
click at [374, 458] on div "BEVERAGES 2" at bounding box center [453, 466] width 158 height 31
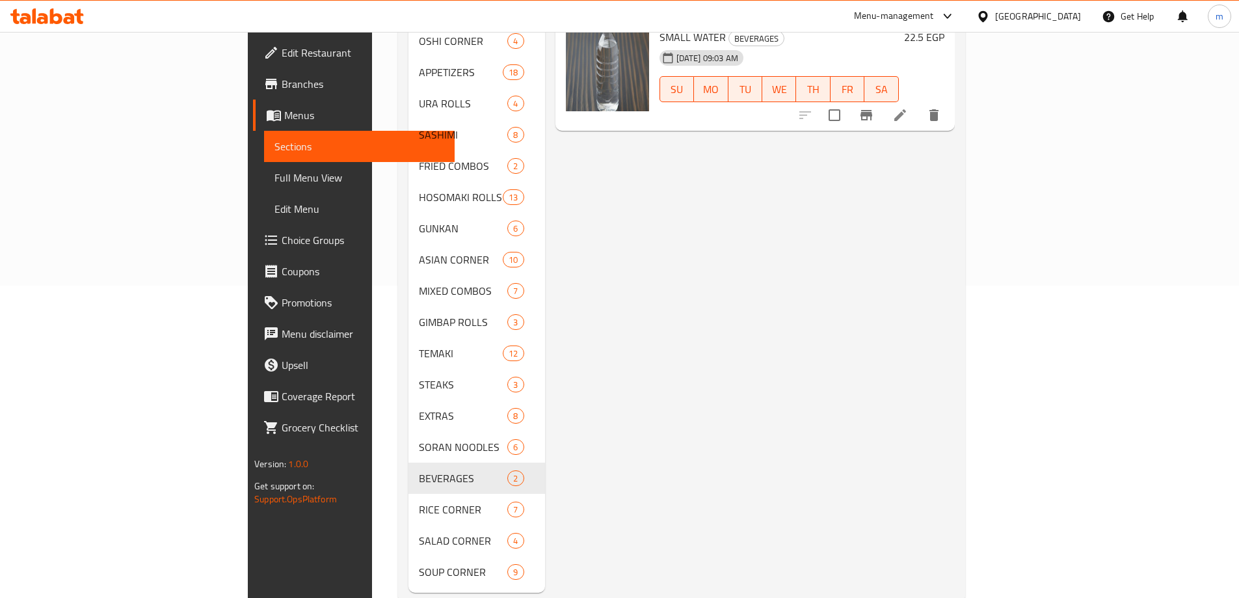
scroll to position [324, 0]
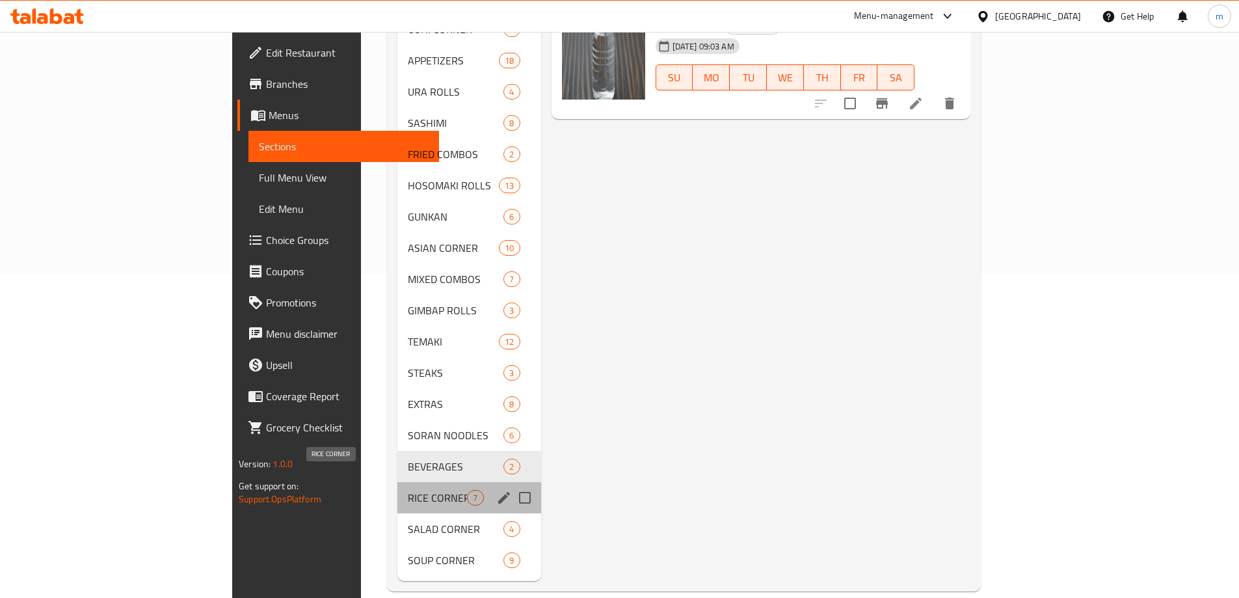
click at [408, 490] on span "RICE CORNER" at bounding box center [437, 498] width 59 height 16
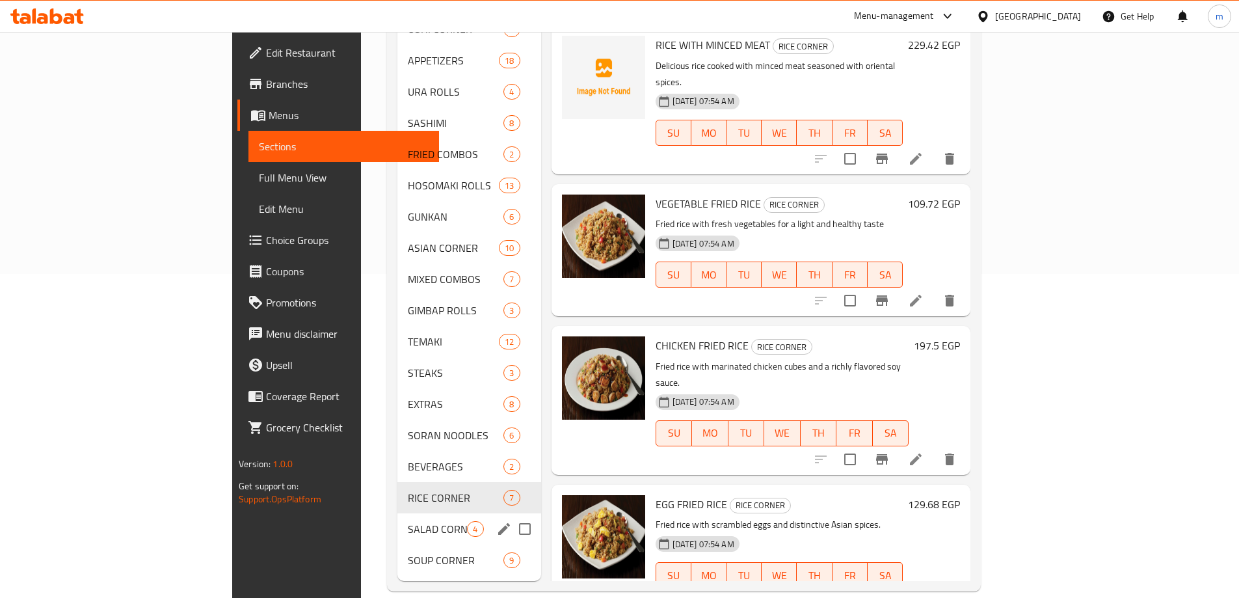
click at [397, 520] on div "SALAD CORNER 4" at bounding box center [468, 528] width 143 height 31
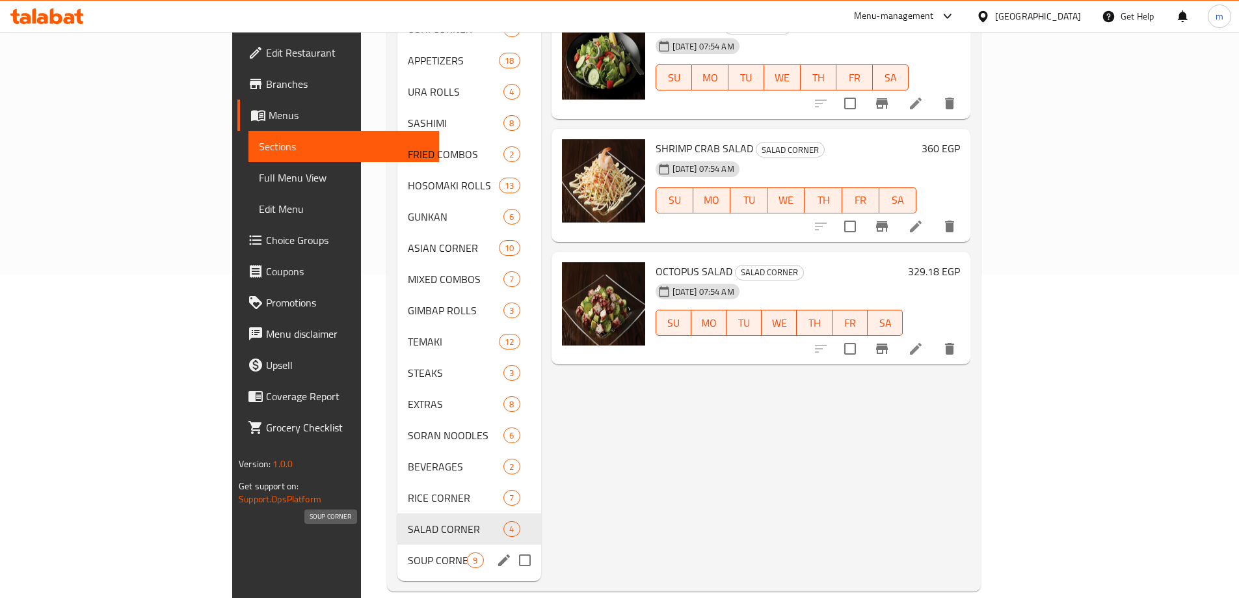
click at [408, 552] on span "SOUP CORNER" at bounding box center [437, 560] width 59 height 16
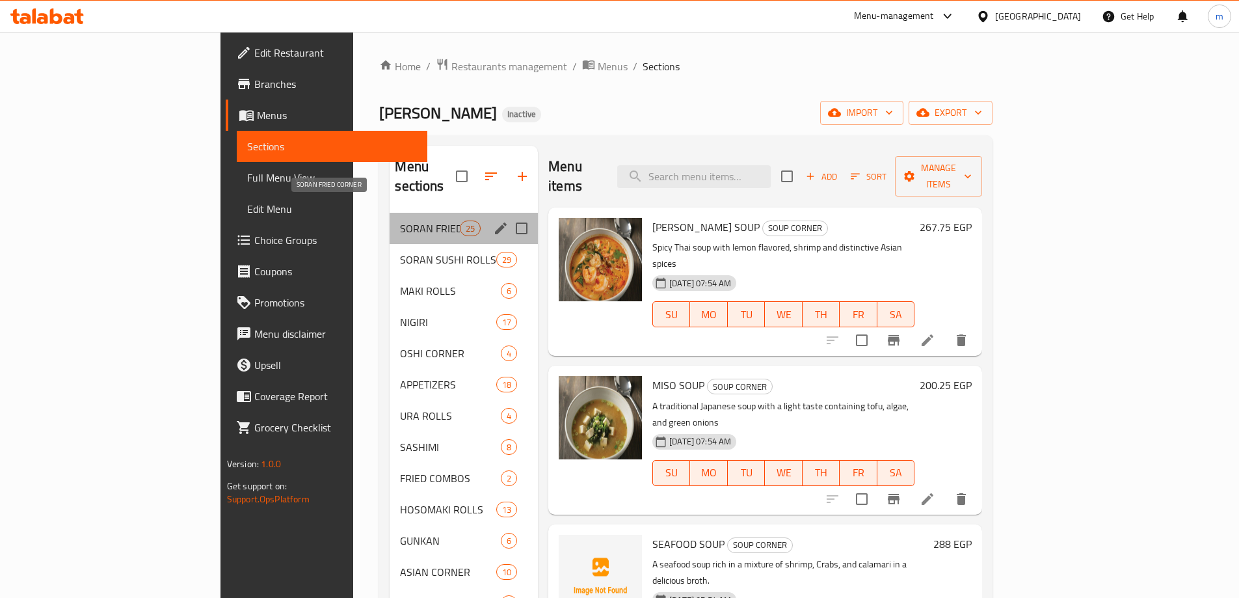
click at [400, 220] on span "SORAN FRIED CORNER" at bounding box center [429, 228] width 59 height 16
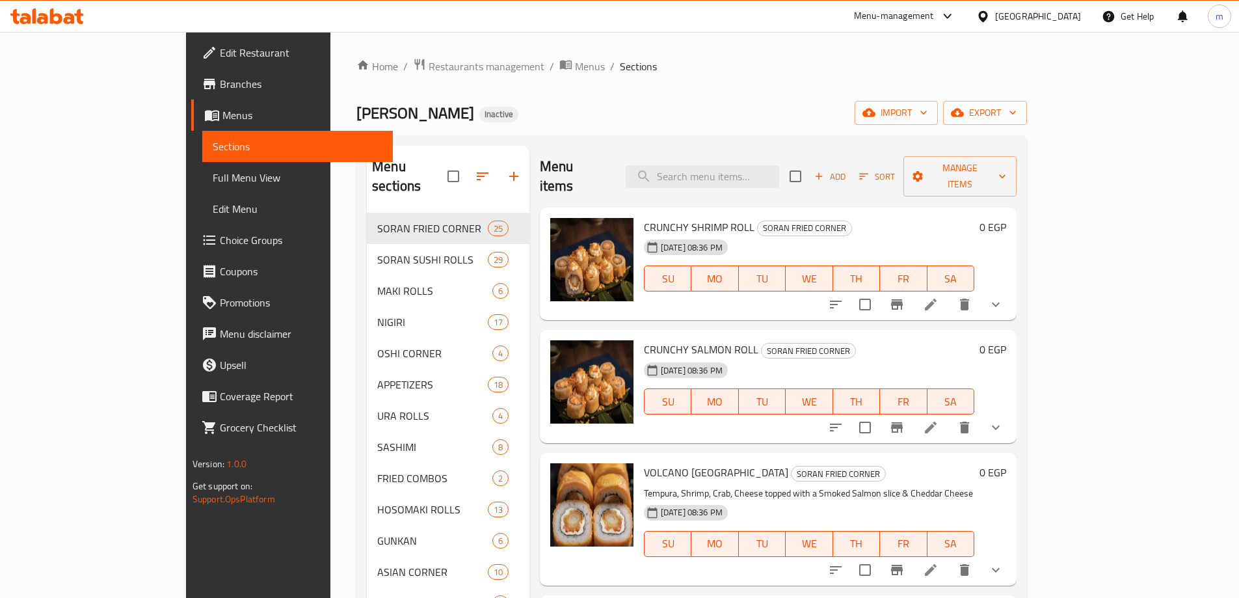
click at [1011, 412] on button "show more" at bounding box center [995, 427] width 31 height 31
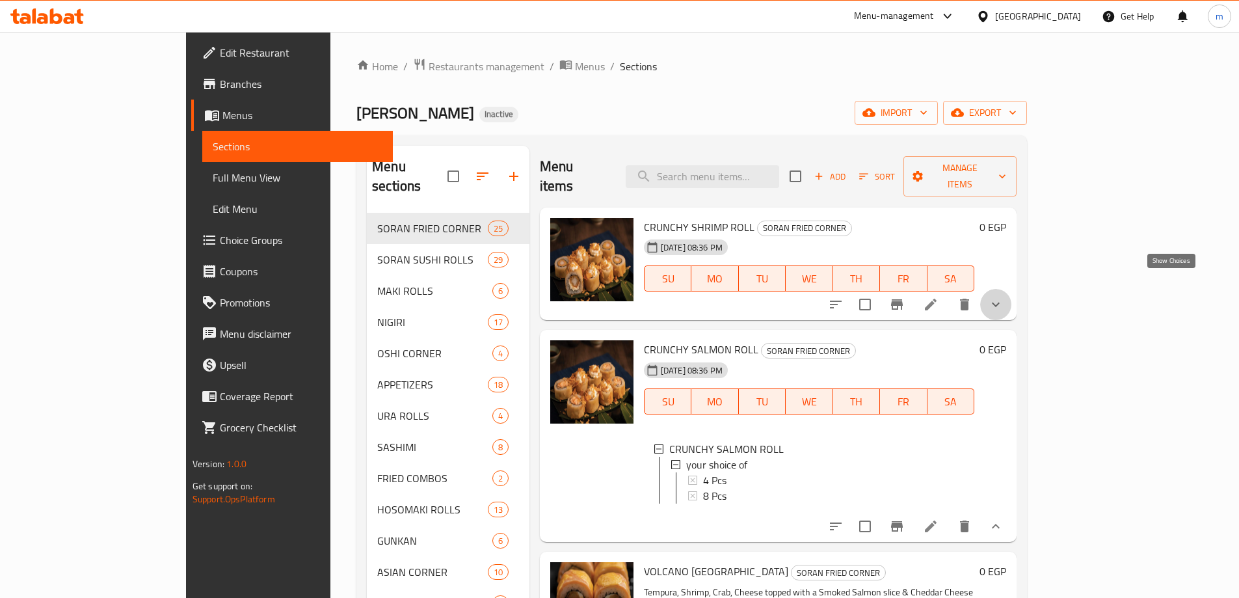
click at [1003, 296] on icon "show more" at bounding box center [996, 304] width 16 height 16
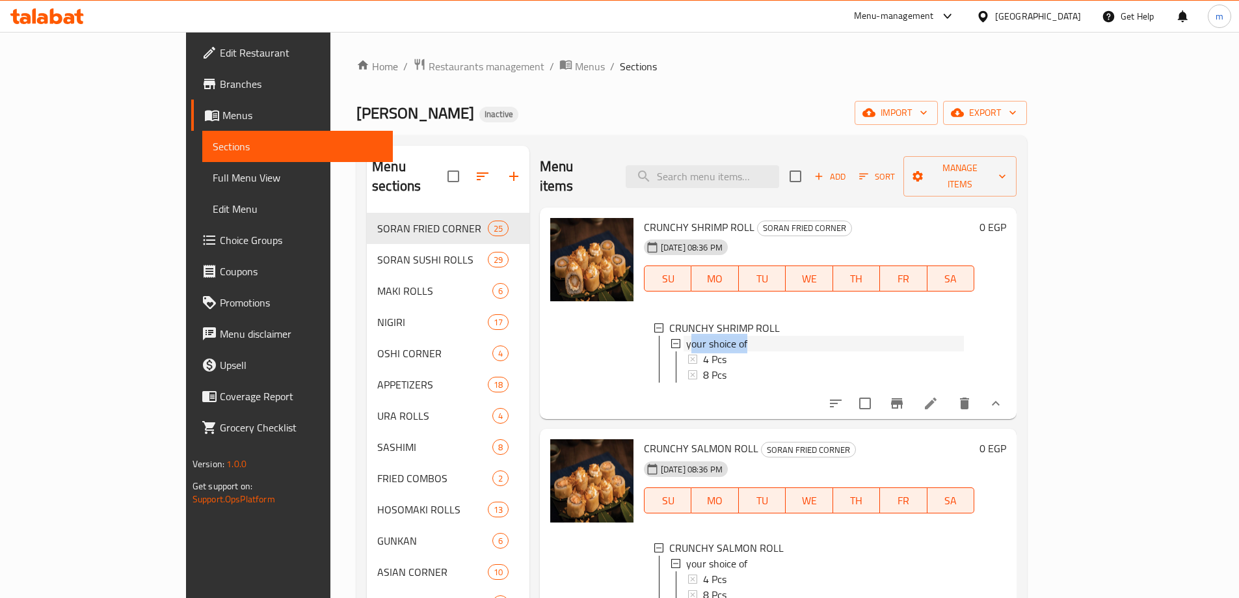
drag, startPoint x: 647, startPoint y: 320, endPoint x: 700, endPoint y: 332, distance: 53.9
click at [700, 335] on li "your shoice of 4 Pcs 8 Pcs" at bounding box center [817, 358] width 293 height 47
click at [731, 335] on div "your shoice of" at bounding box center [825, 343] width 278 height 16
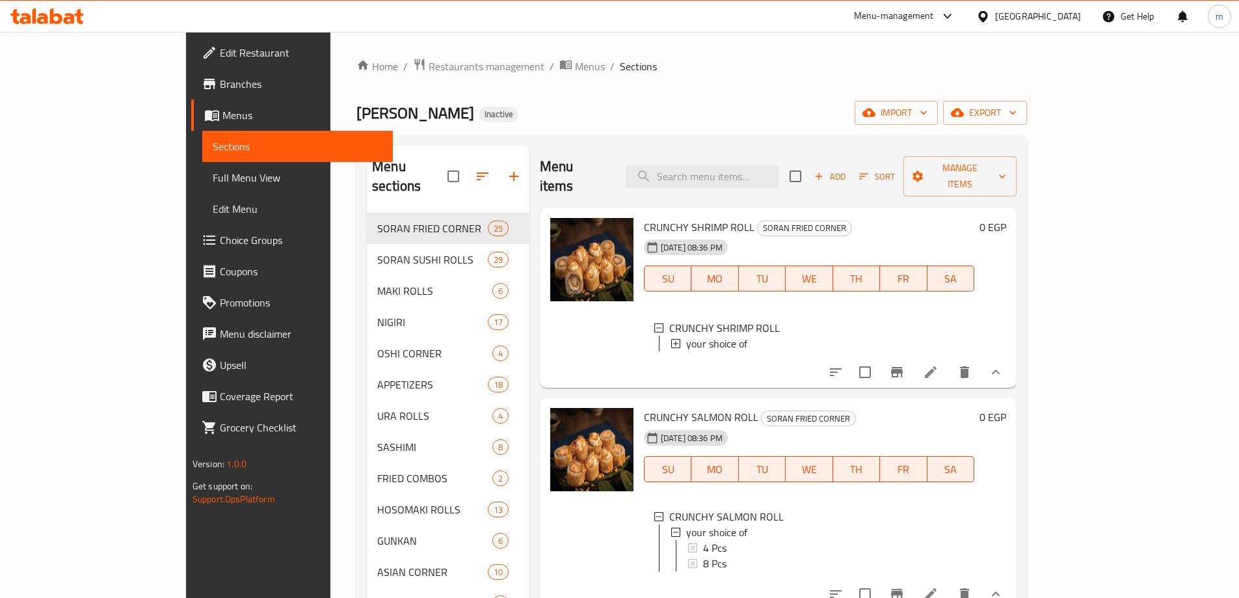
click at [671, 335] on div "your shoice of" at bounding box center [817, 343] width 293 height 16
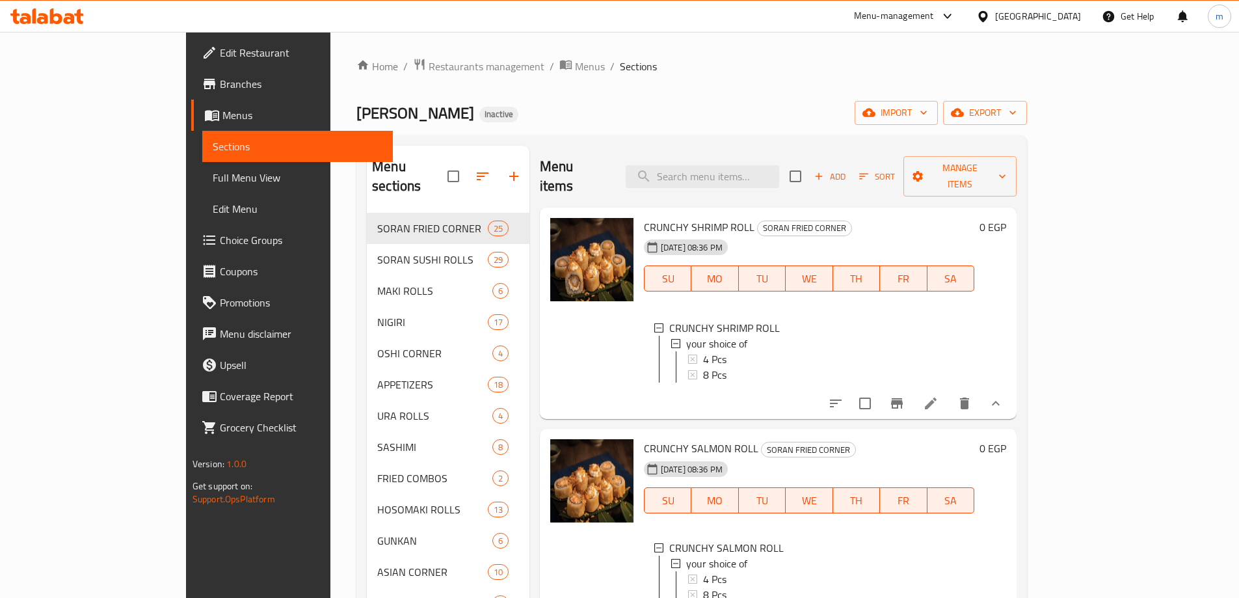
click at [686, 335] on span "your shoice of" at bounding box center [716, 343] width 61 height 16
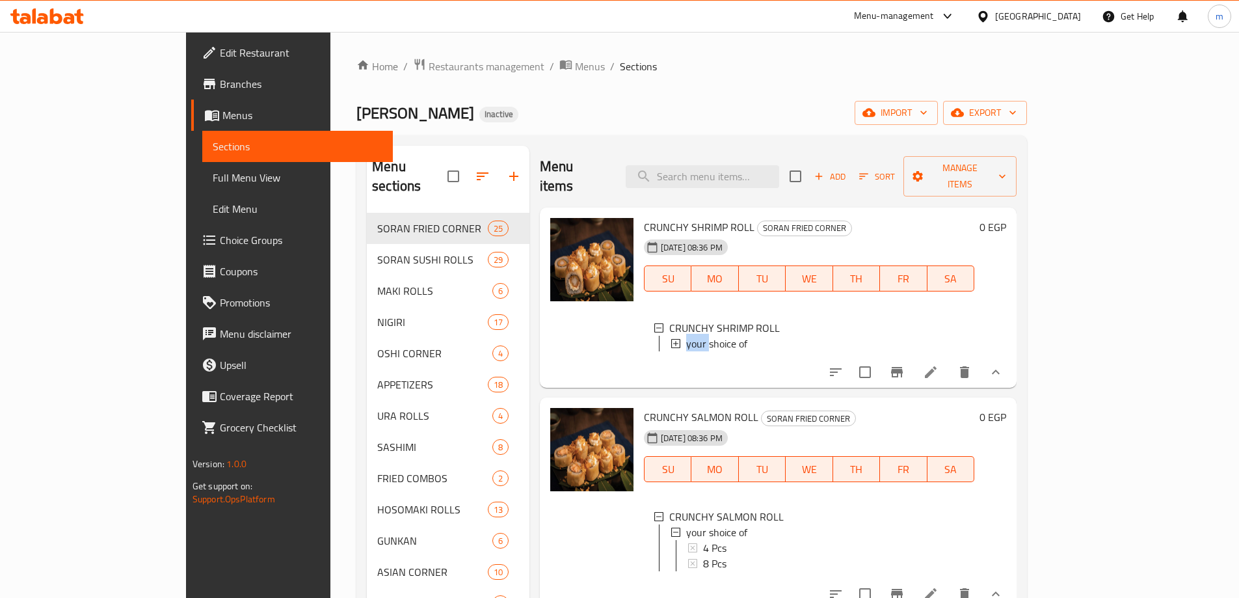
click at [686, 335] on span "your shoice of" at bounding box center [716, 343] width 61 height 16
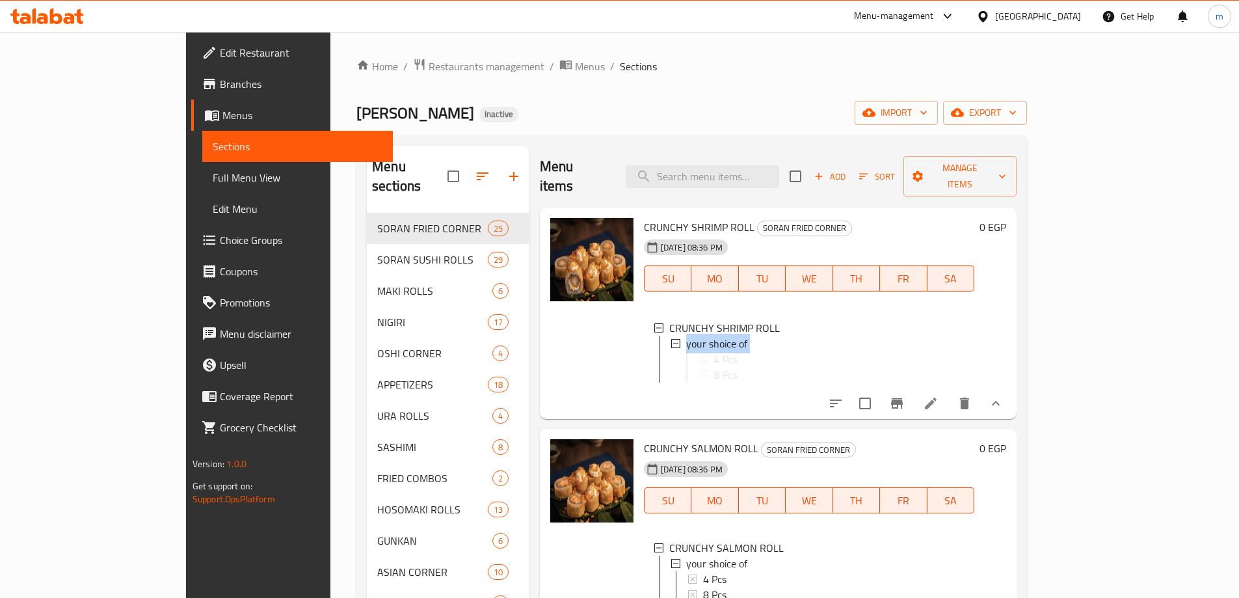
click at [686, 335] on span "your shoice of" at bounding box center [716, 343] width 61 height 16
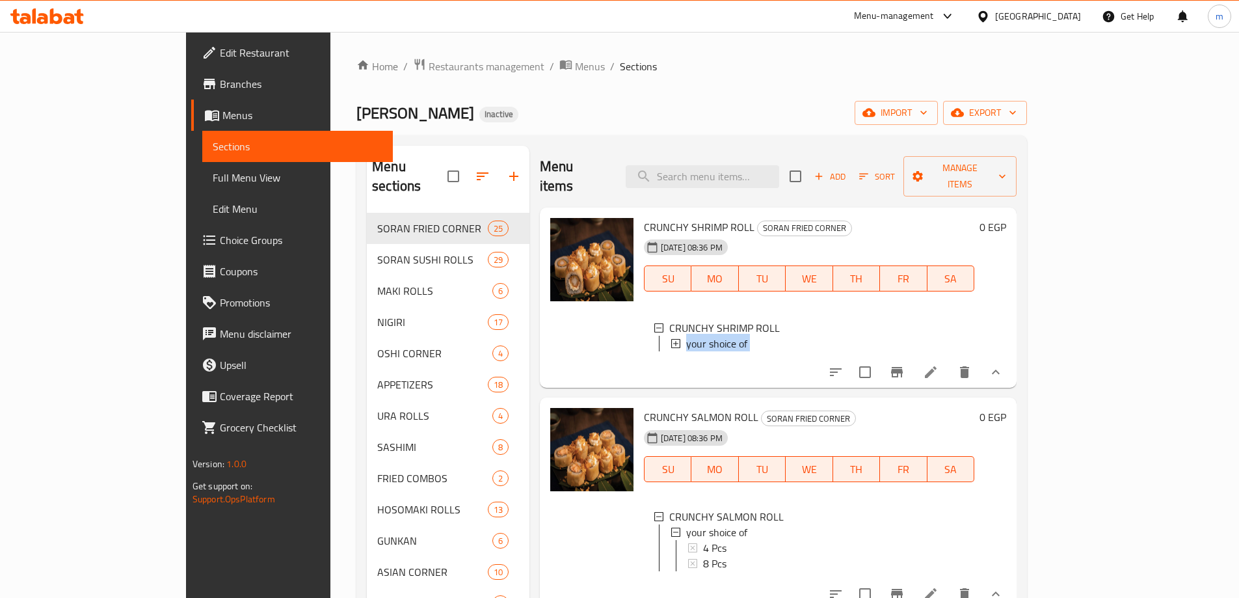
click at [686, 335] on span "your shoice of" at bounding box center [716, 343] width 61 height 16
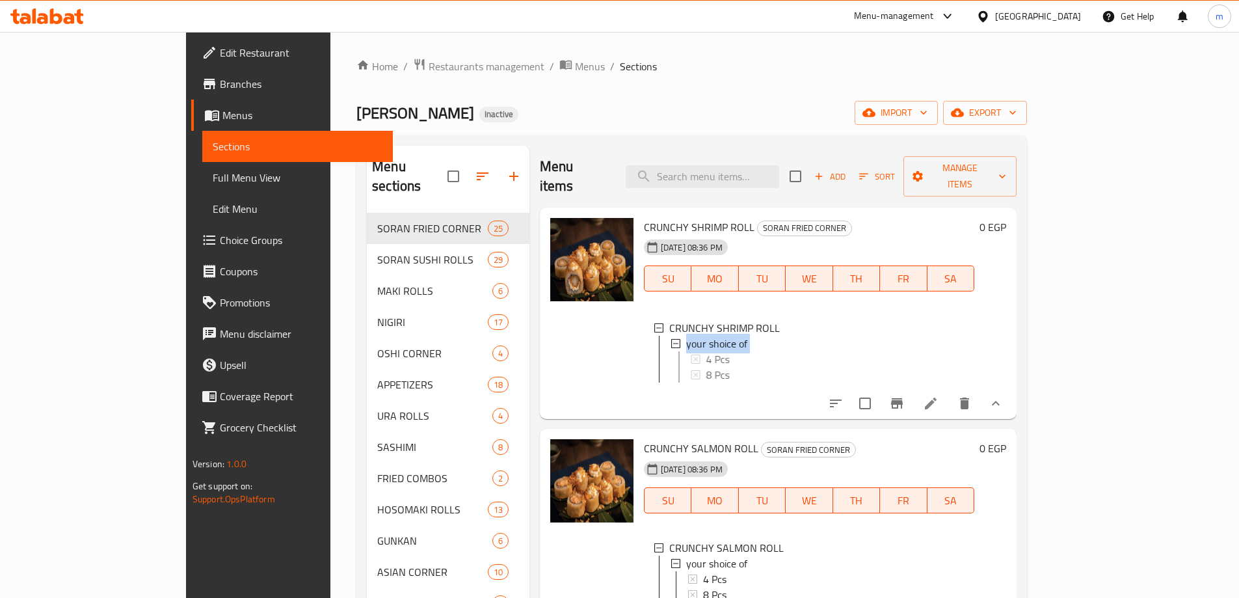
click at [686, 335] on span "your shoice of" at bounding box center [716, 343] width 61 height 16
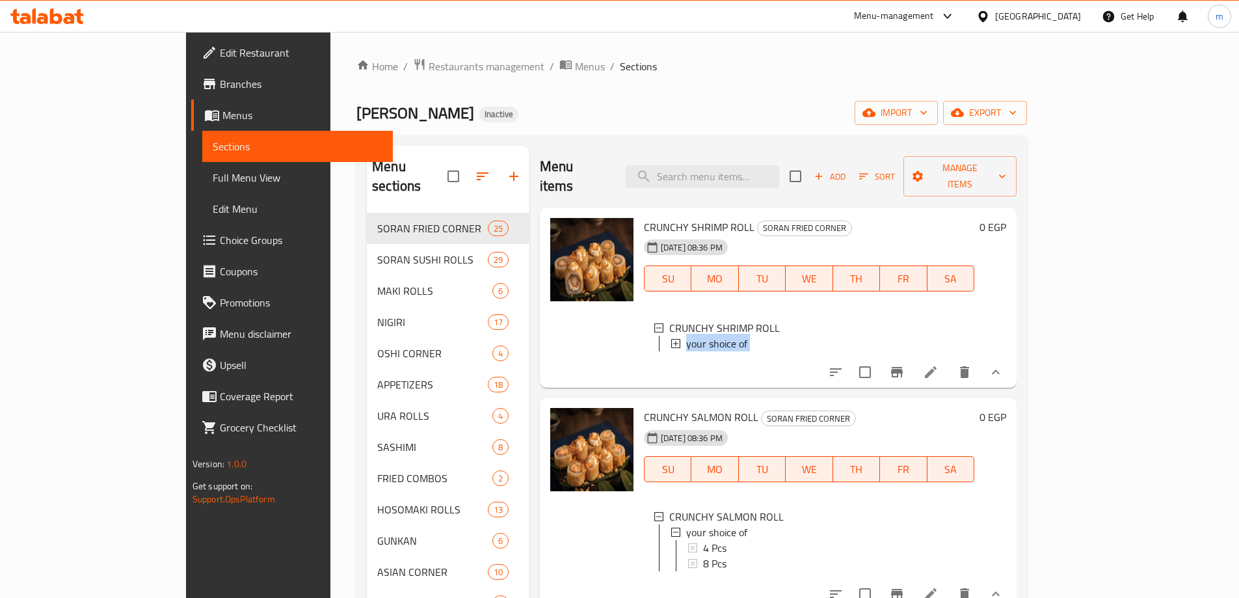
click at [686, 335] on span "your shoice of" at bounding box center [716, 343] width 61 height 16
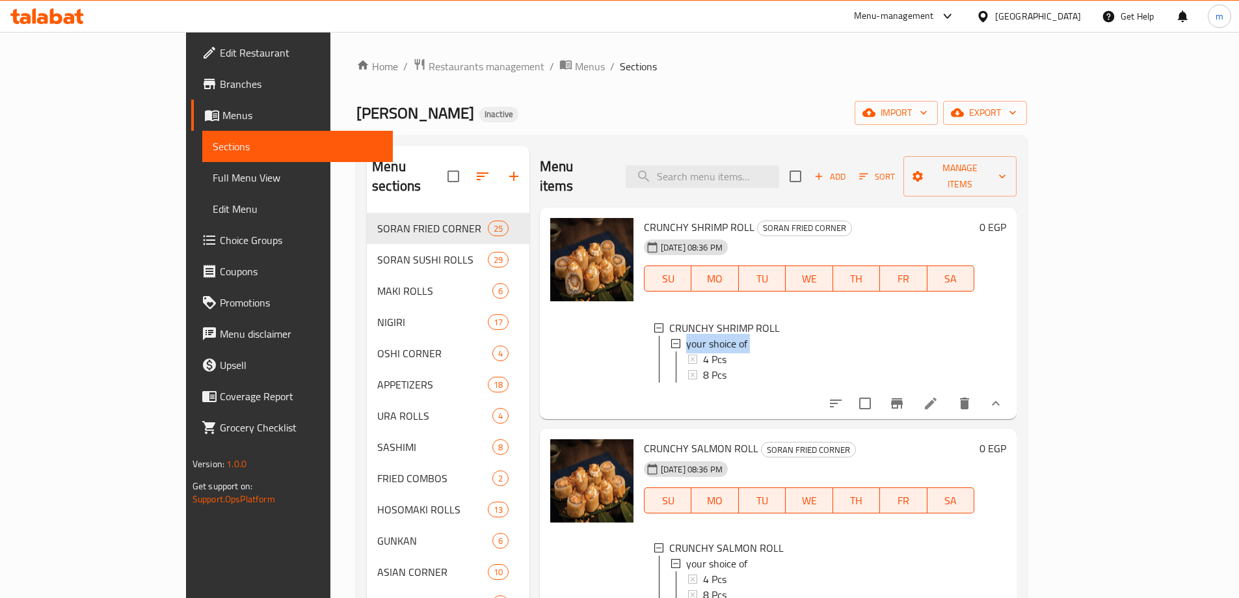
click at [686, 335] on span "your shoice of" at bounding box center [716, 343] width 61 height 16
click at [760, 351] on div "4 Pcs" at bounding box center [833, 359] width 261 height 16
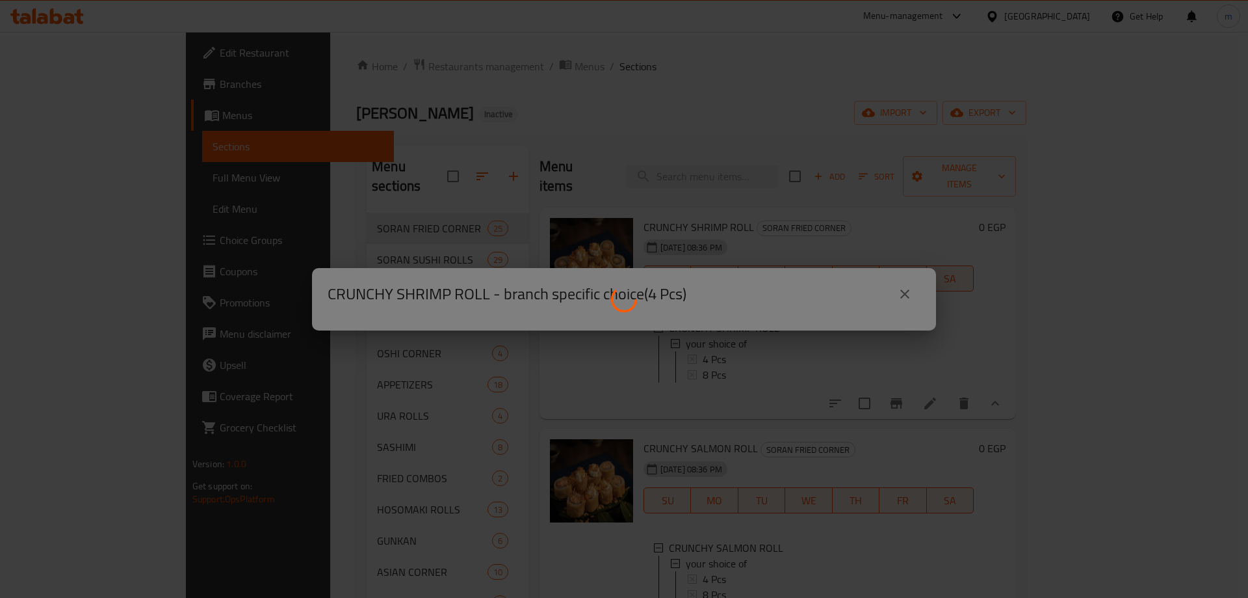
click at [757, 341] on div at bounding box center [624, 299] width 1248 height 598
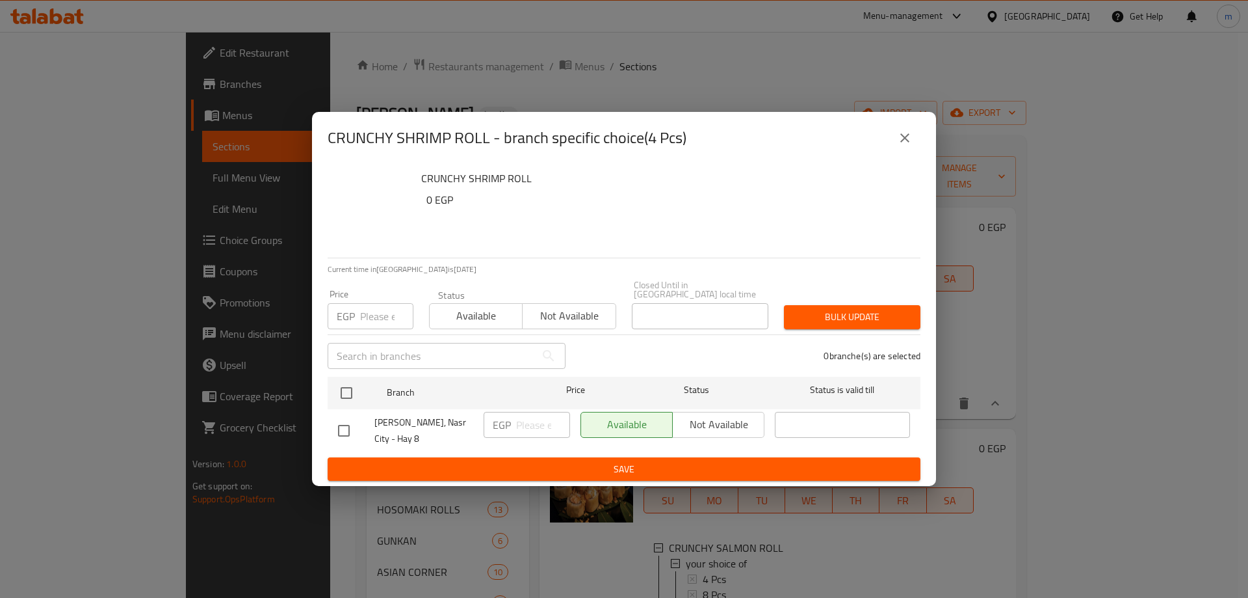
click at [703, 332] on div "0 branche(s) are selected" at bounding box center [750, 355] width 355 height 47
click at [896, 144] on button "close" at bounding box center [904, 137] width 31 height 31
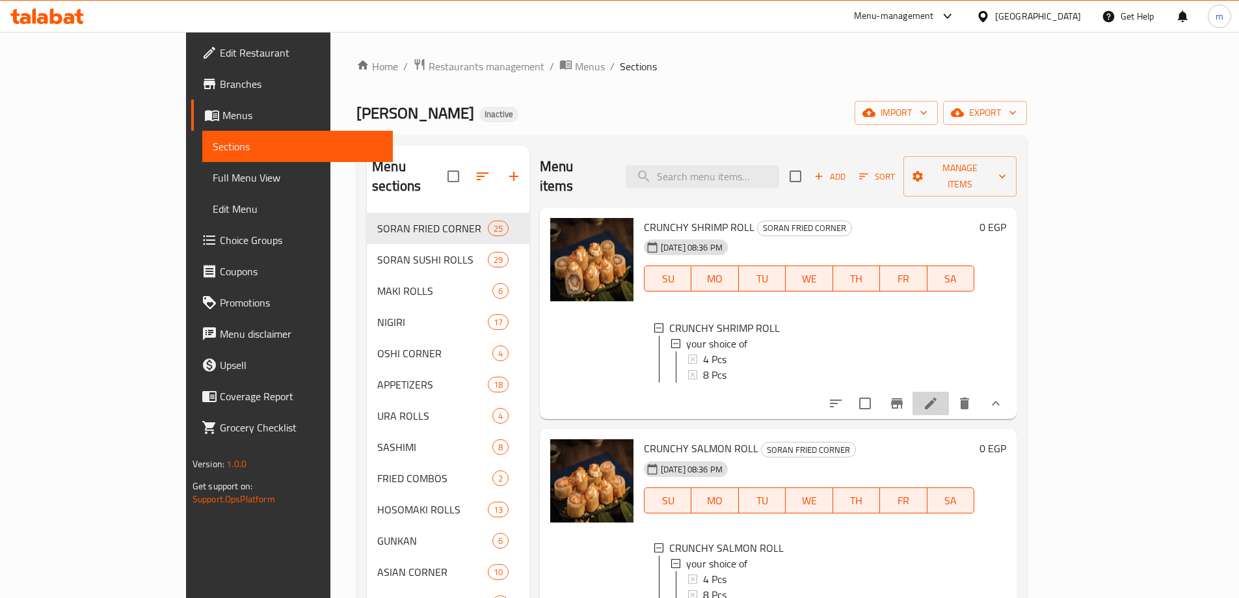
click at [949, 394] on li at bounding box center [930, 402] width 36 height 23
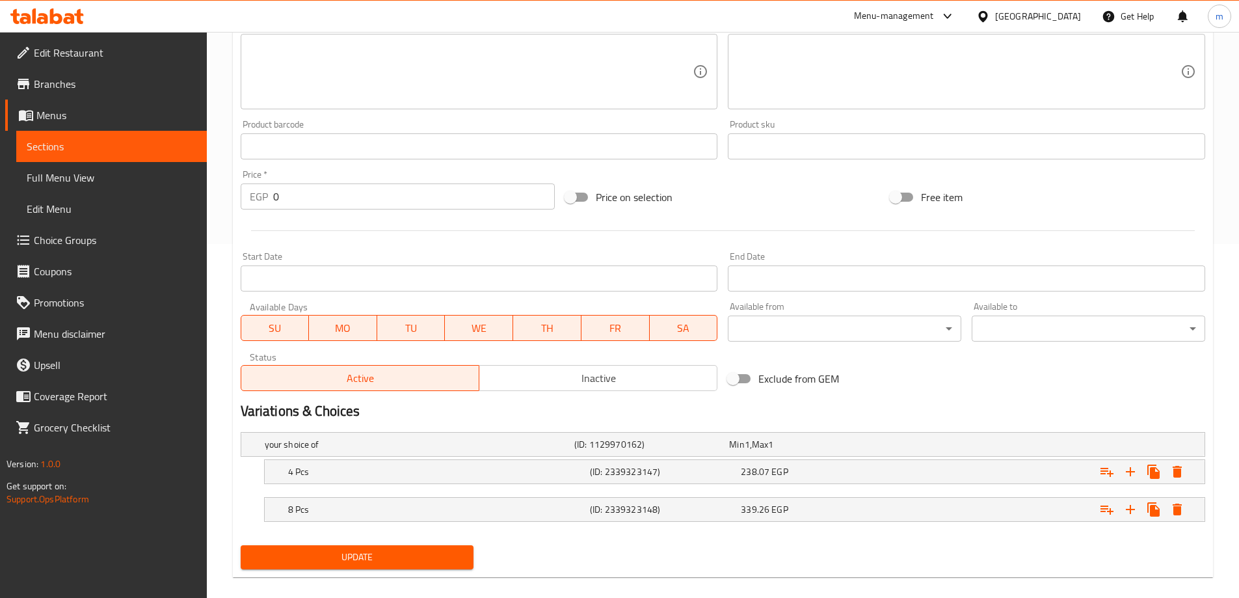
scroll to position [369, 0]
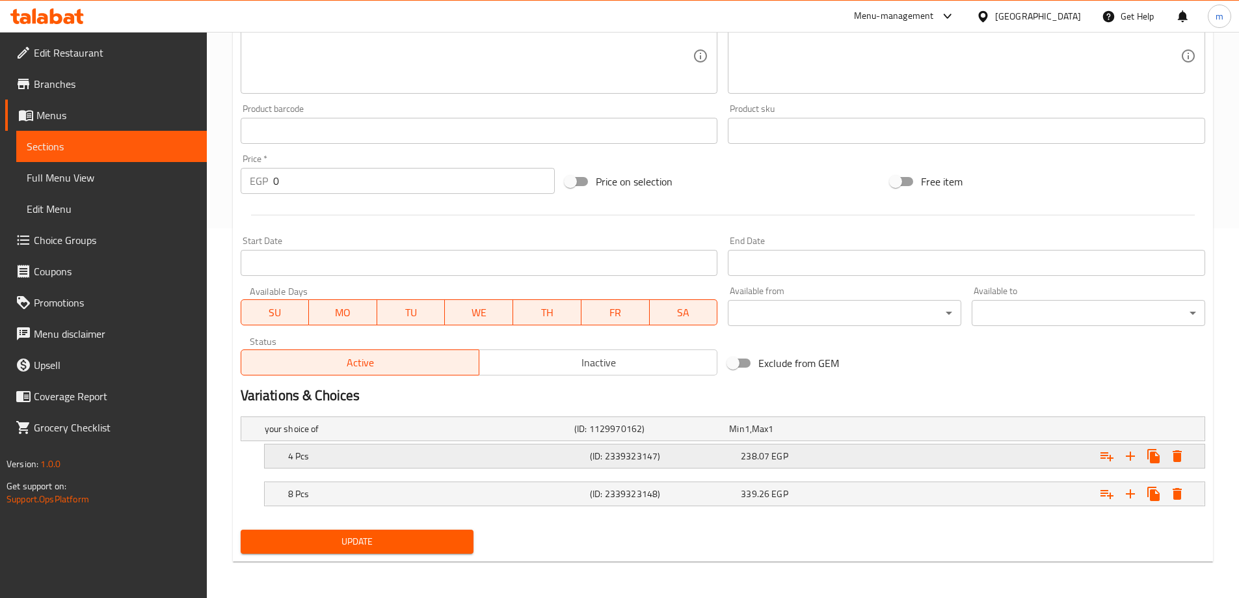
drag, startPoint x: 284, startPoint y: 423, endPoint x: 287, endPoint y: 443, distance: 20.3
click at [287, 443] on div "your shoice of (ID: 1129970162) Min 1 , Max 1 Name (En) your shoice of Name (En…" at bounding box center [722, 467] width 975 height 113
click at [286, 434] on h5 "your shoice of" at bounding box center [417, 428] width 304 height 13
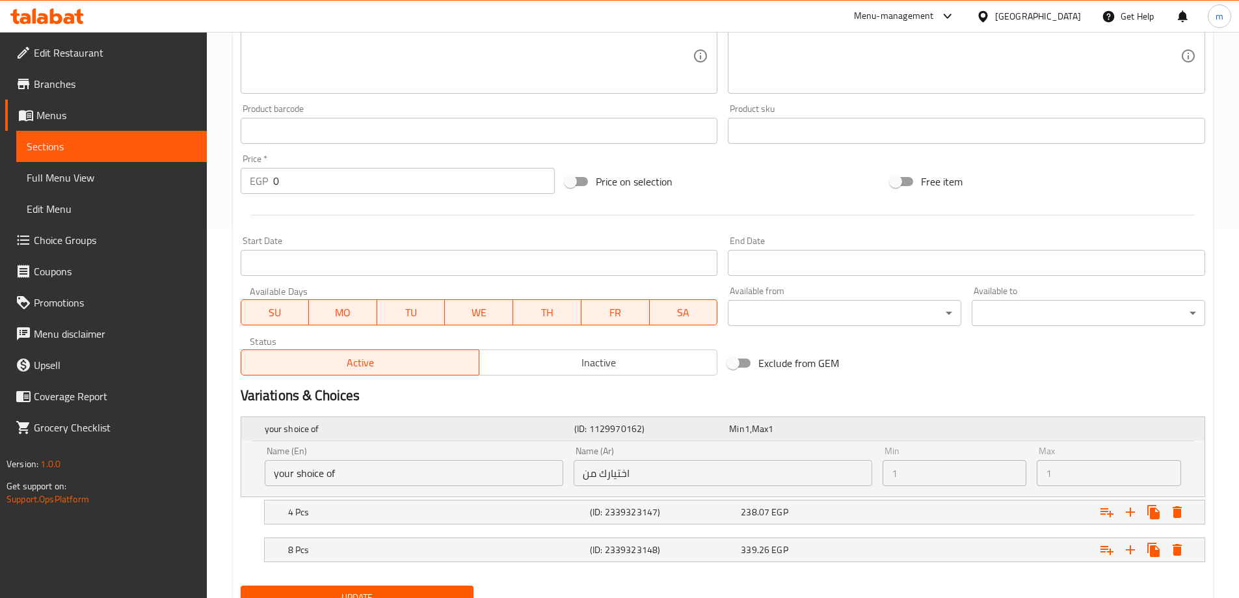
click at [286, 434] on h5 "your shoice of" at bounding box center [417, 428] width 304 height 13
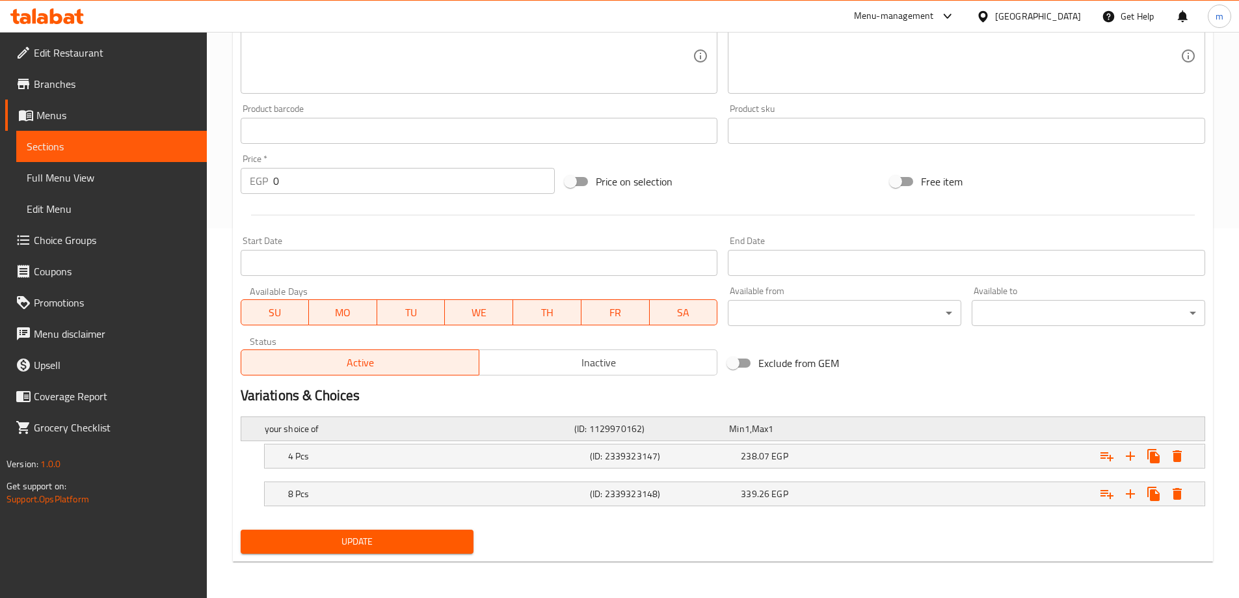
click at [286, 434] on h5 "your shoice of" at bounding box center [417, 428] width 304 height 13
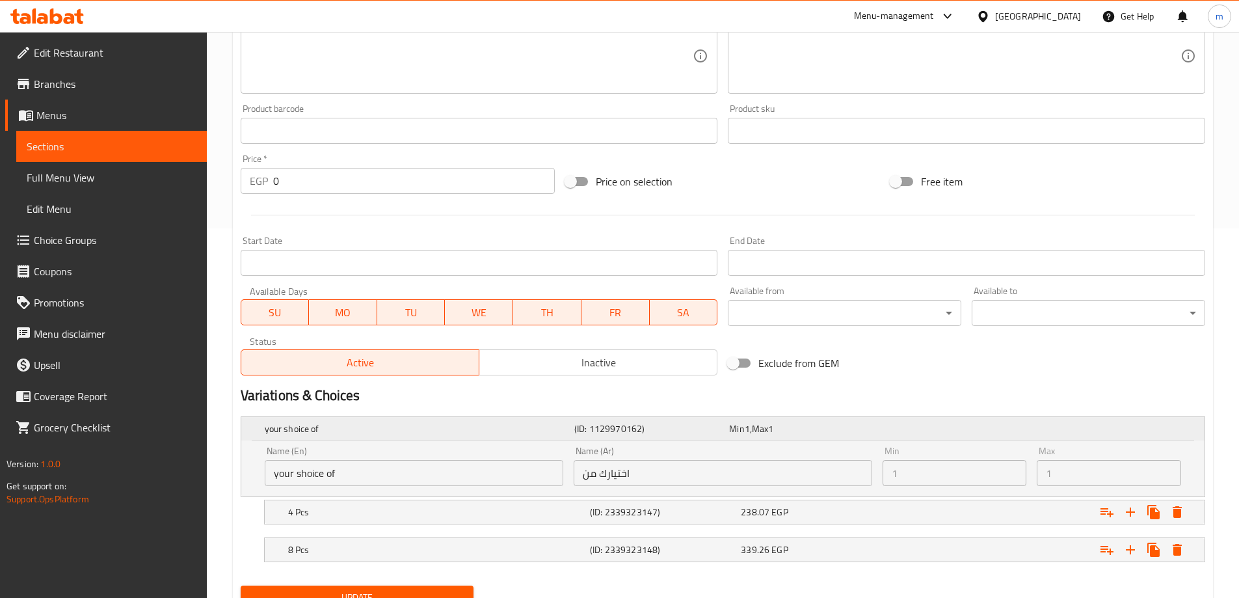
click at [286, 434] on h5 "your shoice of" at bounding box center [417, 428] width 304 height 13
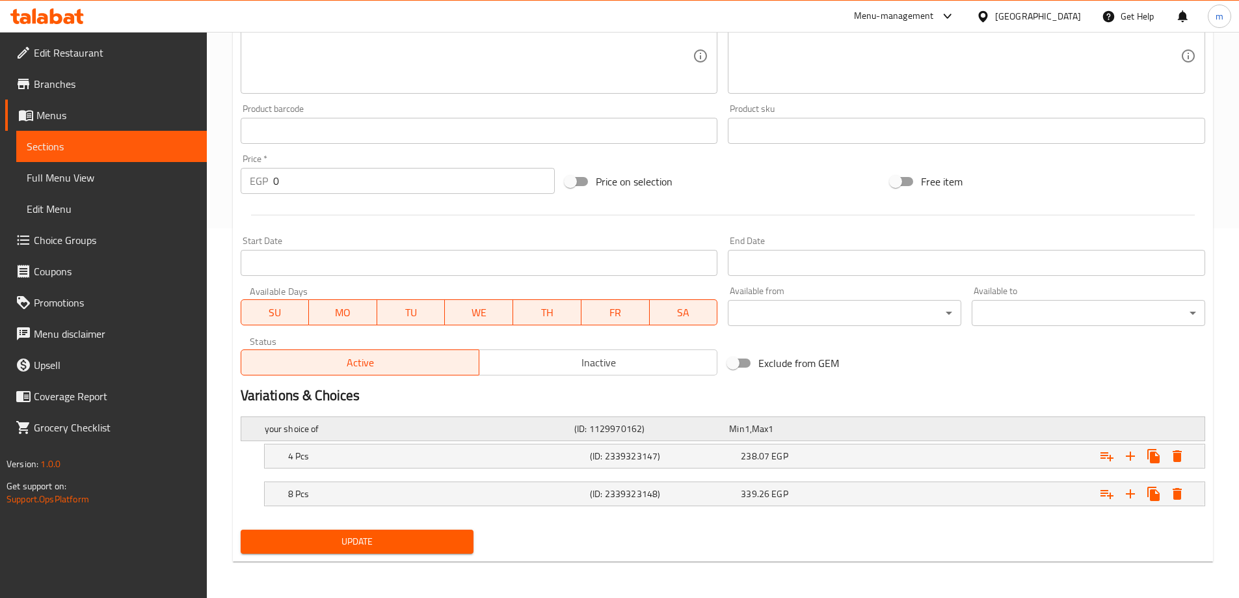
click at [286, 434] on h5 "your shoice of" at bounding box center [417, 428] width 304 height 13
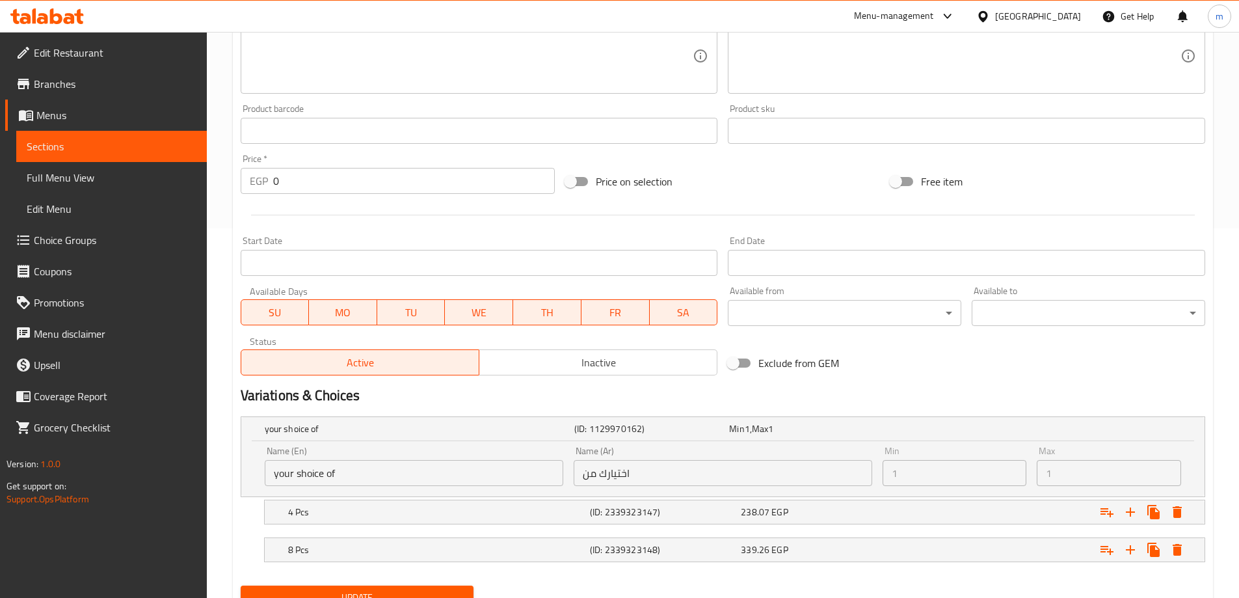
click at [336, 477] on input "your shoice of" at bounding box center [414, 473] width 298 height 26
click at [351, 477] on input "your shoice of" at bounding box center [414, 473] width 298 height 26
click at [282, 470] on input "your shoice of" at bounding box center [414, 473] width 298 height 26
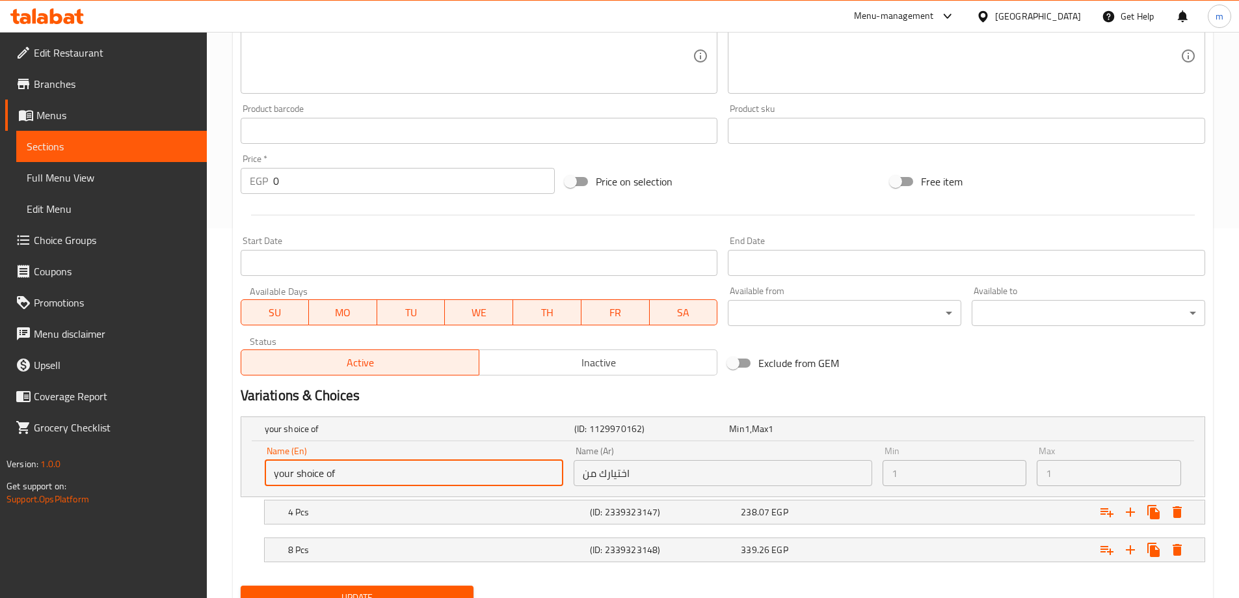
click at [306, 475] on input "your shoice of" at bounding box center [414, 473] width 298 height 26
click at [307, 473] on input "your shoice of" at bounding box center [414, 473] width 298 height 26
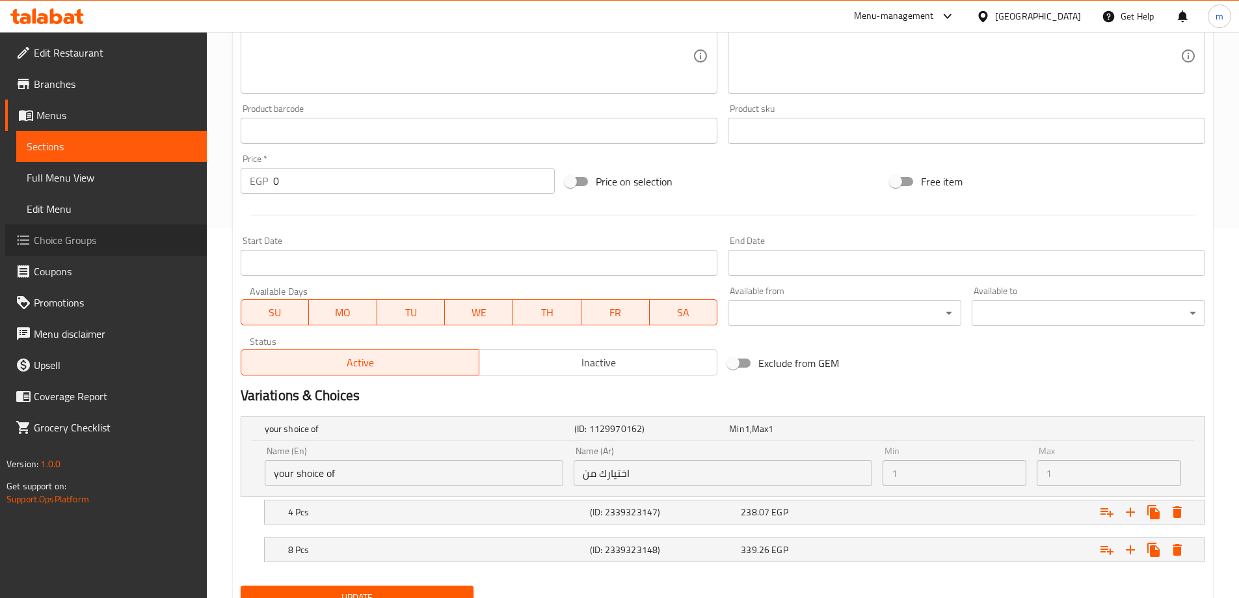
click at [58, 250] on link "Choice Groups" at bounding box center [106, 239] width 202 height 31
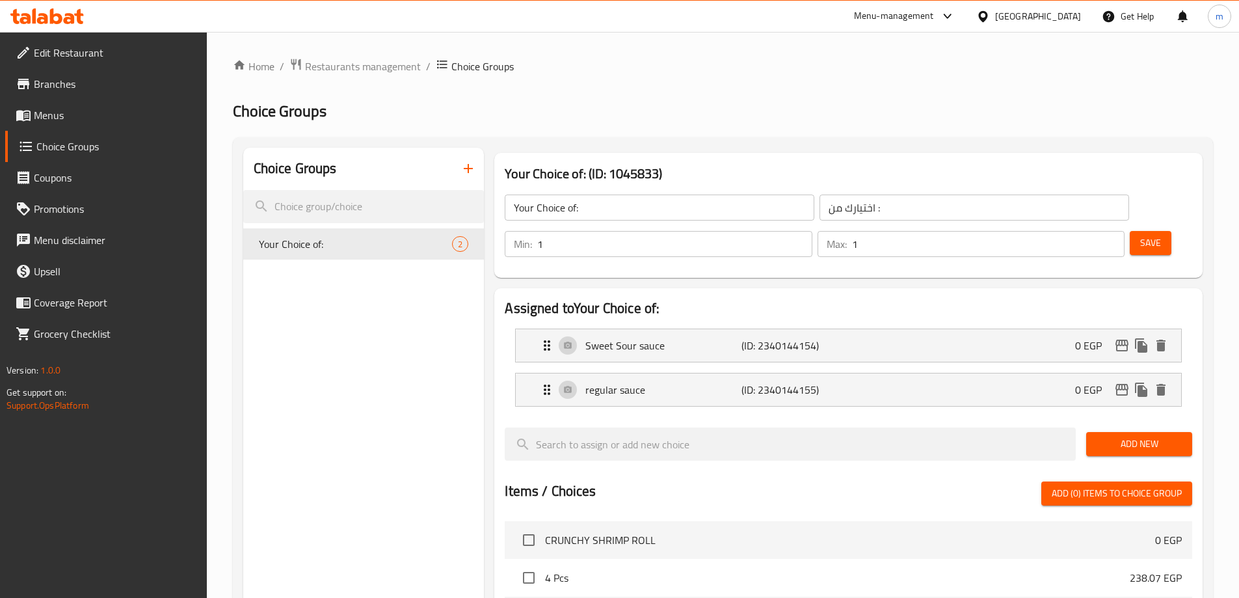
click at [76, 112] on span "Menus" at bounding box center [115, 115] width 163 height 16
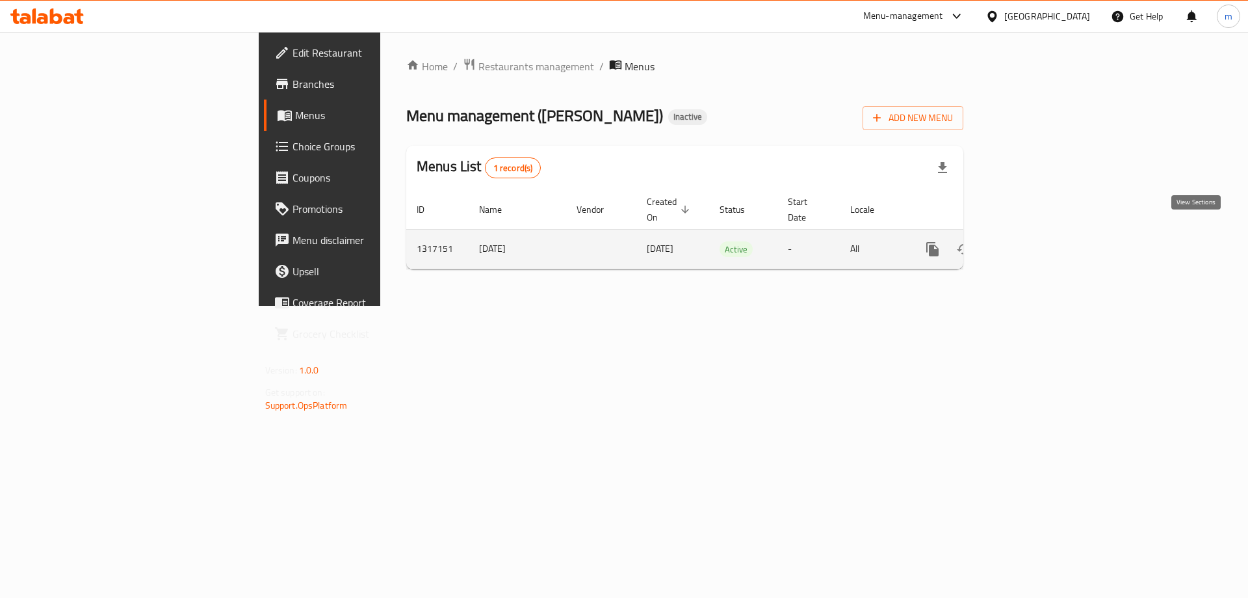
click at [1034, 241] on icon "enhanced table" at bounding box center [1027, 249] width 16 height 16
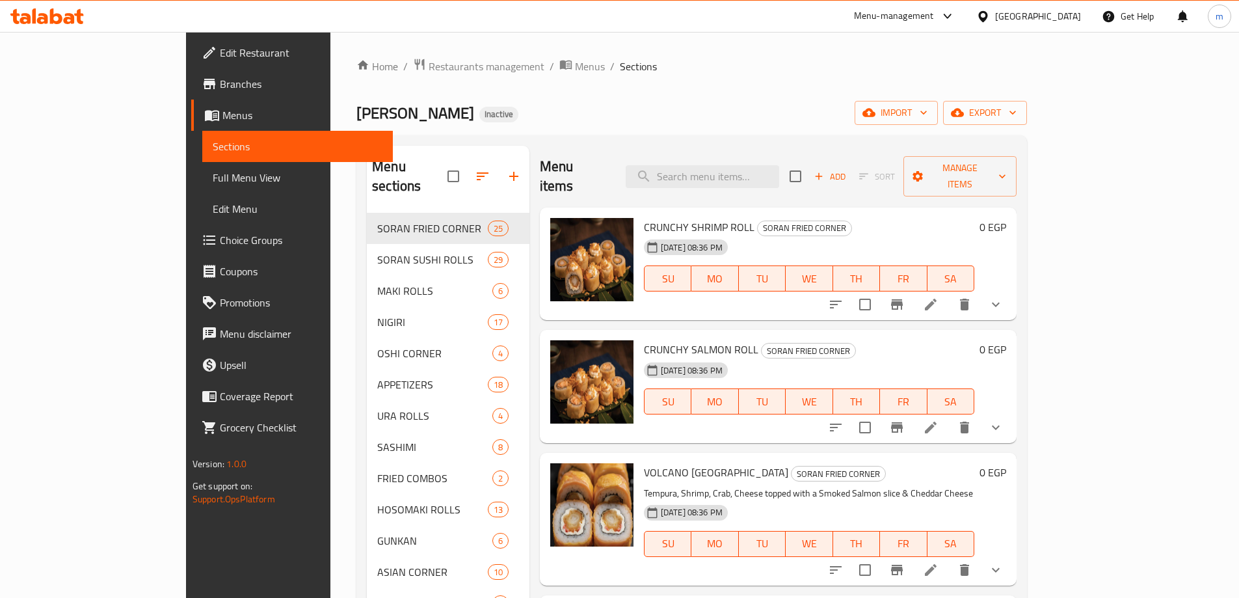
click at [213, 208] on span "Edit Menu" at bounding box center [298, 209] width 170 height 16
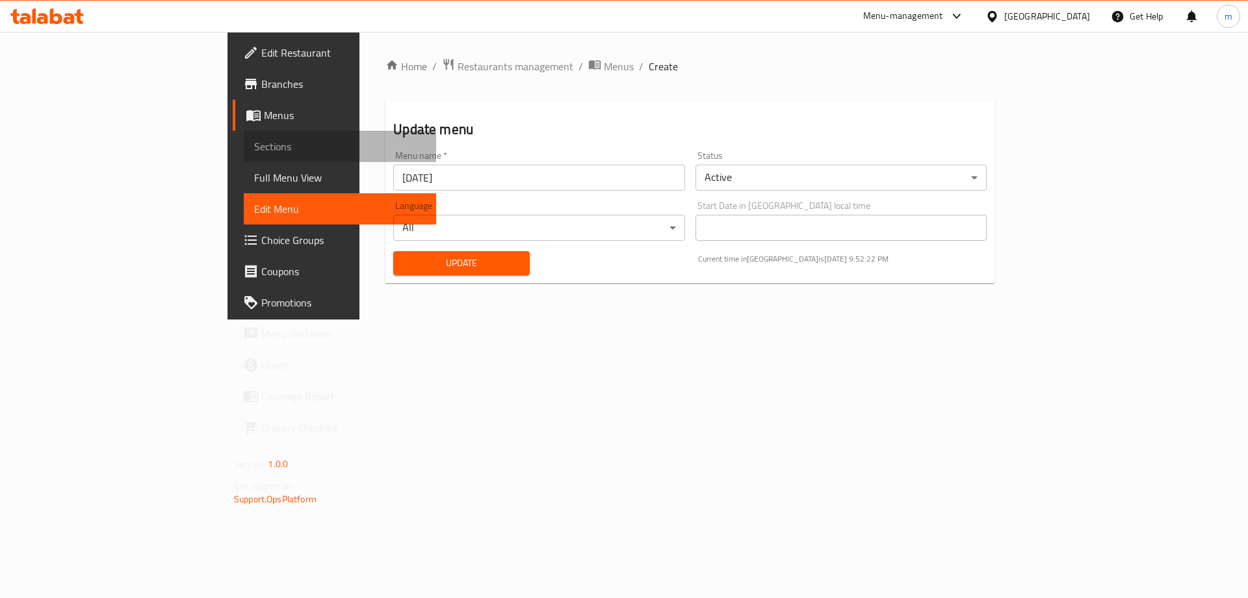
click at [254, 142] on span "Sections" at bounding box center [340, 146] width 172 height 16
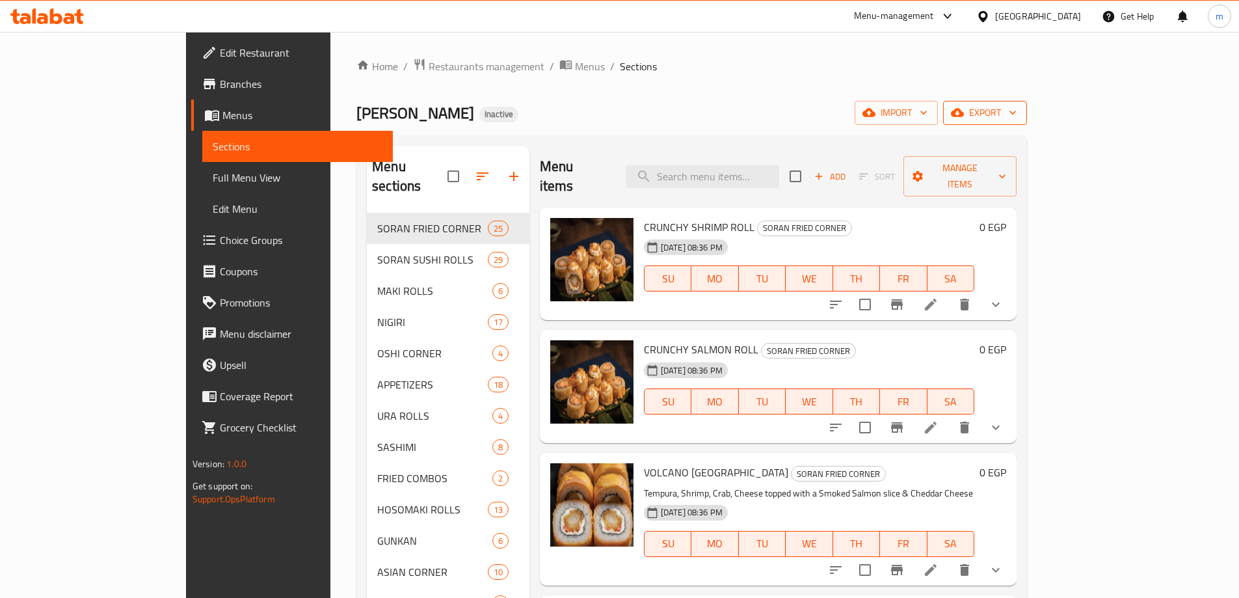
click at [1016, 118] on span "export" at bounding box center [984, 113] width 63 height 16
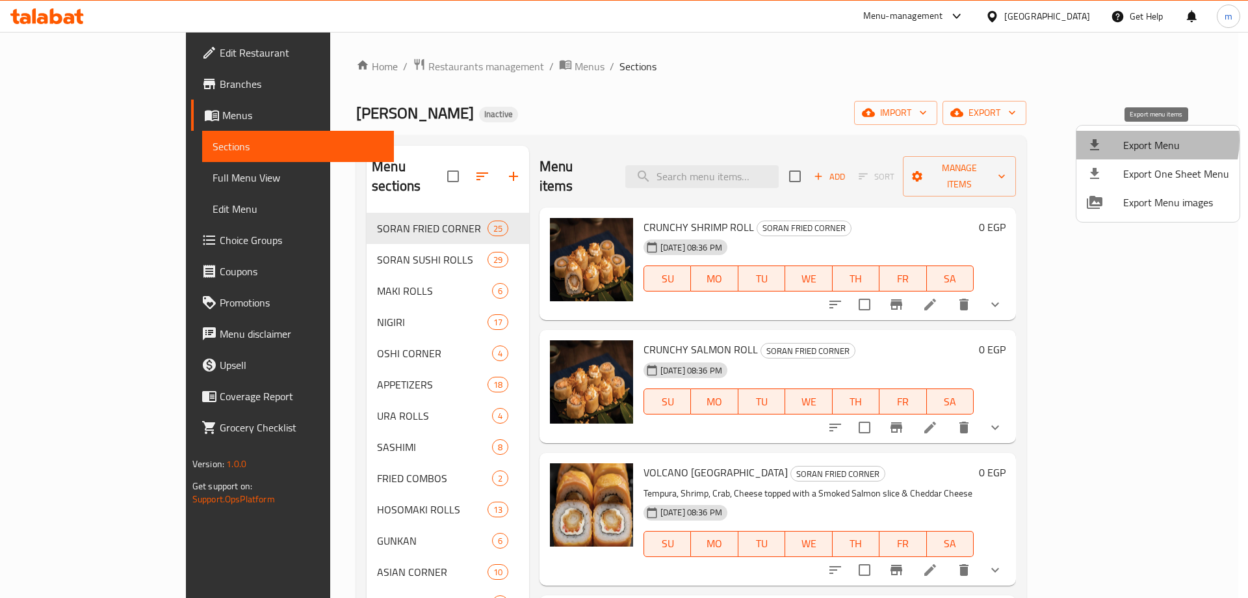
click at [1148, 140] on span "Export Menu" at bounding box center [1177, 145] width 106 height 16
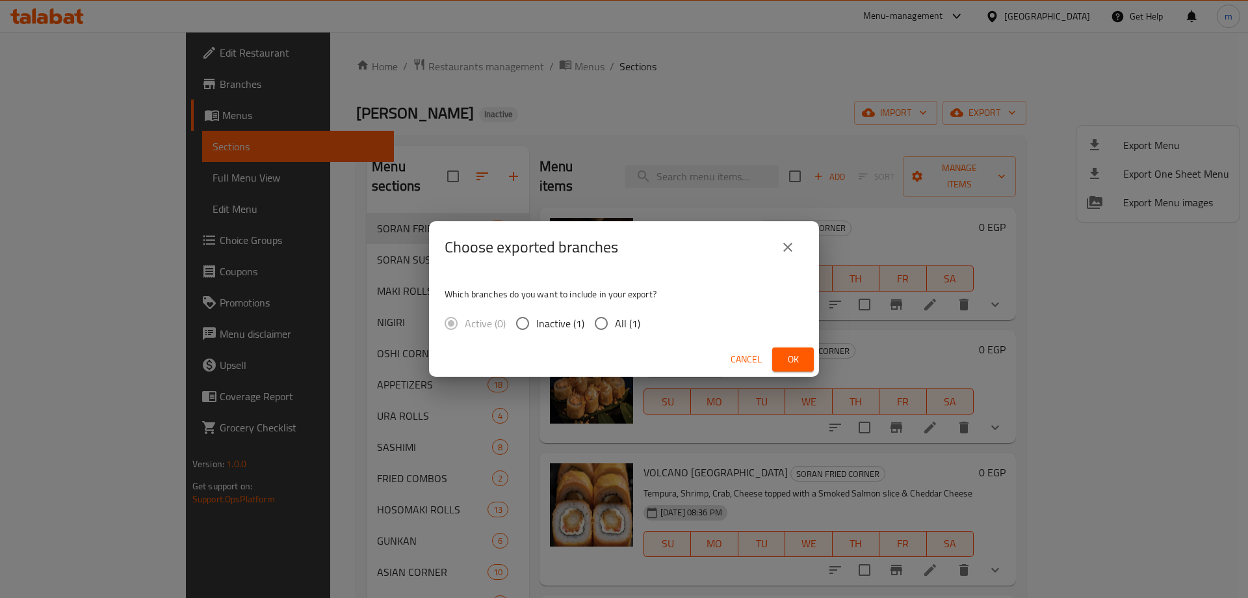
click at [611, 322] on input "All (1)" at bounding box center [601, 322] width 27 height 27
radio input "true"
click at [805, 360] on button "Ok" at bounding box center [793, 359] width 42 height 24
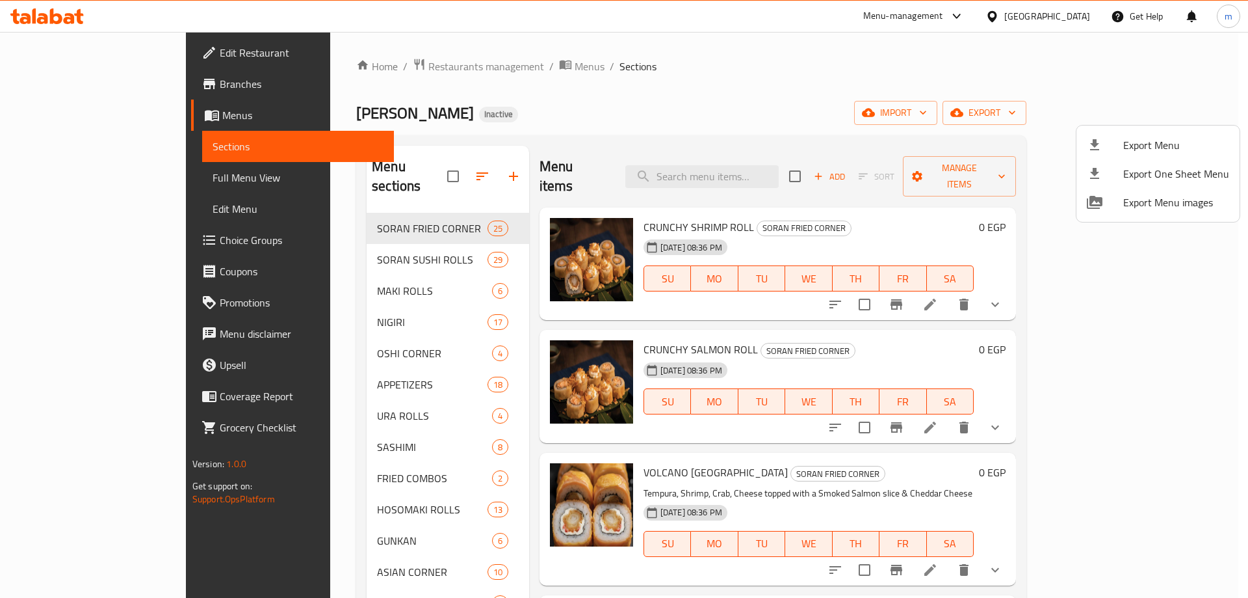
click at [785, 151] on div at bounding box center [624, 299] width 1248 height 598
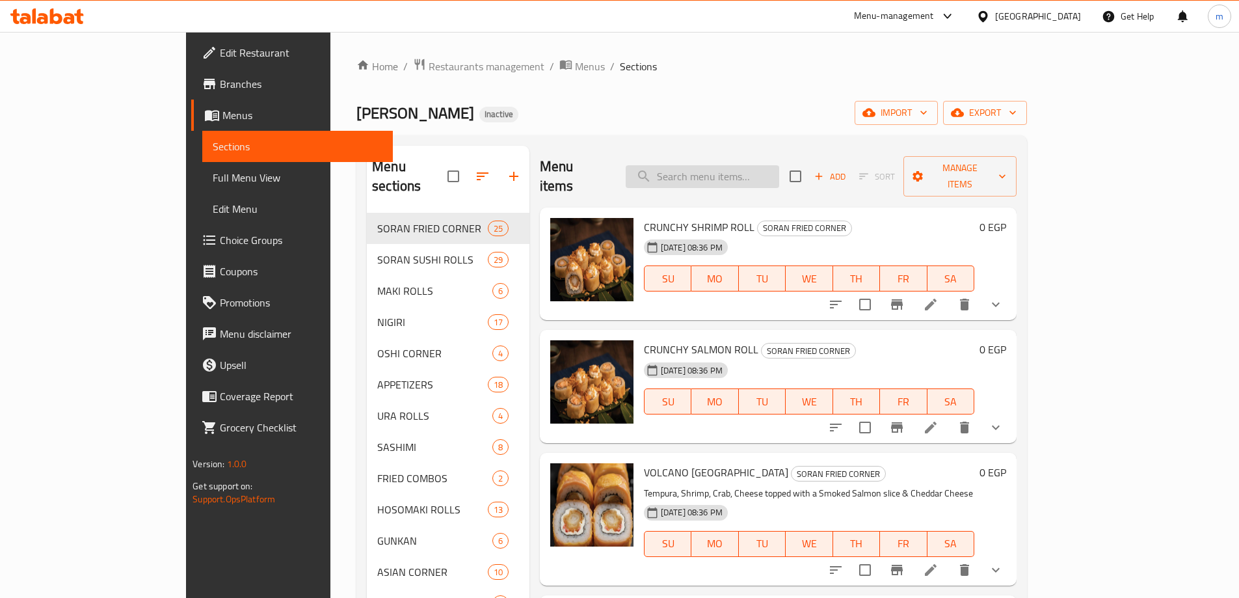
click at [779, 165] on input "search" at bounding box center [701, 176] width 153 height 23
click at [774, 171] on input "search" at bounding box center [701, 176] width 153 height 23
paste input "HOT URA"
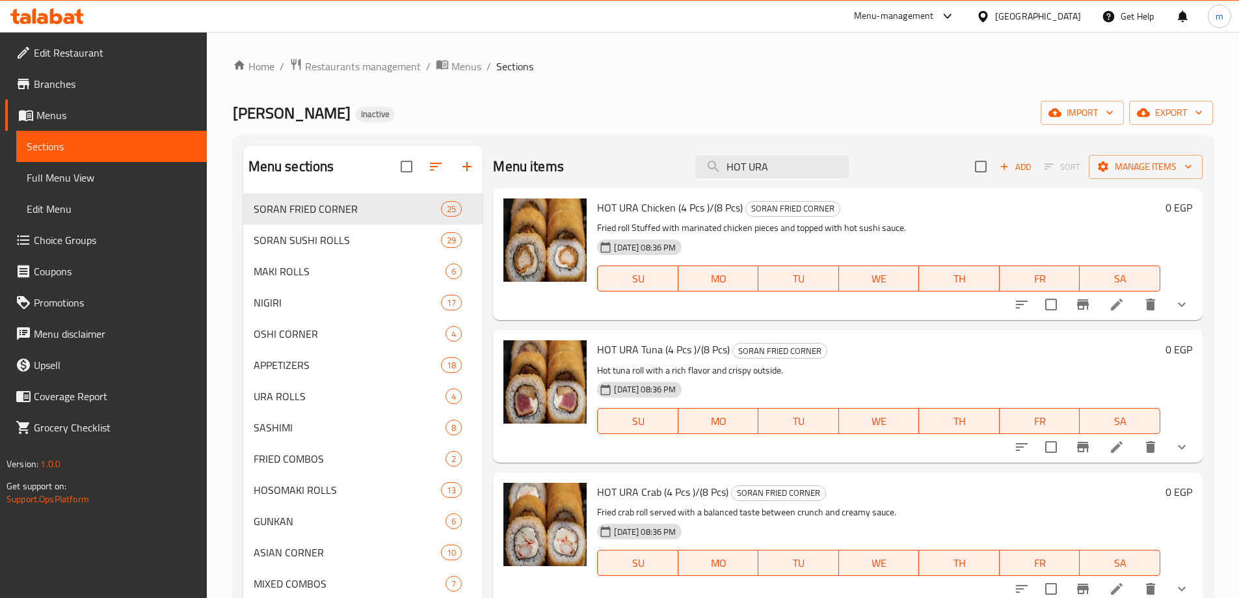
type input "HOT URA"
click at [1166, 303] on button "show more" at bounding box center [1181, 304] width 31 height 31
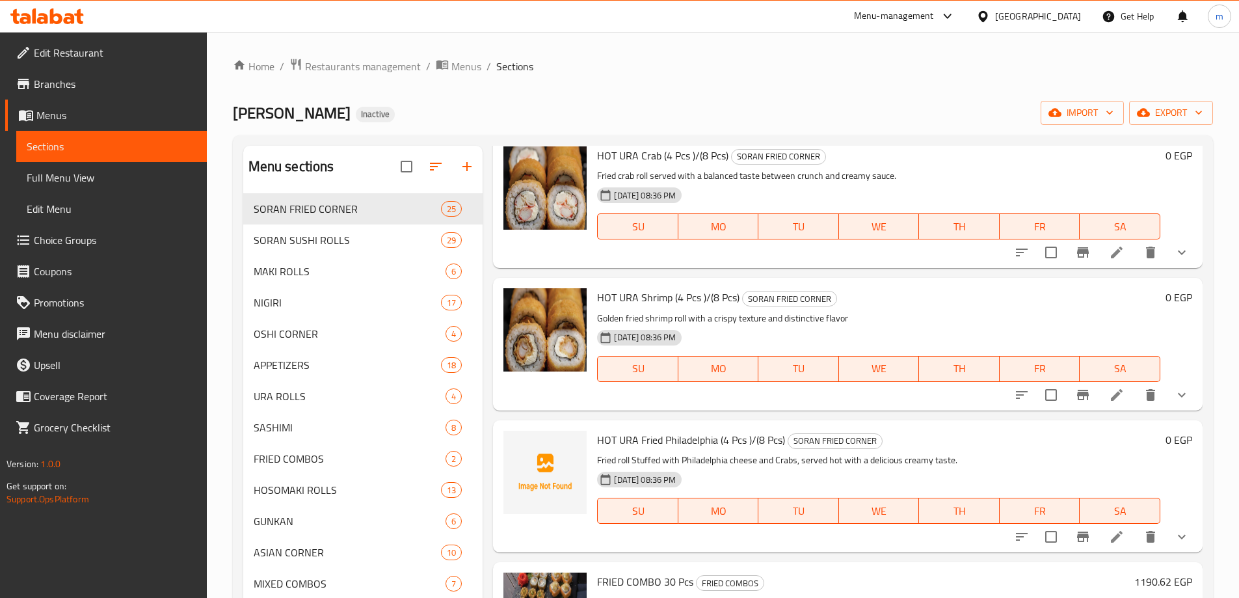
scroll to position [324, 0]
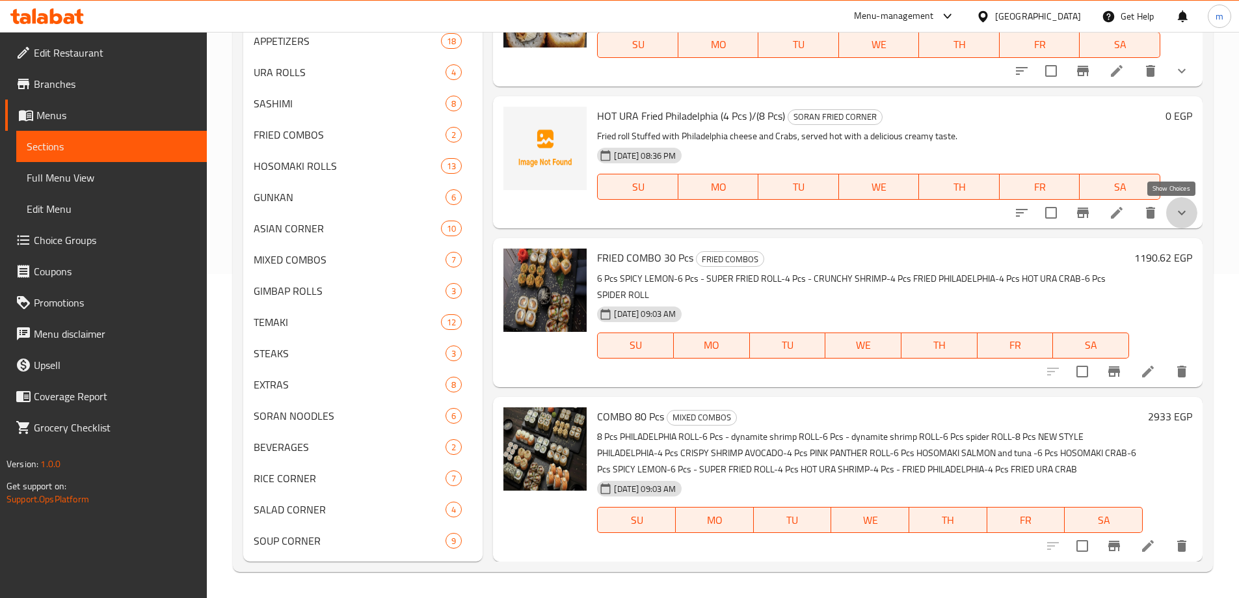
click at [1174, 220] on icon "show more" at bounding box center [1182, 213] width 16 height 16
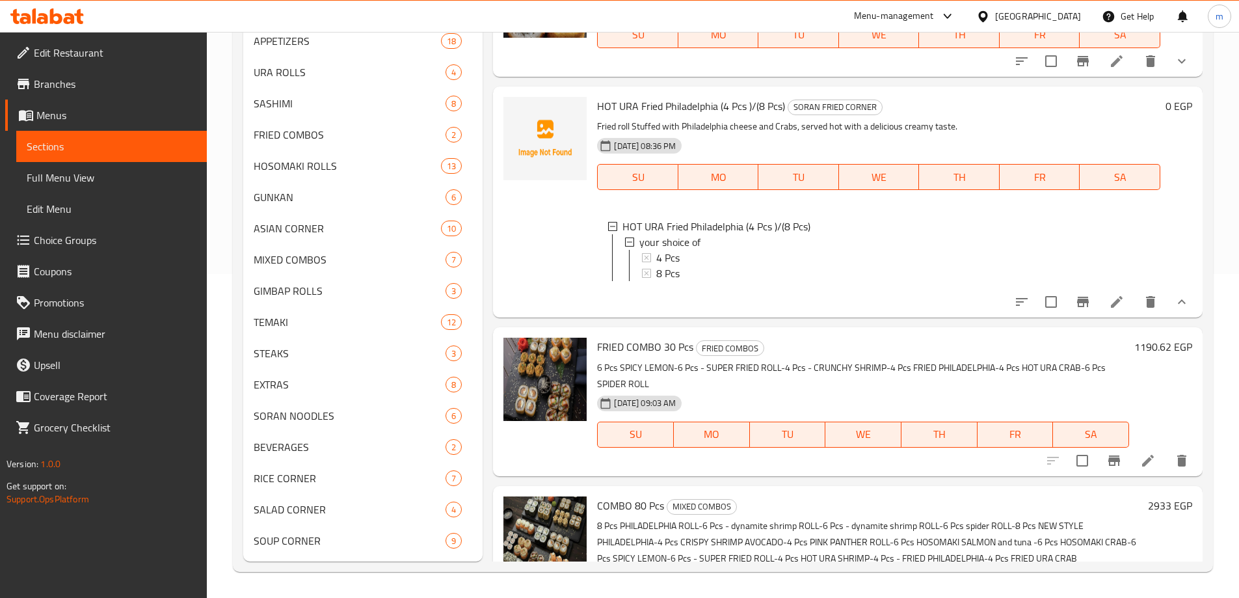
click at [1121, 313] on li at bounding box center [1116, 301] width 36 height 23
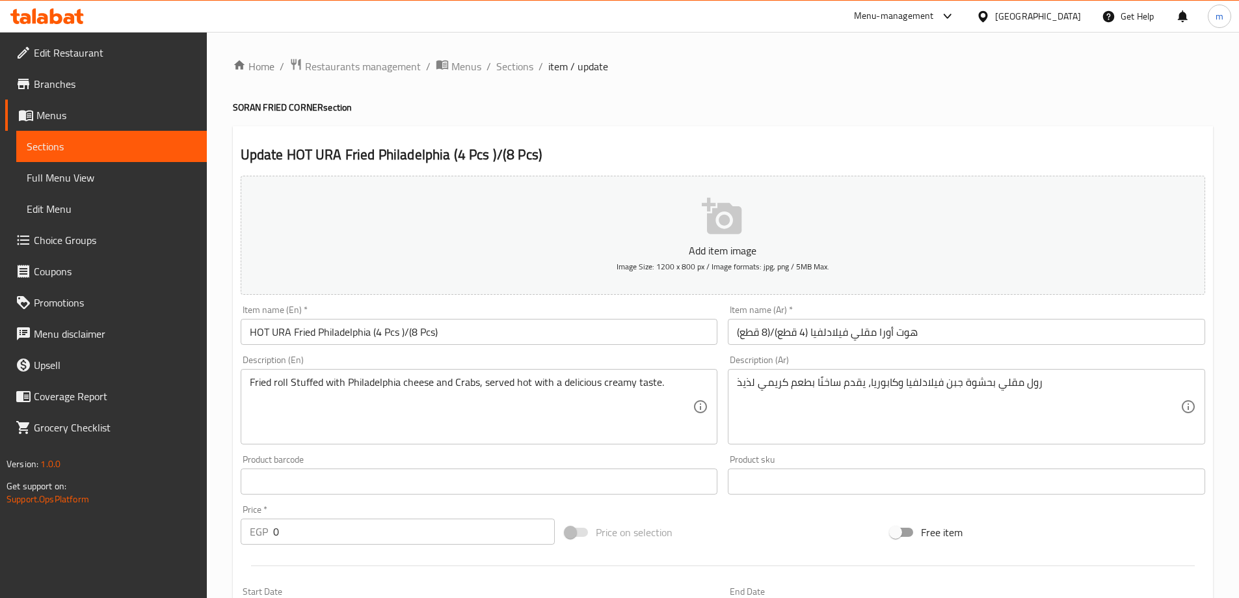
click at [510, 337] on input "HOT URA Fried Philadelphia (4 Pcs )/(8 Pcs)" at bounding box center [479, 332] width 477 height 26
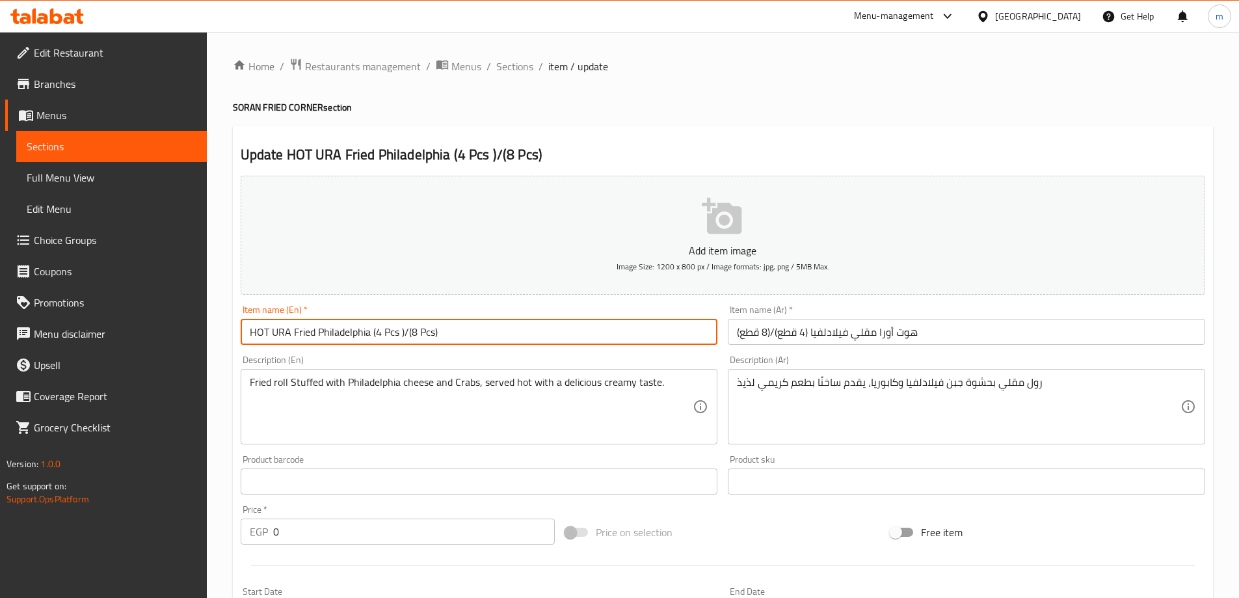
drag, startPoint x: 462, startPoint y: 330, endPoint x: 369, endPoint y: 341, distance: 93.0
click at [369, 341] on input "HOT URA Fried Philadelphia (4 Pcs )/(8 Pcs)" at bounding box center [479, 332] width 477 height 26
click at [644, 126] on div "Update HOT URA Fried Philadelphia (4 Pcs )/(8 Pcs) Add item image Image Size: 1…" at bounding box center [723, 518] width 980 height 785
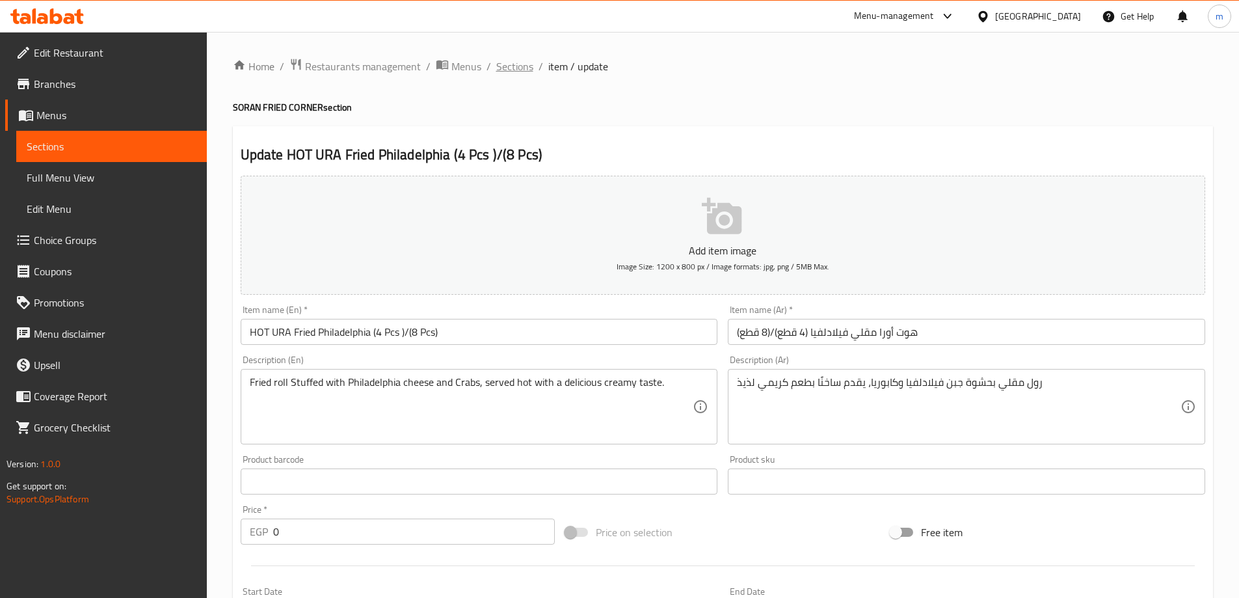
click at [499, 64] on span "Sections" at bounding box center [514, 67] width 37 height 16
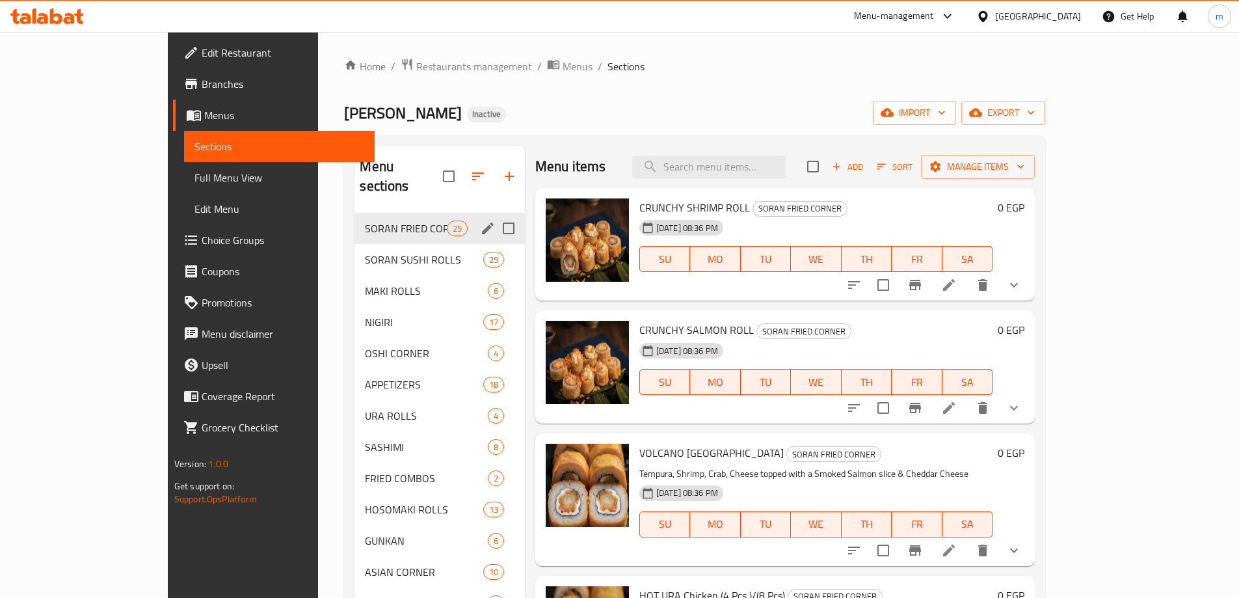
click at [366, 220] on span "SORAN FRIED CORNER" at bounding box center [405, 228] width 81 height 16
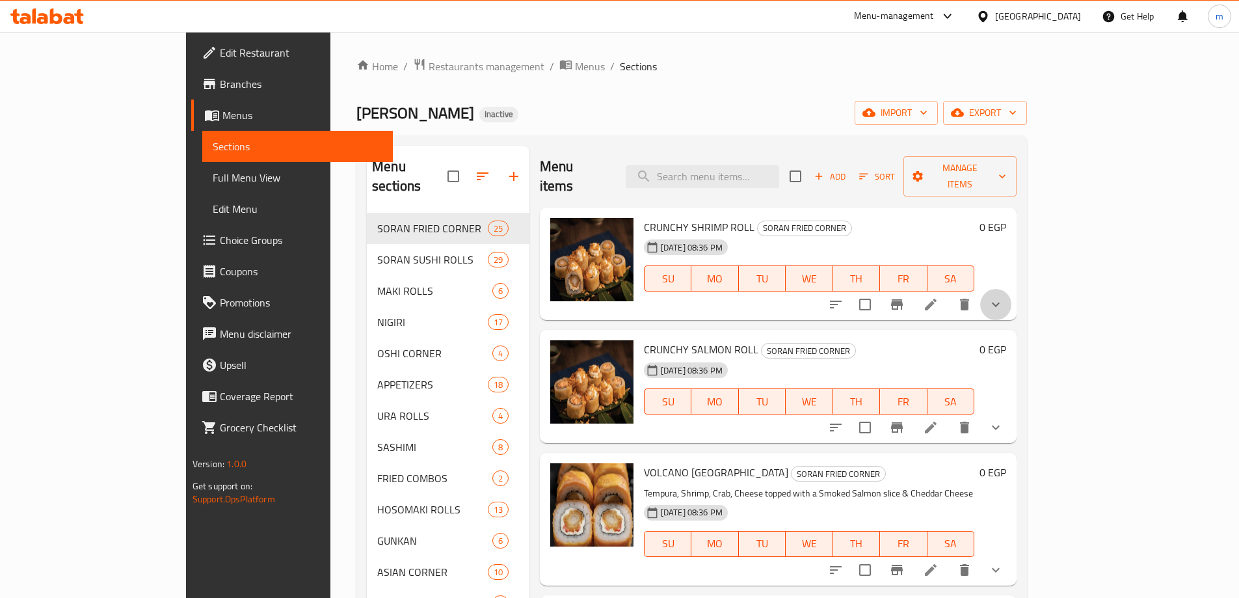
click at [1011, 289] on button "show more" at bounding box center [995, 304] width 31 height 31
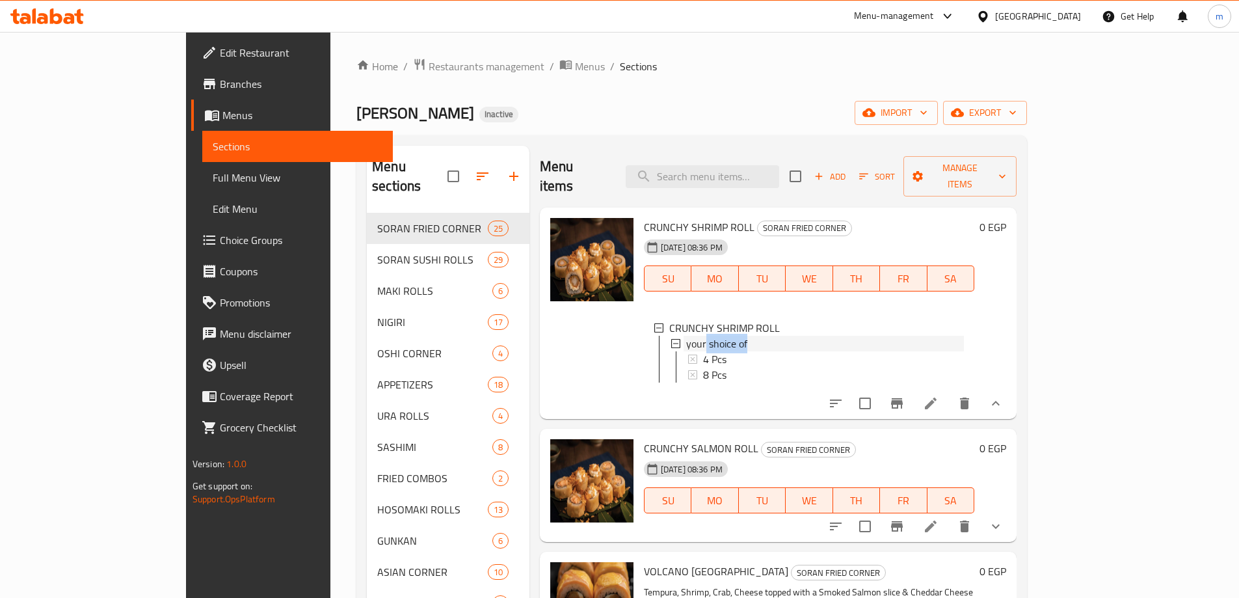
drag, startPoint x: 660, startPoint y: 326, endPoint x: 737, endPoint y: 324, distance: 77.4
click at [737, 335] on div "your shoice of" at bounding box center [825, 343] width 278 height 16
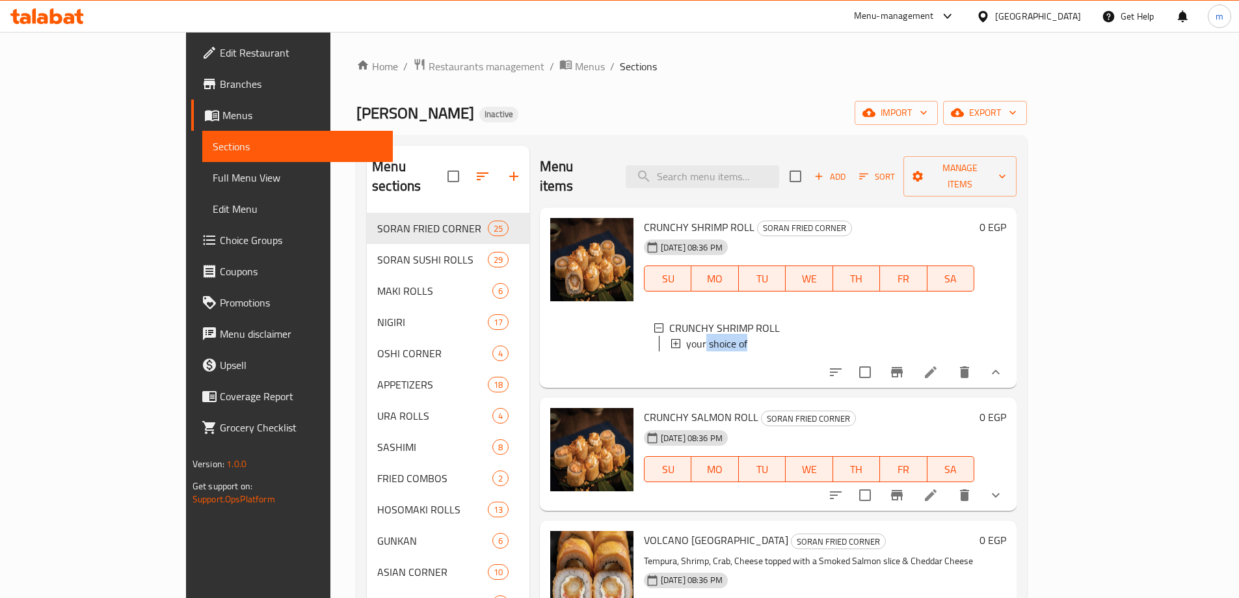
click at [754, 362] on div "CRUNCHY SHRIMP ROLL SORAN FRIED CORNER 13-10-2025 08:36 PM SU MO TU WE TH FR SA…" at bounding box center [808, 298] width 341 height 170
drag, startPoint x: 629, startPoint y: 306, endPoint x: 642, endPoint y: 352, distance: 48.4
click at [644, 352] on div "CRUNCHY SHRIMP ROLL your shoice of" at bounding box center [809, 337] width 330 height 57
click at [813, 318] on div "CRUNCHY SHRIMP ROLL" at bounding box center [816, 326] width 295 height 16
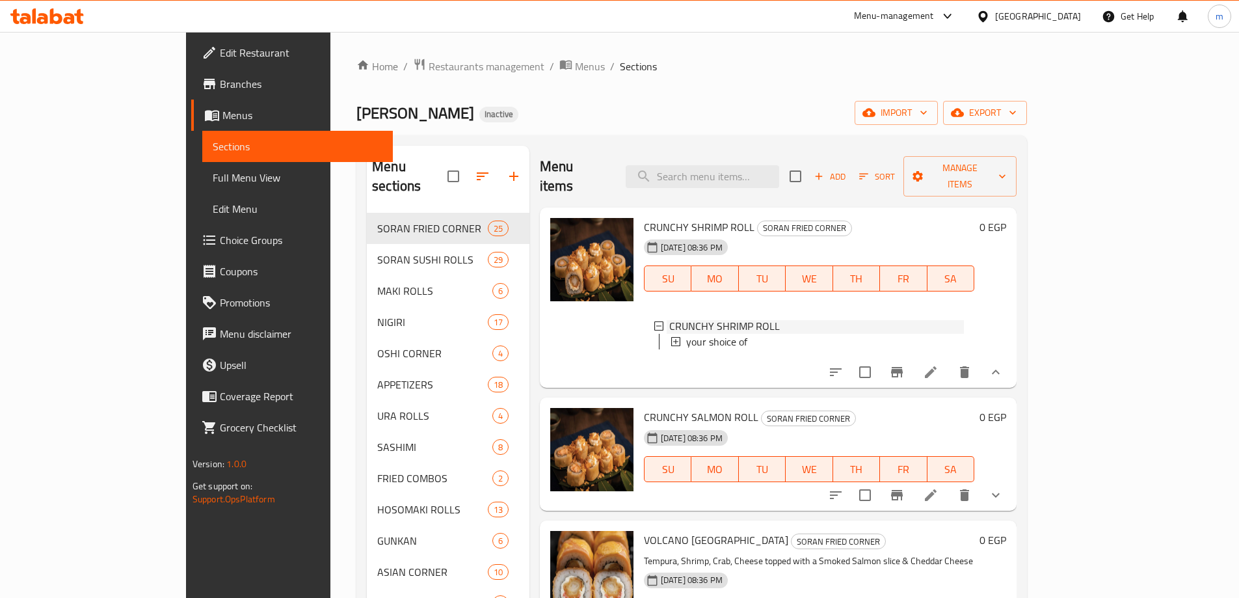
scroll to position [0, 0]
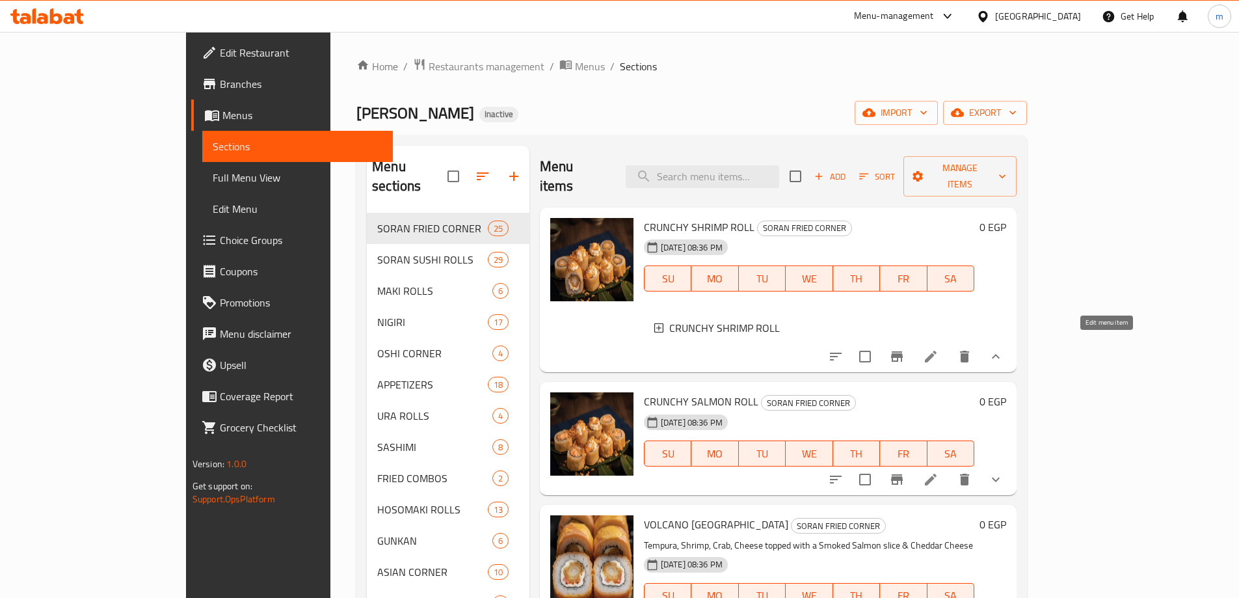
click at [938, 348] on icon at bounding box center [931, 356] width 16 height 16
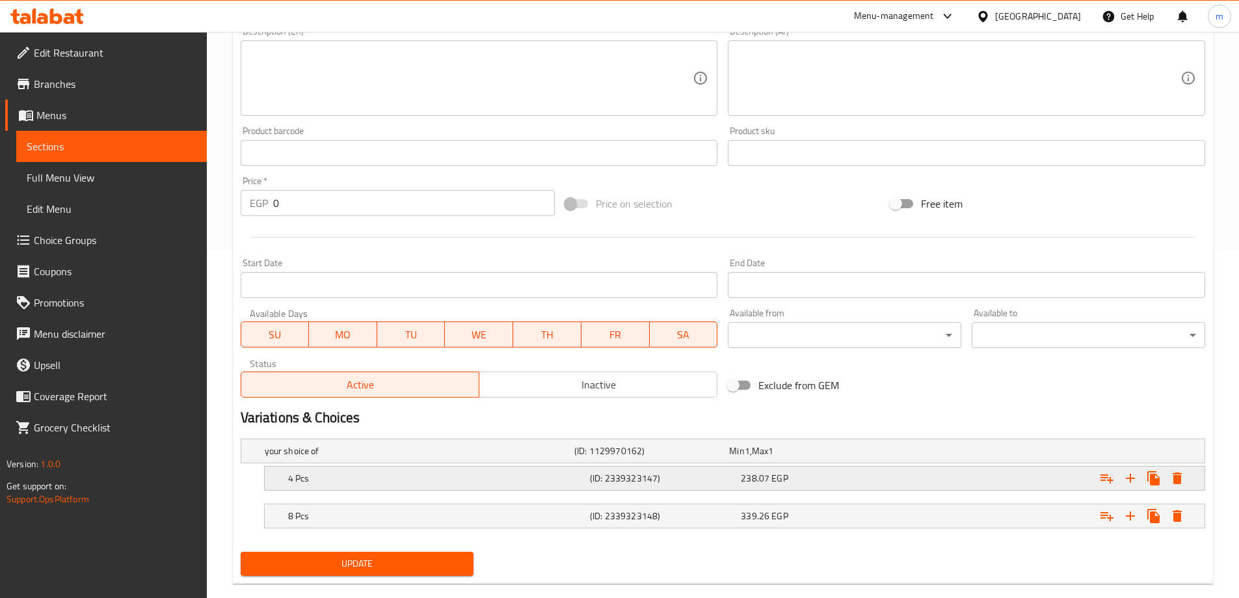
scroll to position [369, 0]
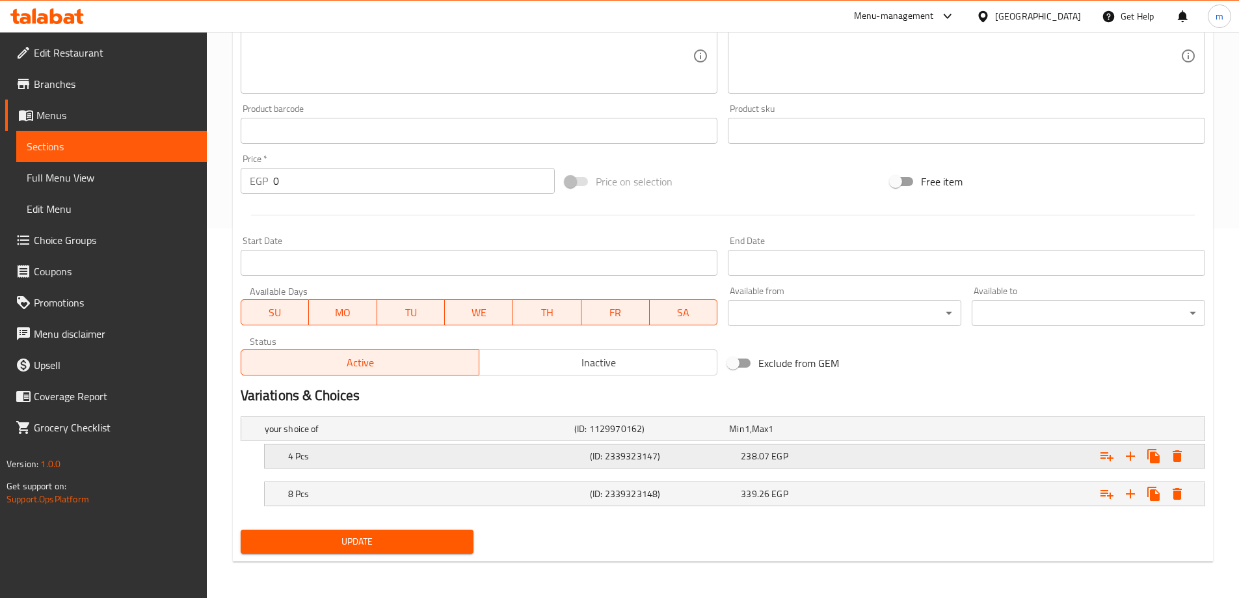
click at [423, 441] on div "4 Pcs (ID: 2339323147) 238.07 EGP" at bounding box center [738, 455] width 906 height 29
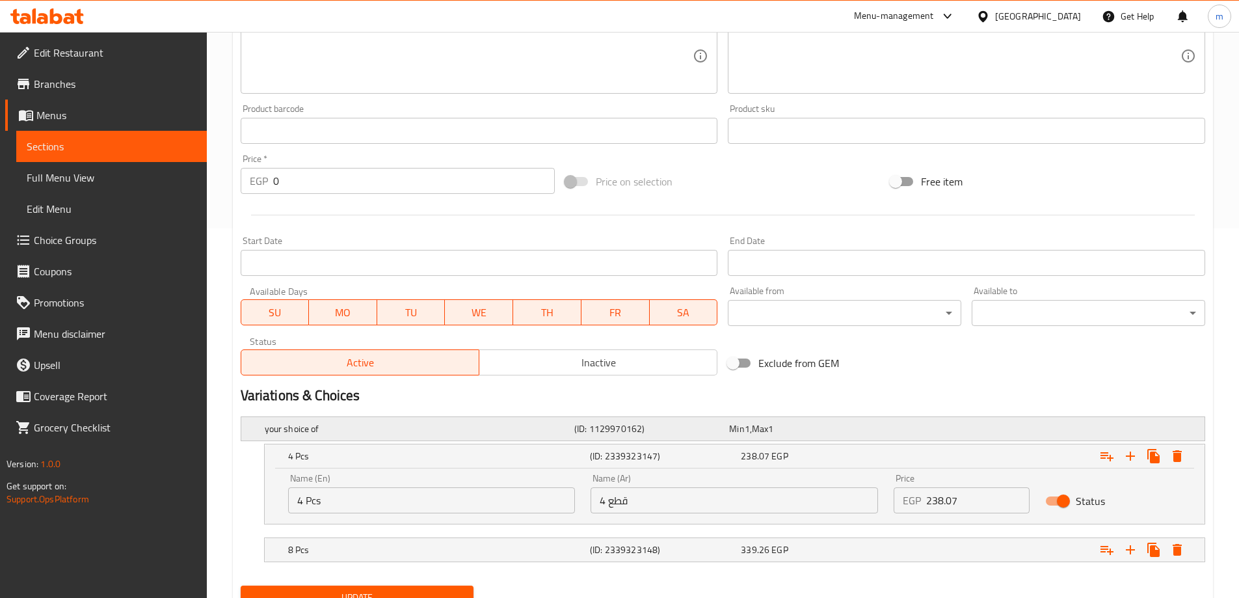
click at [421, 432] on h5 "your shoice of" at bounding box center [417, 428] width 304 height 13
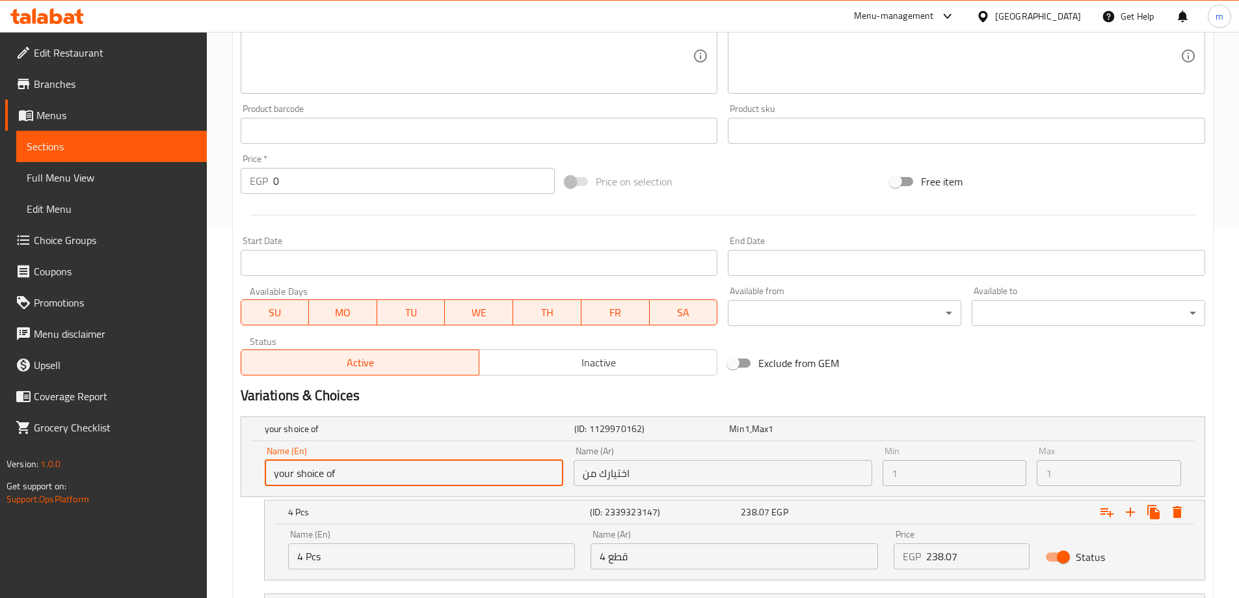
click at [399, 478] on input "your shoice of" at bounding box center [414, 473] width 298 height 26
click at [395, 478] on input "your shoice of" at bounding box center [414, 473] width 298 height 26
click at [393, 477] on input "your shoice of" at bounding box center [414, 473] width 298 height 26
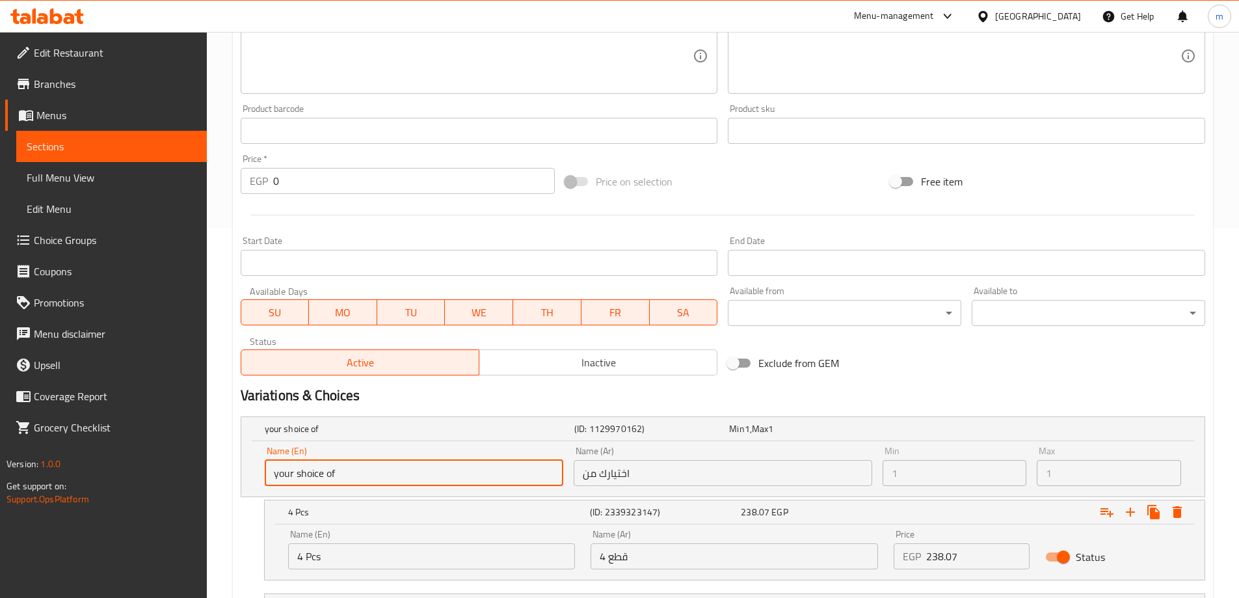
click at [393, 477] on input "your shoice of" at bounding box center [414, 473] width 298 height 26
click at [402, 474] on input "your shoice of" at bounding box center [414, 473] width 298 height 26
click at [701, 425] on h5 "(ID: 1129970162)" at bounding box center [649, 428] width 150 height 13
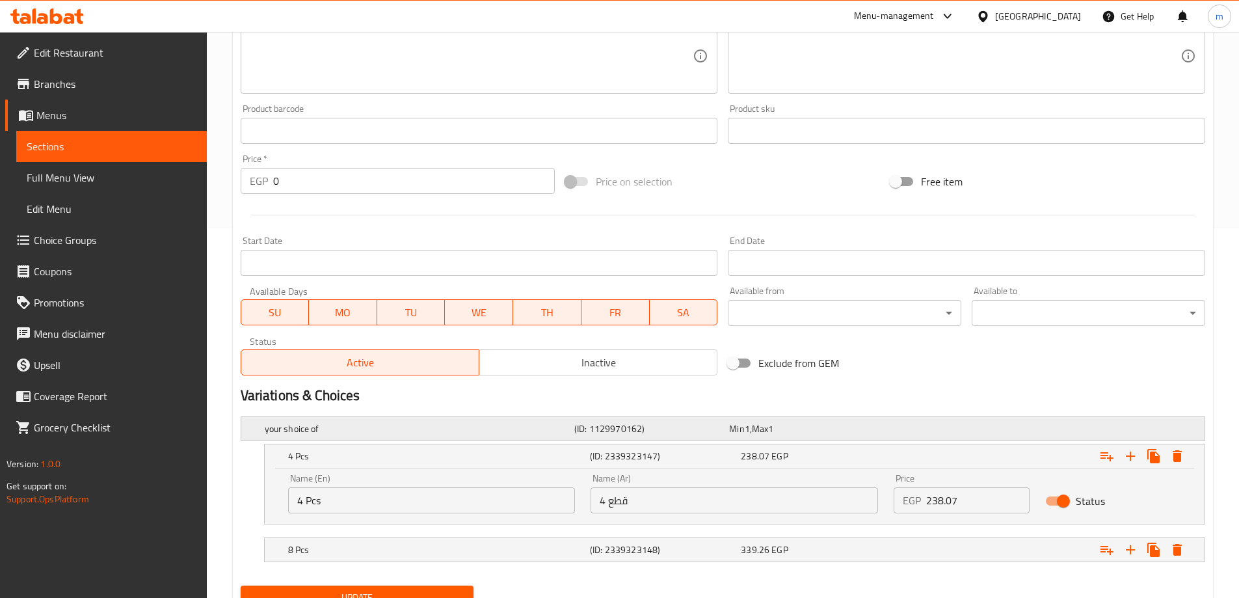
click at [700, 425] on h5 "(ID: 1129970162)" at bounding box center [649, 428] width 150 height 13
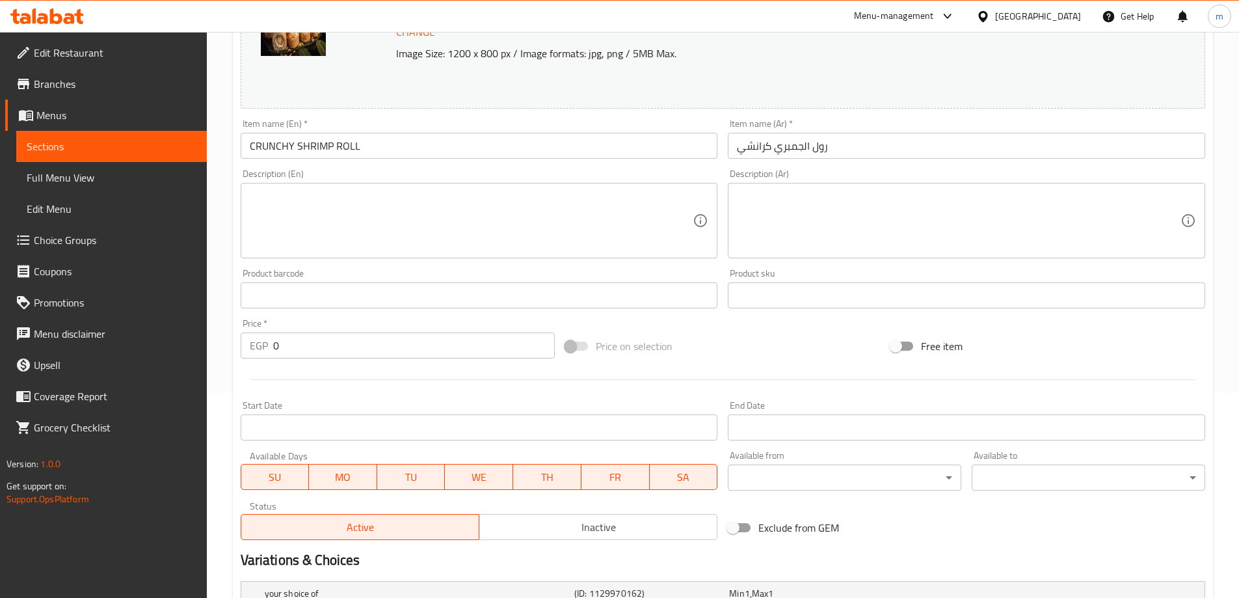
scroll to position [0, 0]
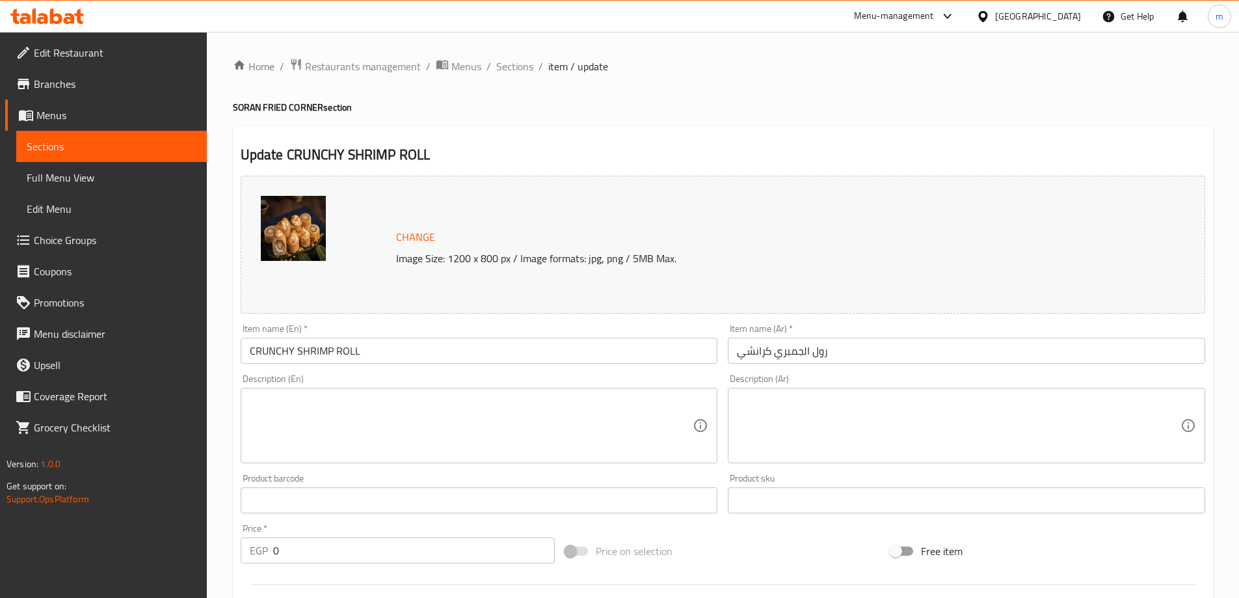
click at [123, 250] on link "Choice Groups" at bounding box center [106, 239] width 202 height 31
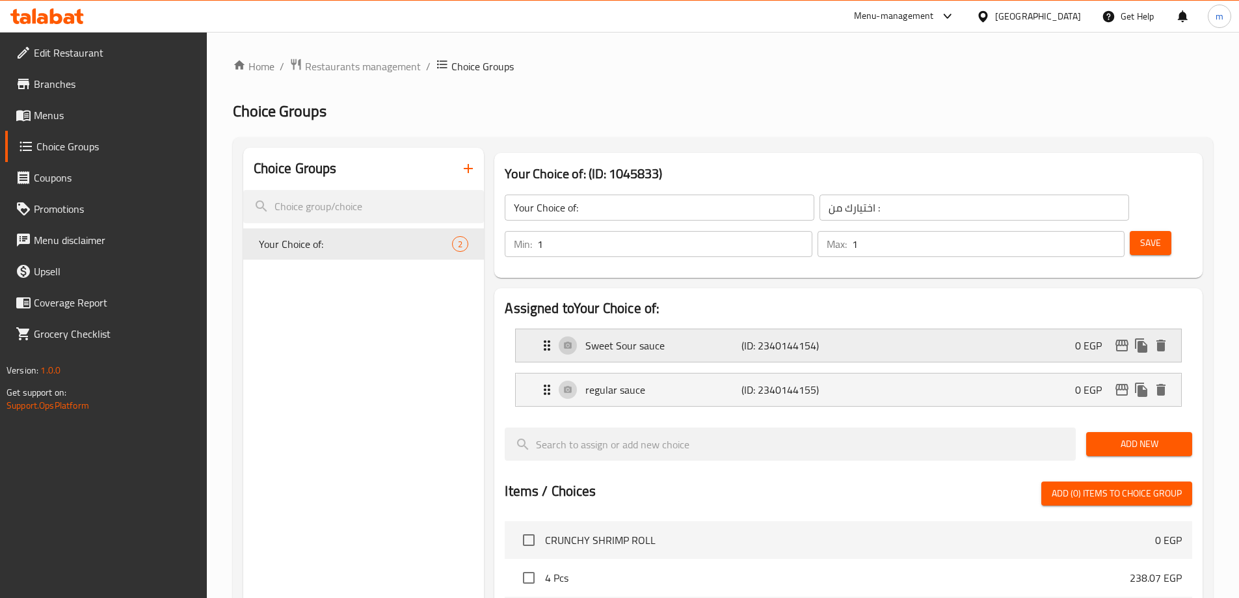
click at [534, 329] on div "Sweet Sour sauce (ID: 2340144154) 0 EGP" at bounding box center [848, 345] width 665 height 33
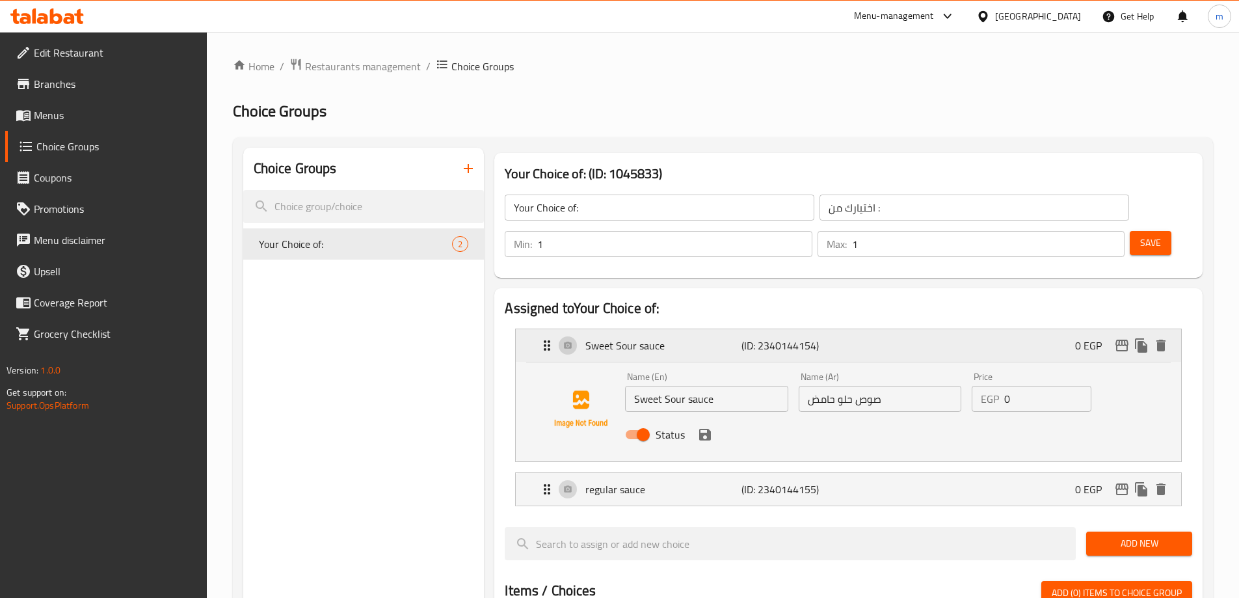
click at [557, 329] on div "Sweet Sour sauce (ID: 2340144154) 0 EGP" at bounding box center [852, 345] width 626 height 33
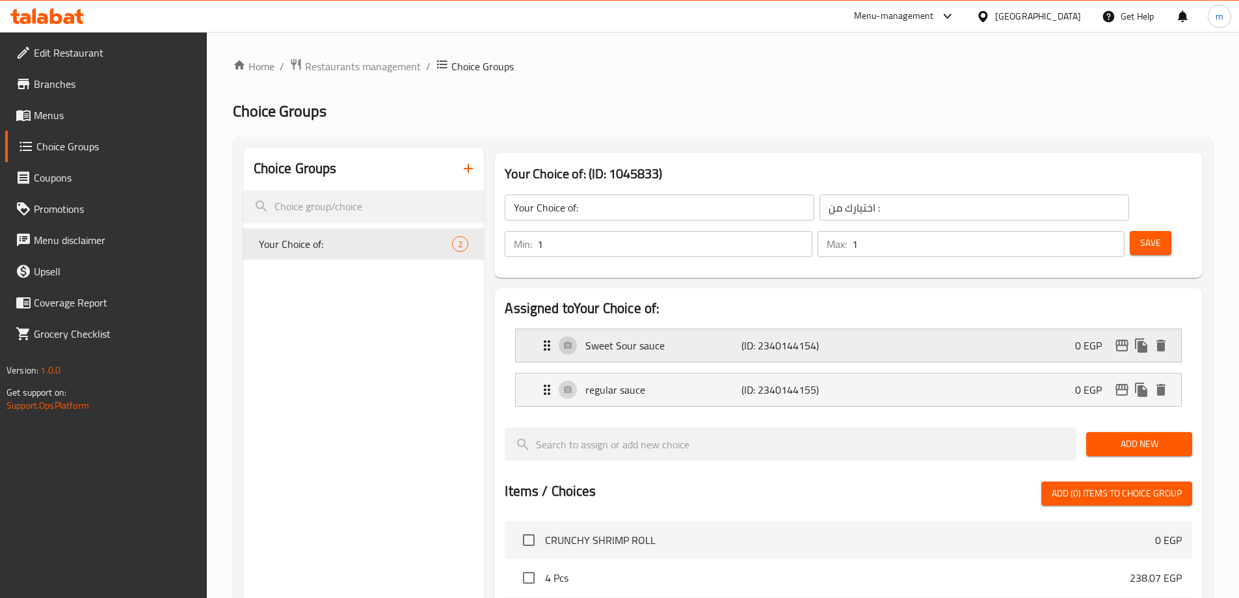
click at [556, 329] on div "Sweet Sour sauce (ID: 2340144154) 0 EGP" at bounding box center [852, 345] width 626 height 33
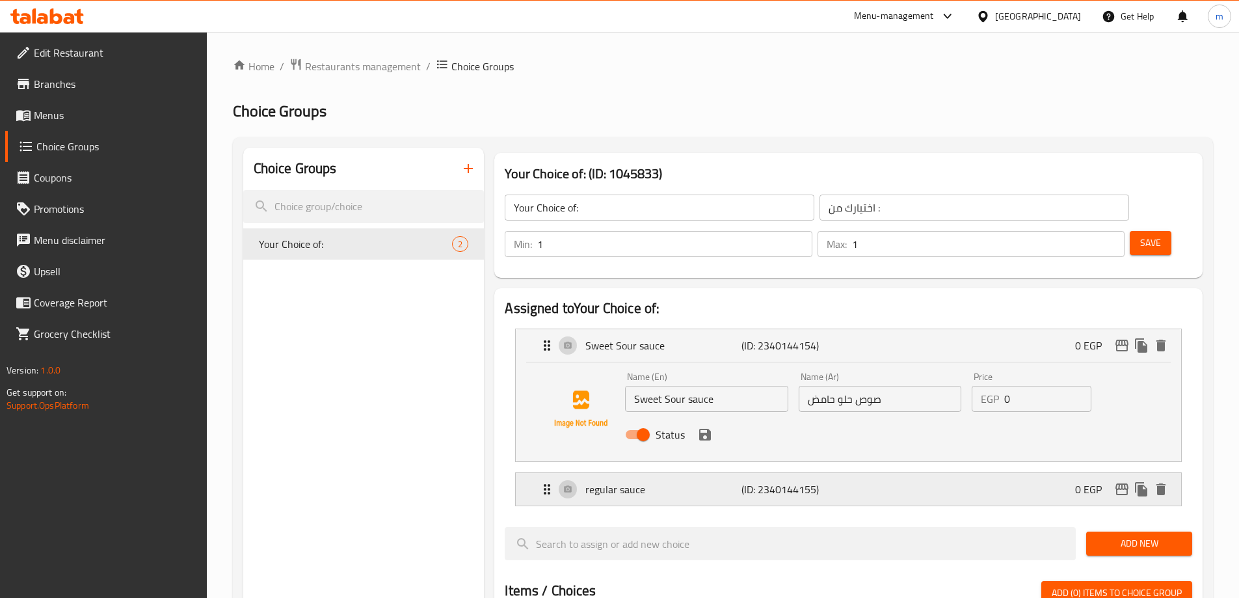
click at [547, 473] on div "regular sauce (ID: 2340144155) 0 EGP" at bounding box center [852, 489] width 626 height 33
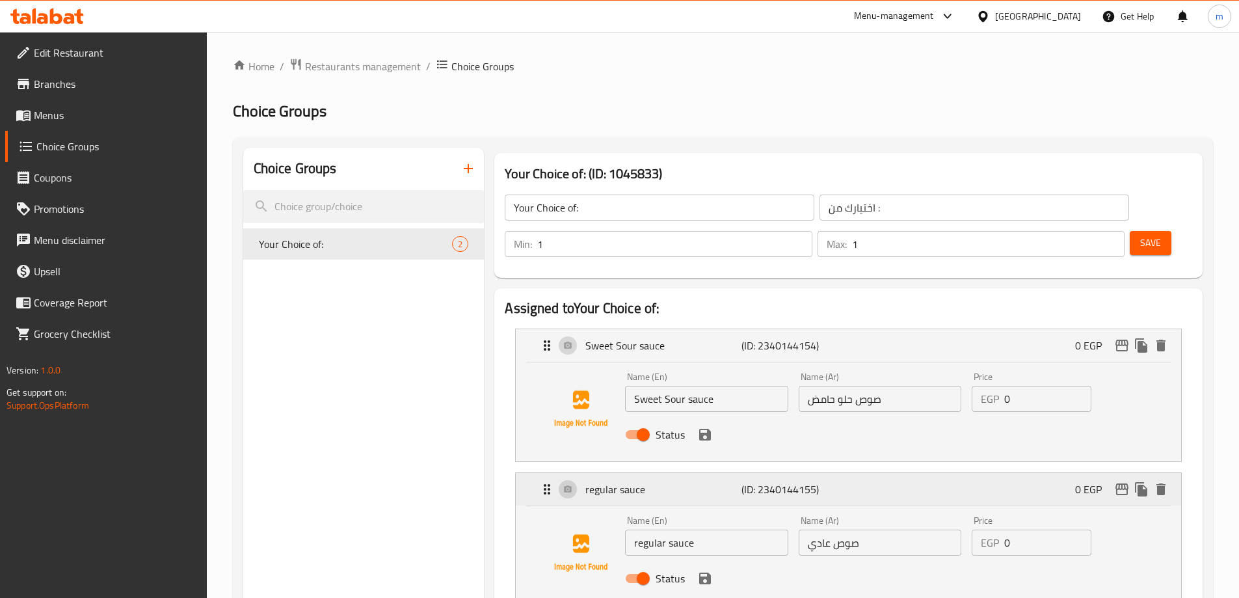
click at [547, 473] on div "regular sauce (ID: 2340144155) 0 EGP" at bounding box center [852, 489] width 626 height 33
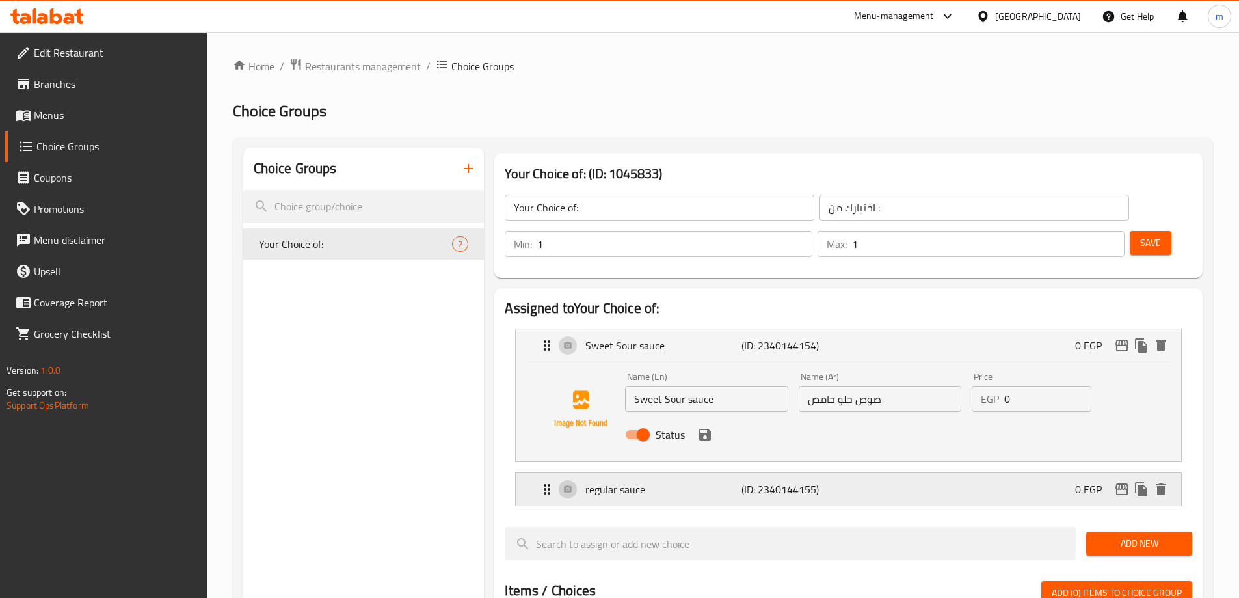
click at [547, 473] on div "regular sauce (ID: 2340144155) 0 EGP" at bounding box center [852, 489] width 626 height 33
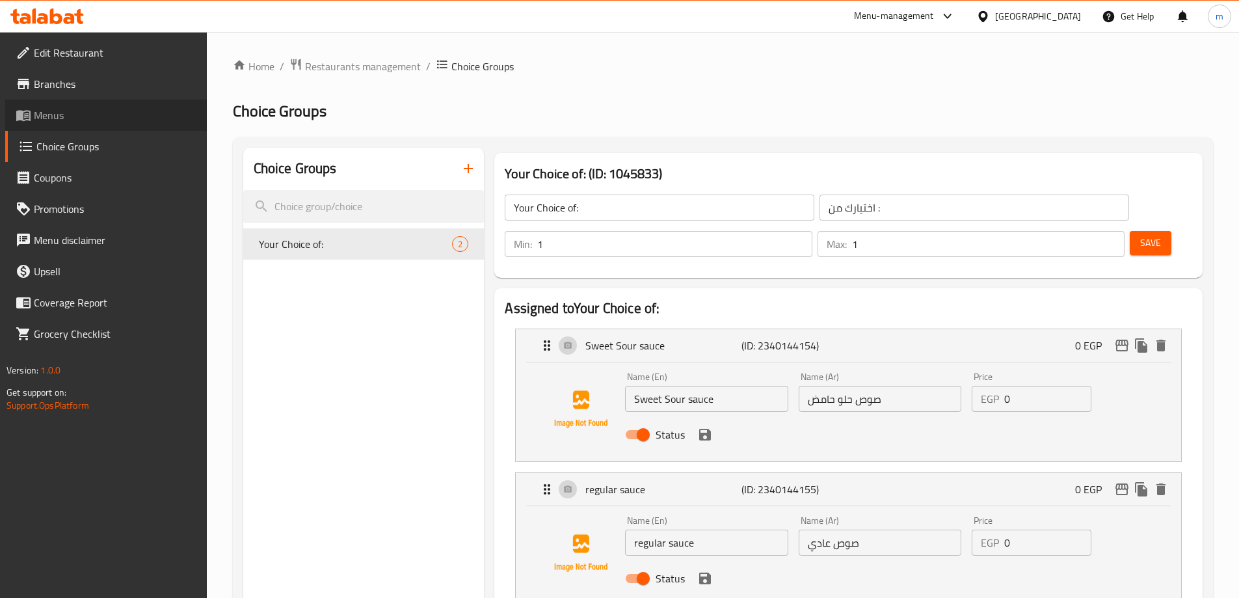
click at [81, 117] on span "Menus" at bounding box center [115, 115] width 163 height 16
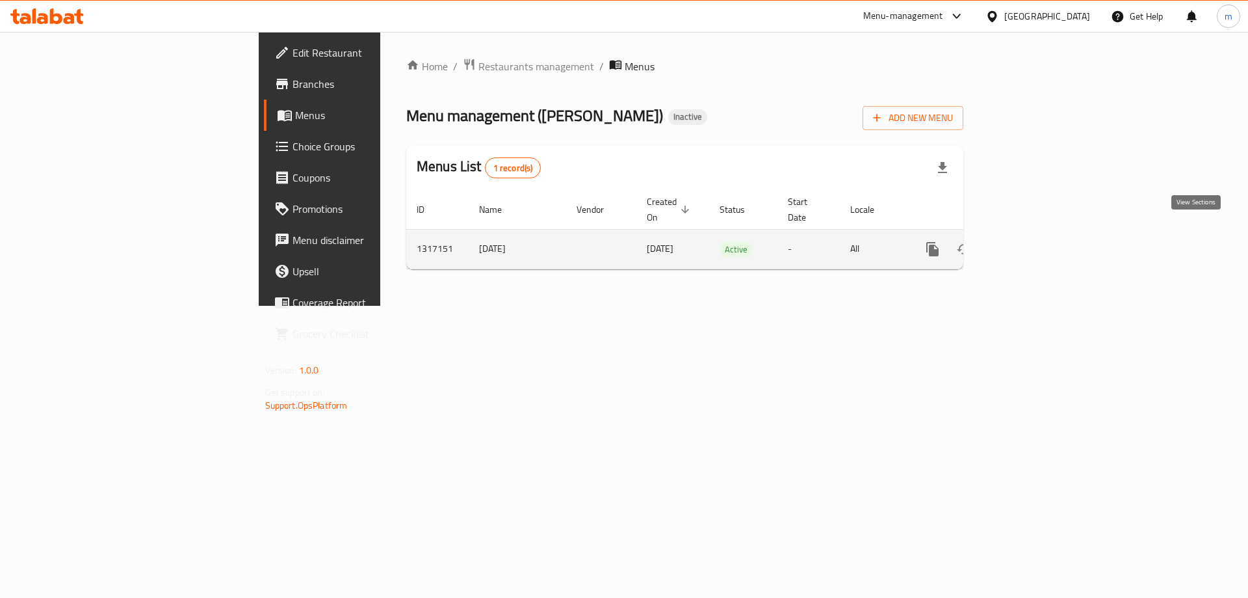
click at [1034, 241] on icon "enhanced table" at bounding box center [1027, 249] width 16 height 16
